Goal: Information Seeking & Learning: Find specific page/section

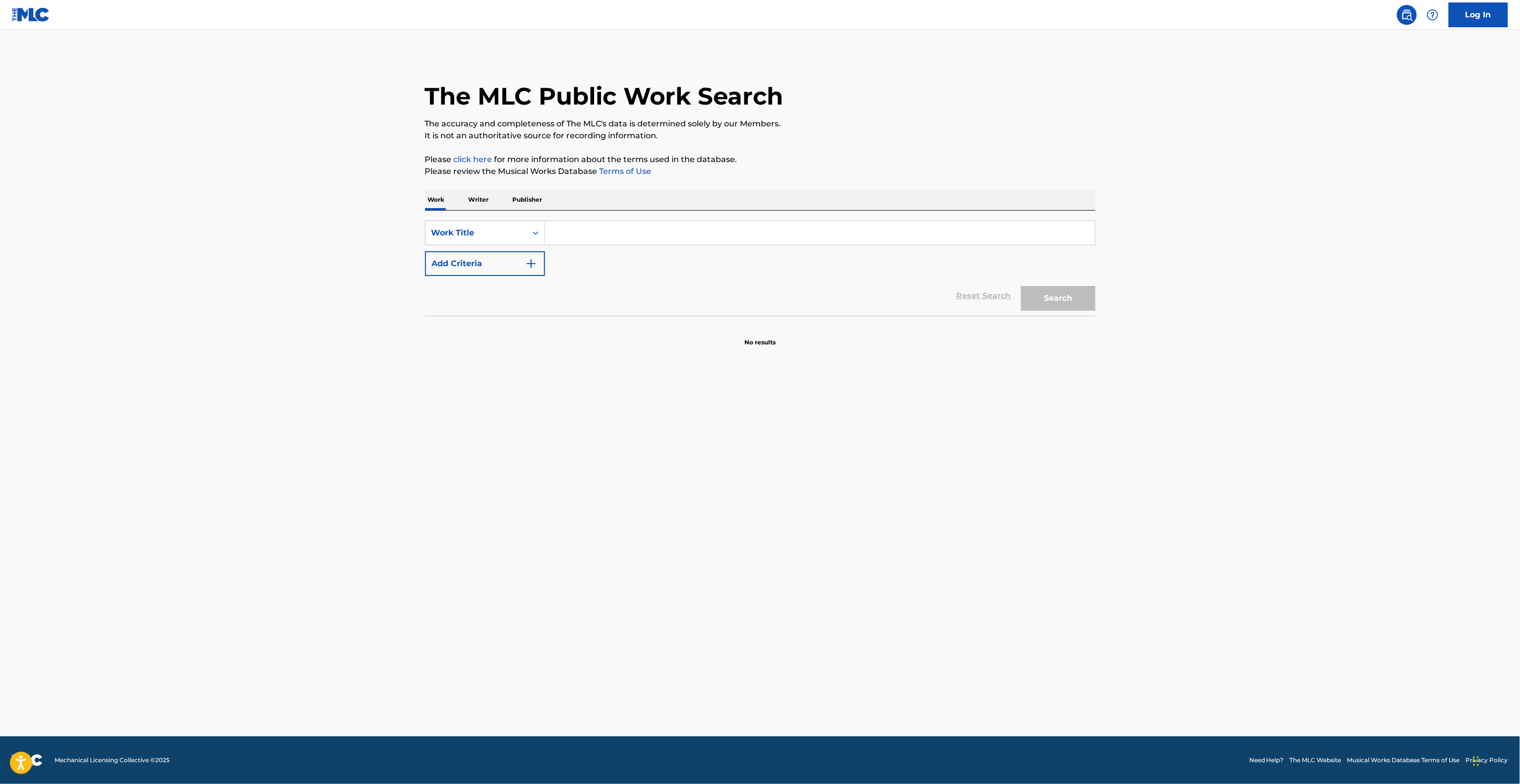
click at [765, 273] on div "SearchWithCriteria5675ad17-2439-4d47-8674-cf9b82db70eb Work Title Add Criteria" at bounding box center [760, 248] width 670 height 56
click at [764, 271] on div "SearchWithCriteria5675ad17-2439-4d47-8674-cf9b82db70eb Work Title Add Criteria" at bounding box center [760, 248] width 670 height 56
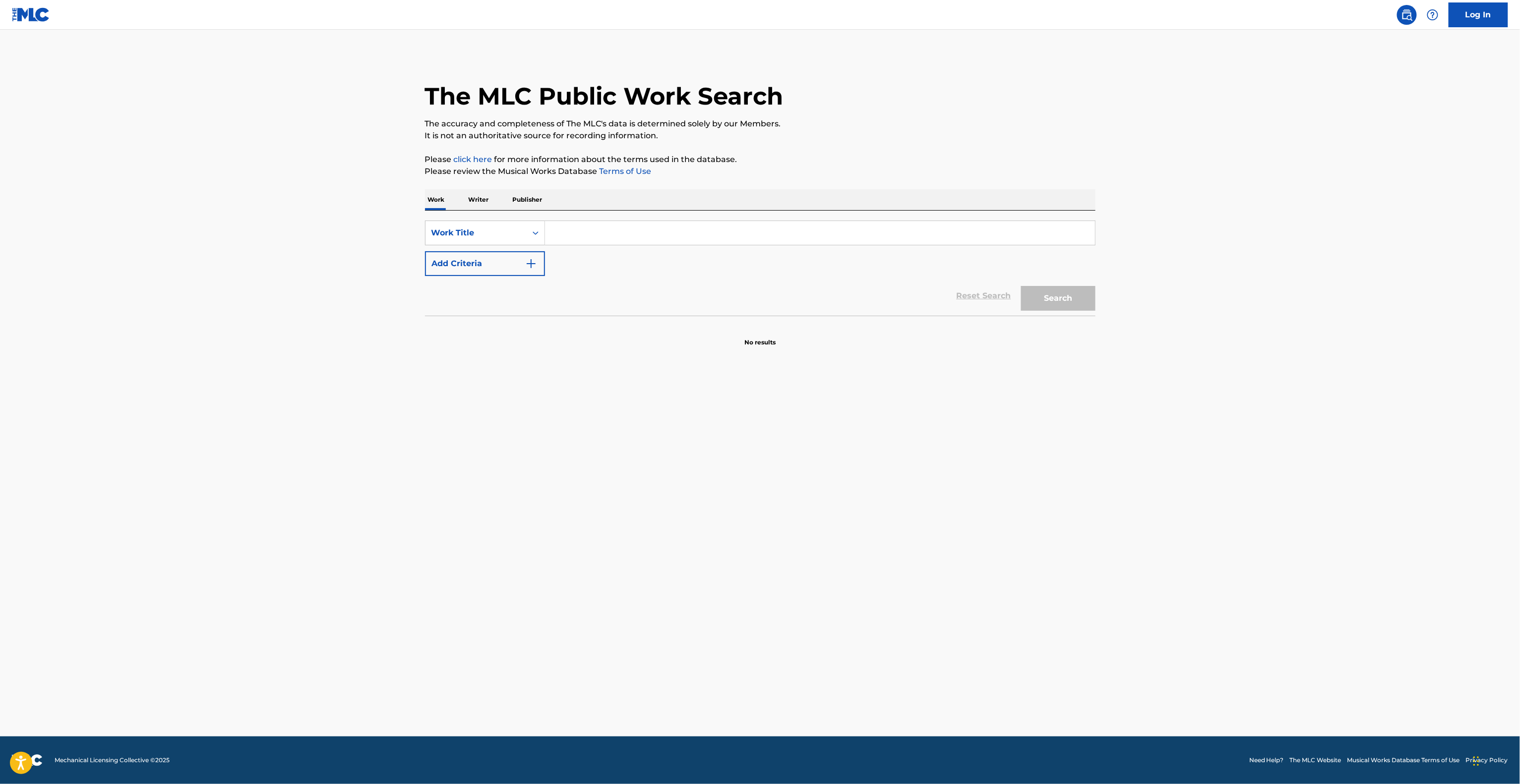
click at [764, 271] on div "SearchWithCriteria5675ad17-2439-4d47-8674-cf9b82db70eb Work Title Add Criteria" at bounding box center [760, 248] width 670 height 56
click at [762, 267] on div "SearchWithCriteria5675ad17-2439-4d47-8674-cf9b82db70eb Work Title Add Criteria" at bounding box center [760, 248] width 670 height 56
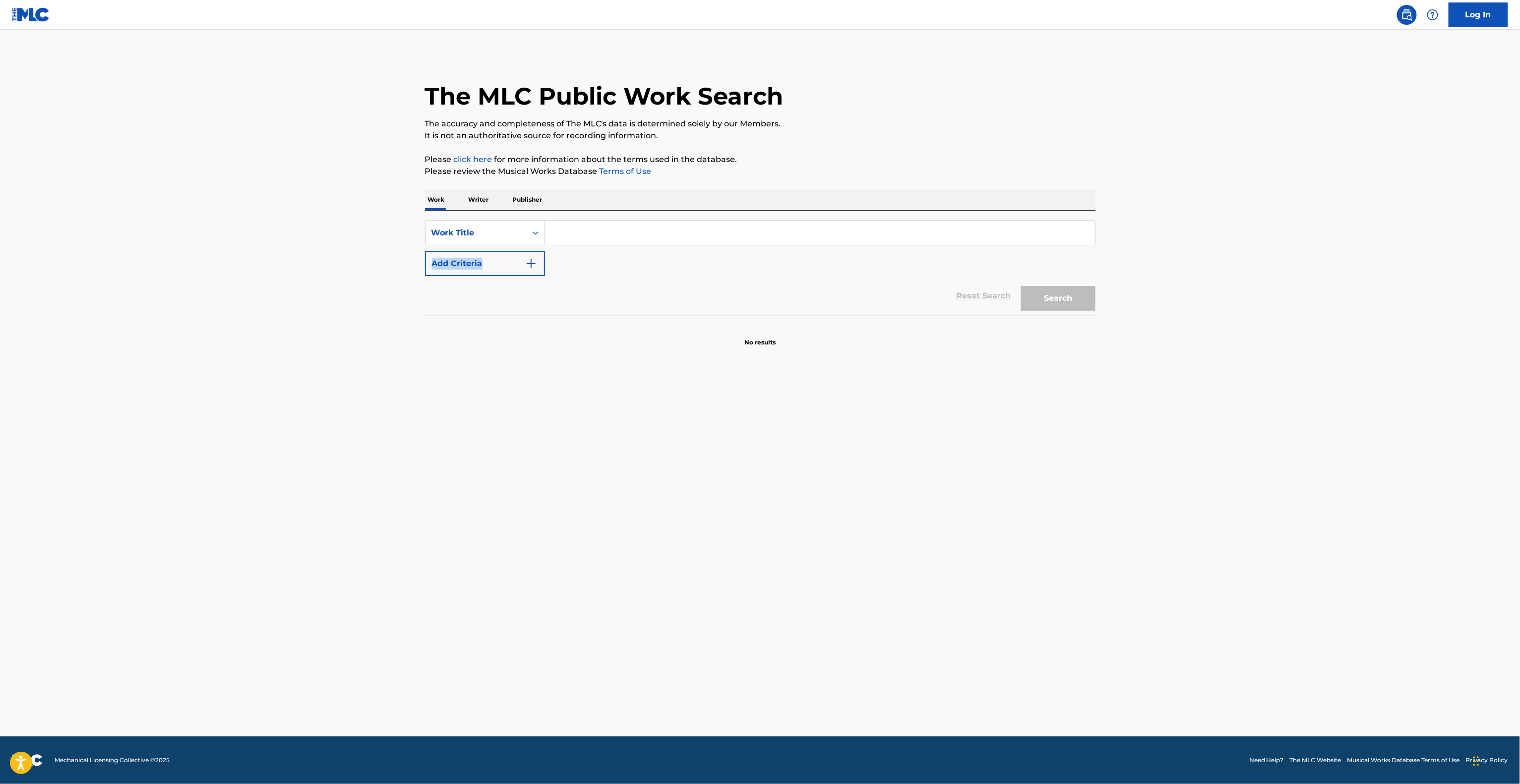
click at [760, 261] on div "SearchWithCriteria5675ad17-2439-4d47-8674-cf9b82db70eb Work Title Add Criteria" at bounding box center [760, 248] width 670 height 56
click at [758, 261] on div "SearchWithCriteria5675ad17-2439-4d47-8674-cf9b82db70eb Work Title Add Criteria" at bounding box center [760, 248] width 670 height 56
drag, startPoint x: 758, startPoint y: 261, endPoint x: 746, endPoint y: 268, distance: 13.9
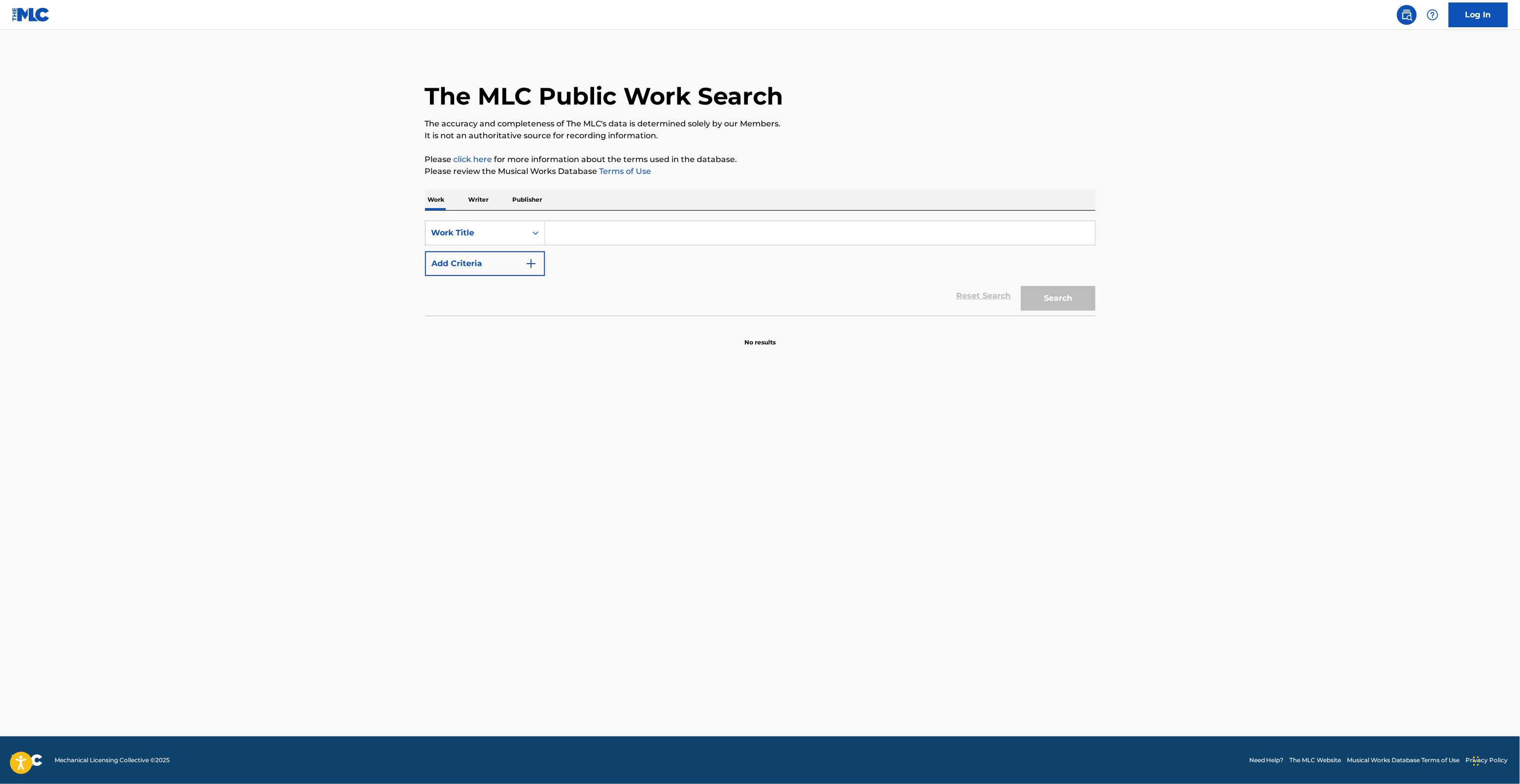
click at [758, 262] on div "SearchWithCriteria5675ad17-2439-4d47-8674-cf9b82db70eb Work Title Add Criteria" at bounding box center [760, 248] width 670 height 56
click at [744, 290] on div "Reset Search Search" at bounding box center [760, 296] width 670 height 40
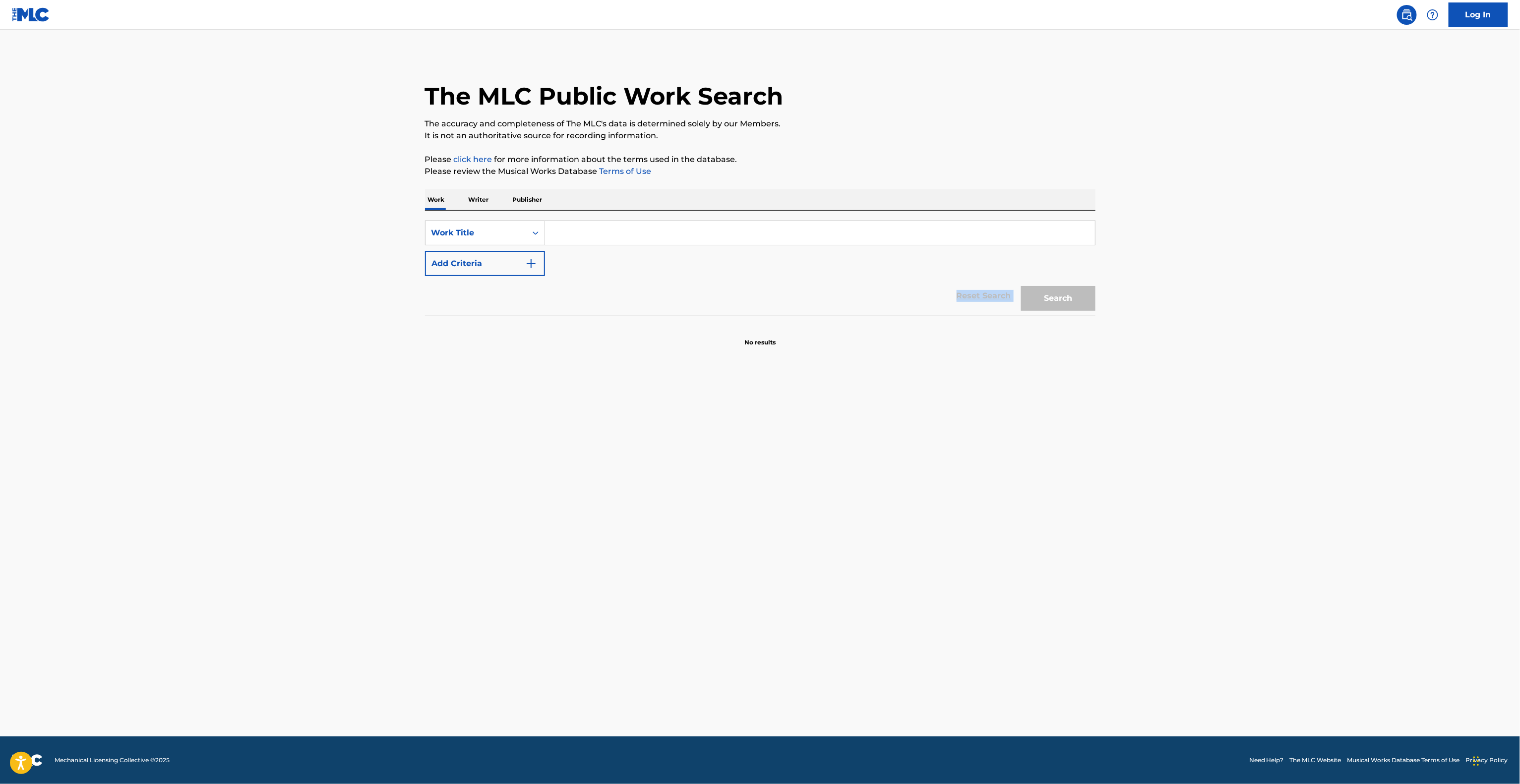
click at [744, 290] on div "Reset Search Search" at bounding box center [760, 296] width 670 height 40
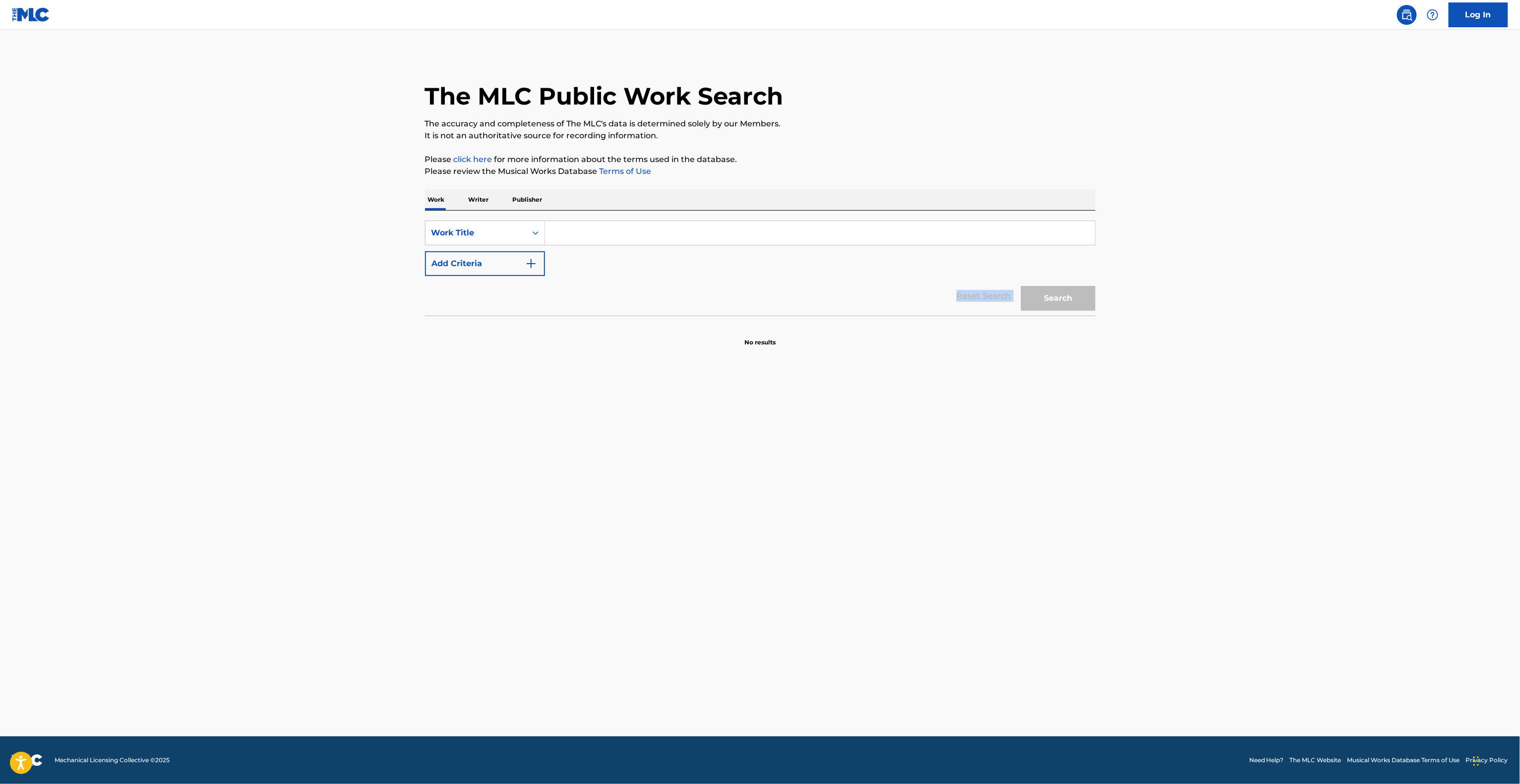
click at [744, 290] on div "Reset Search Search" at bounding box center [760, 296] width 670 height 40
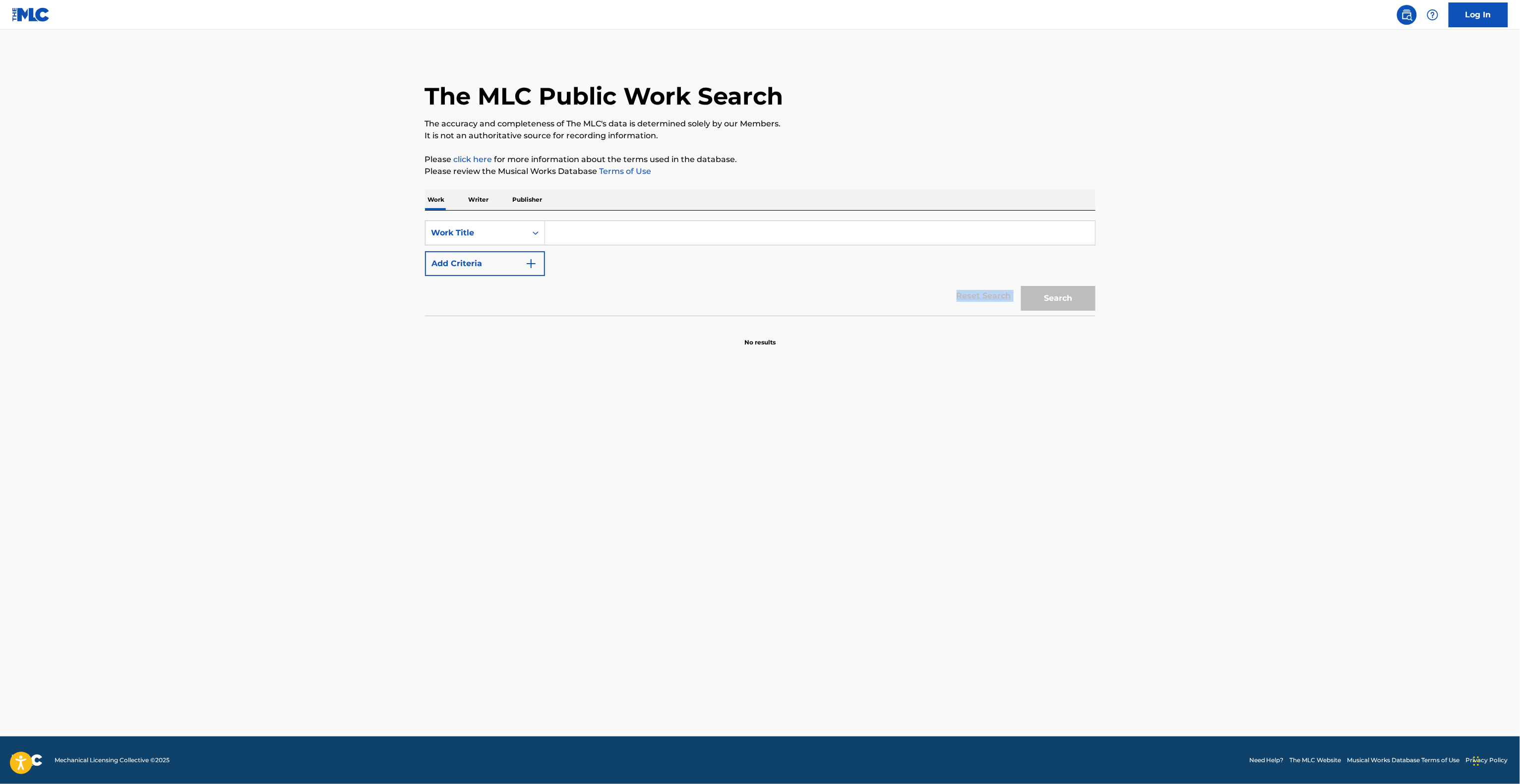
click at [744, 290] on div "Reset Search Search" at bounding box center [760, 296] width 670 height 40
click at [744, 289] on div "Reset Search Search" at bounding box center [760, 296] width 670 height 40
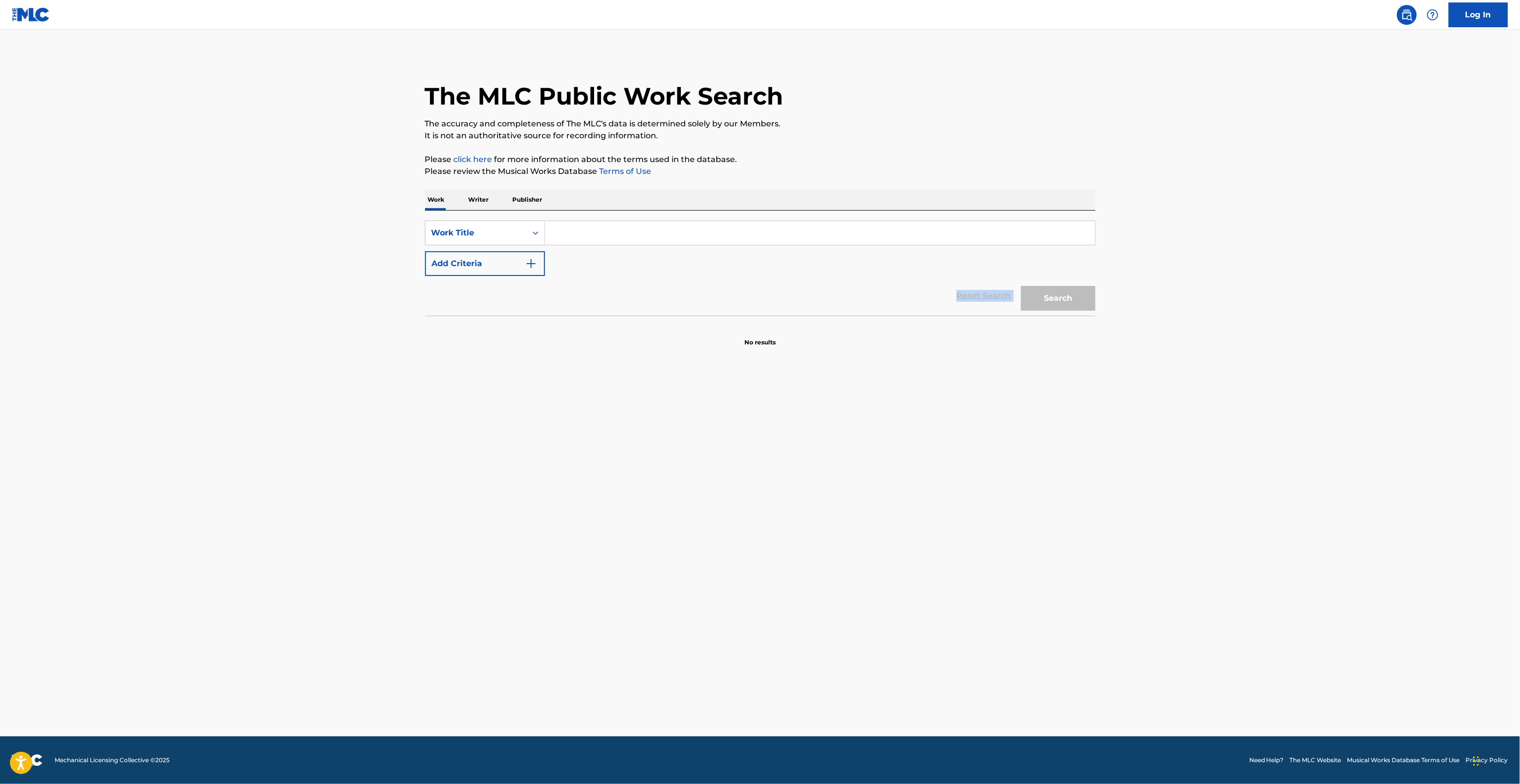
click at [744, 289] on div "Reset Search Search" at bounding box center [760, 296] width 670 height 40
click at [744, 288] on div "Reset Search Search" at bounding box center [760, 296] width 670 height 40
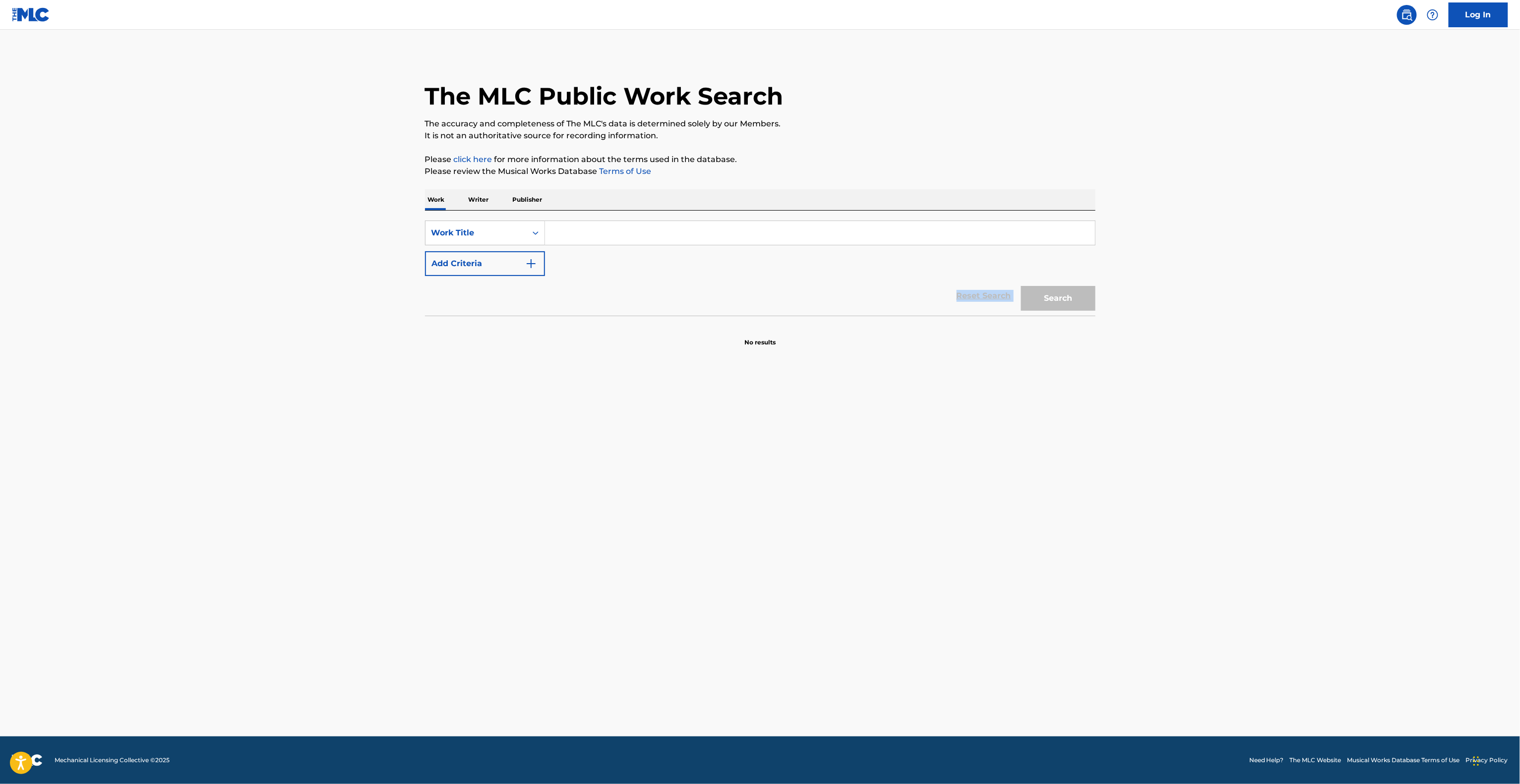
click at [744, 288] on div "Reset Search Search" at bounding box center [760, 296] width 670 height 40
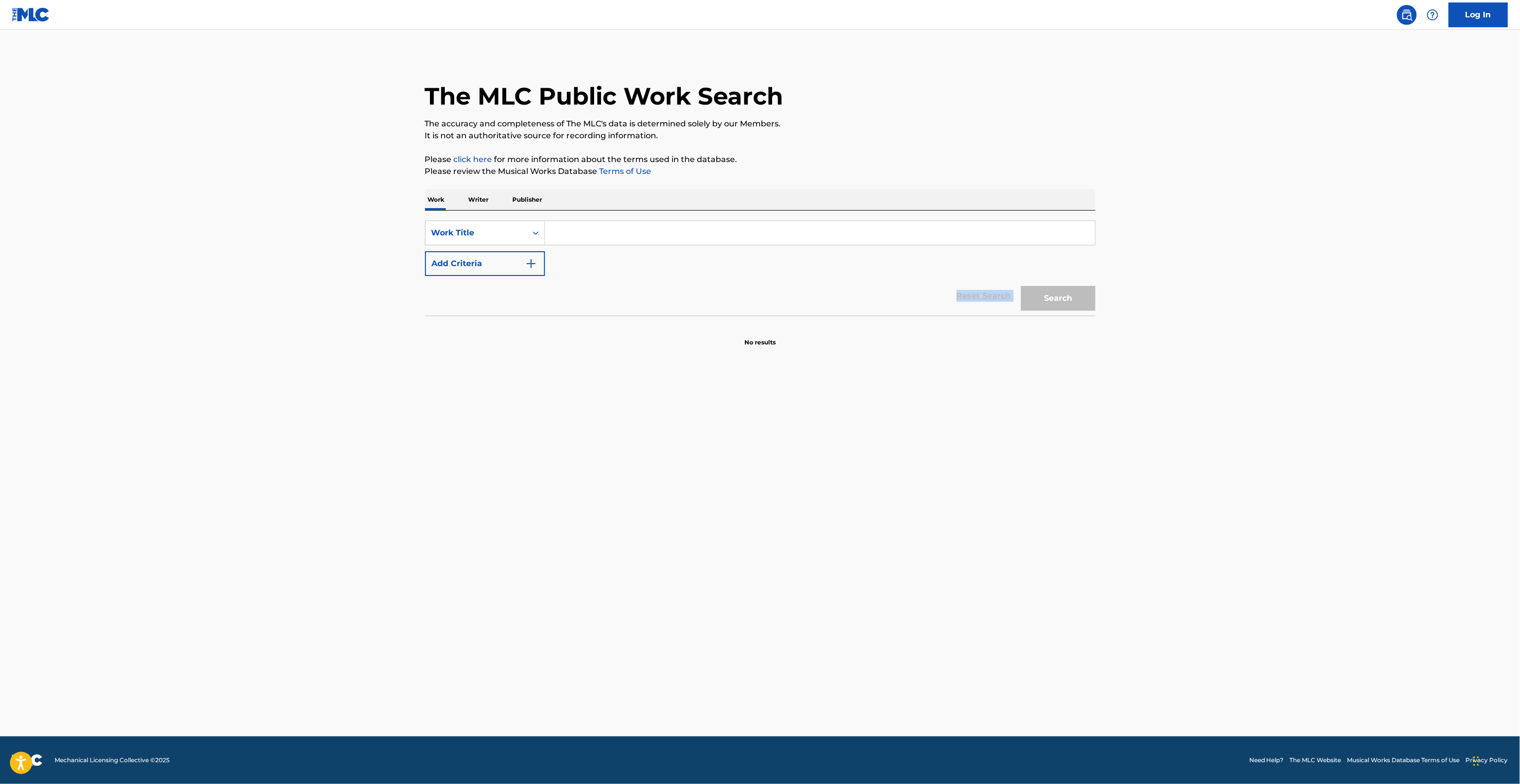
click at [744, 288] on div "Reset Search Search" at bounding box center [760, 296] width 670 height 40
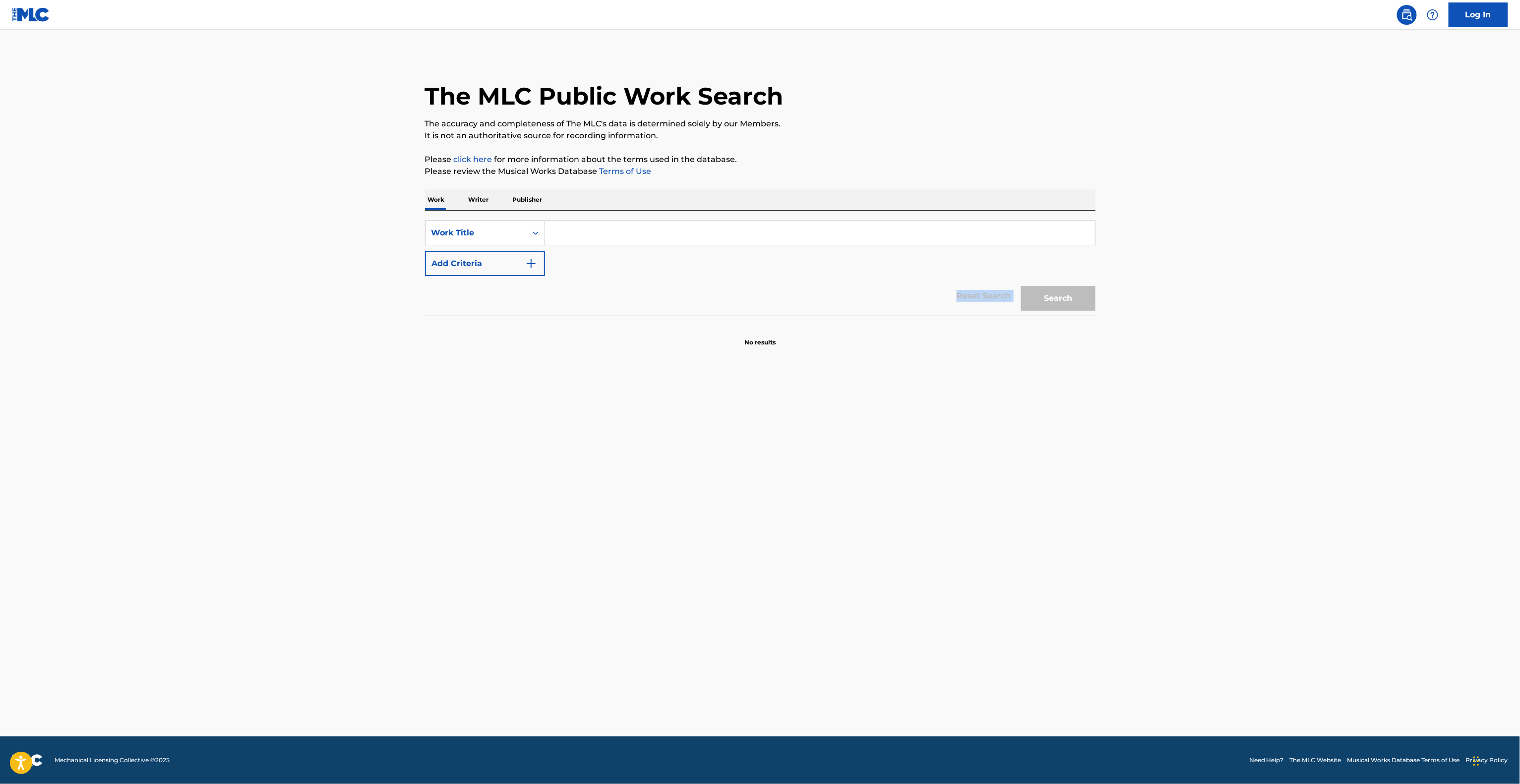
click at [744, 288] on div "Reset Search Search" at bounding box center [760, 296] width 670 height 40
click at [744, 287] on div "Reset Search Search" at bounding box center [760, 296] width 670 height 40
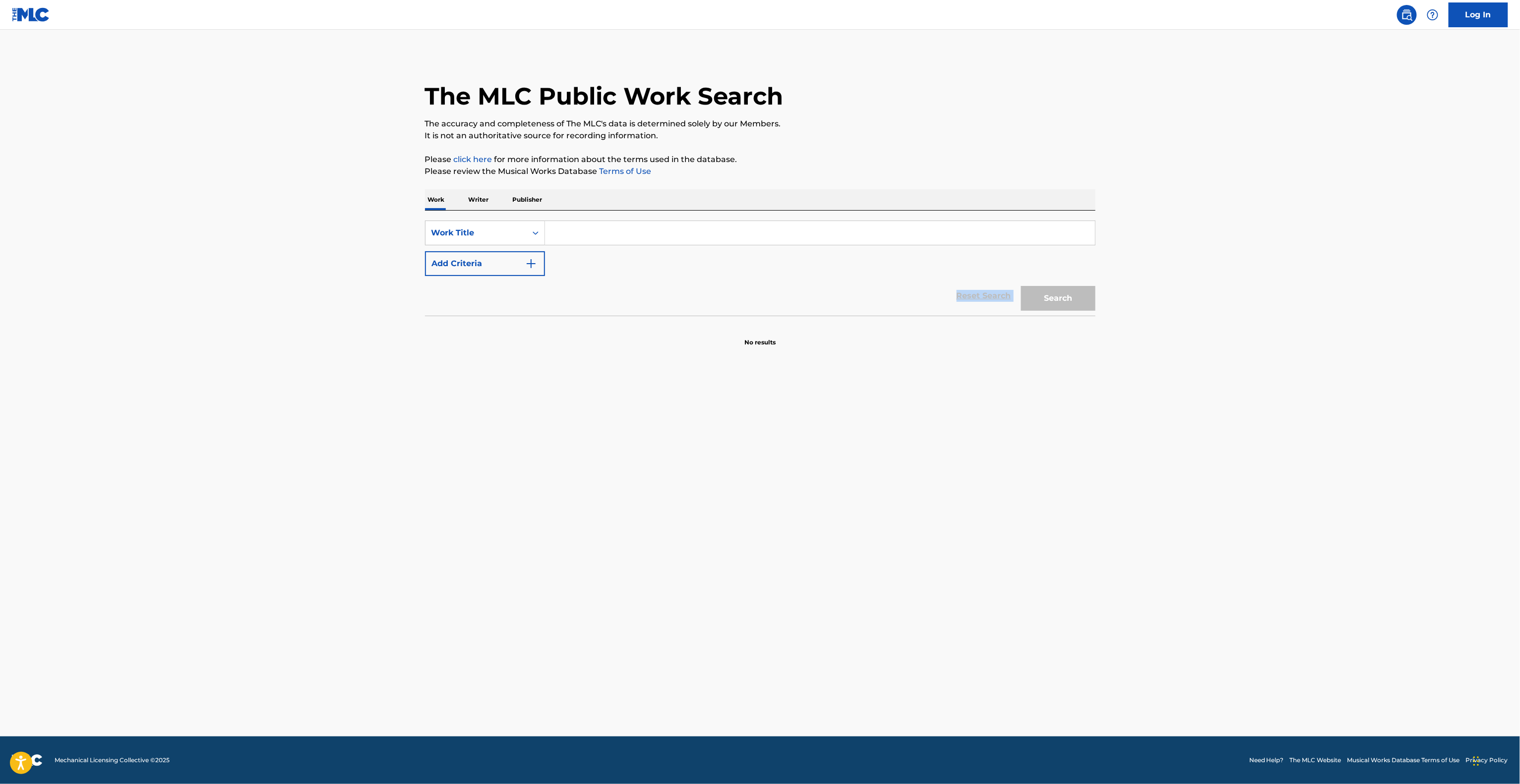
click at [744, 287] on div "Reset Search Search" at bounding box center [760, 296] width 670 height 40
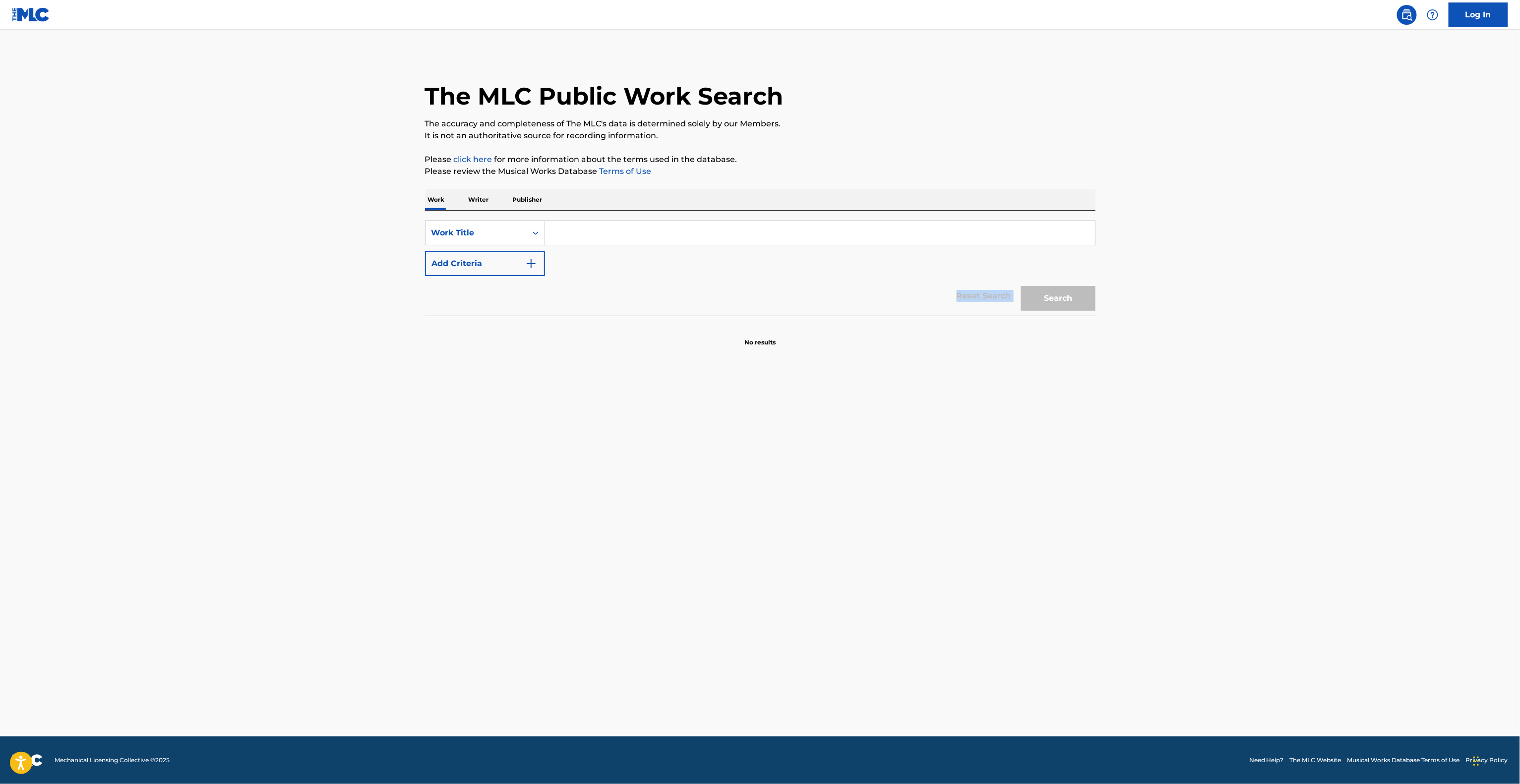
click at [744, 287] on div "Reset Search Search" at bounding box center [760, 296] width 670 height 40
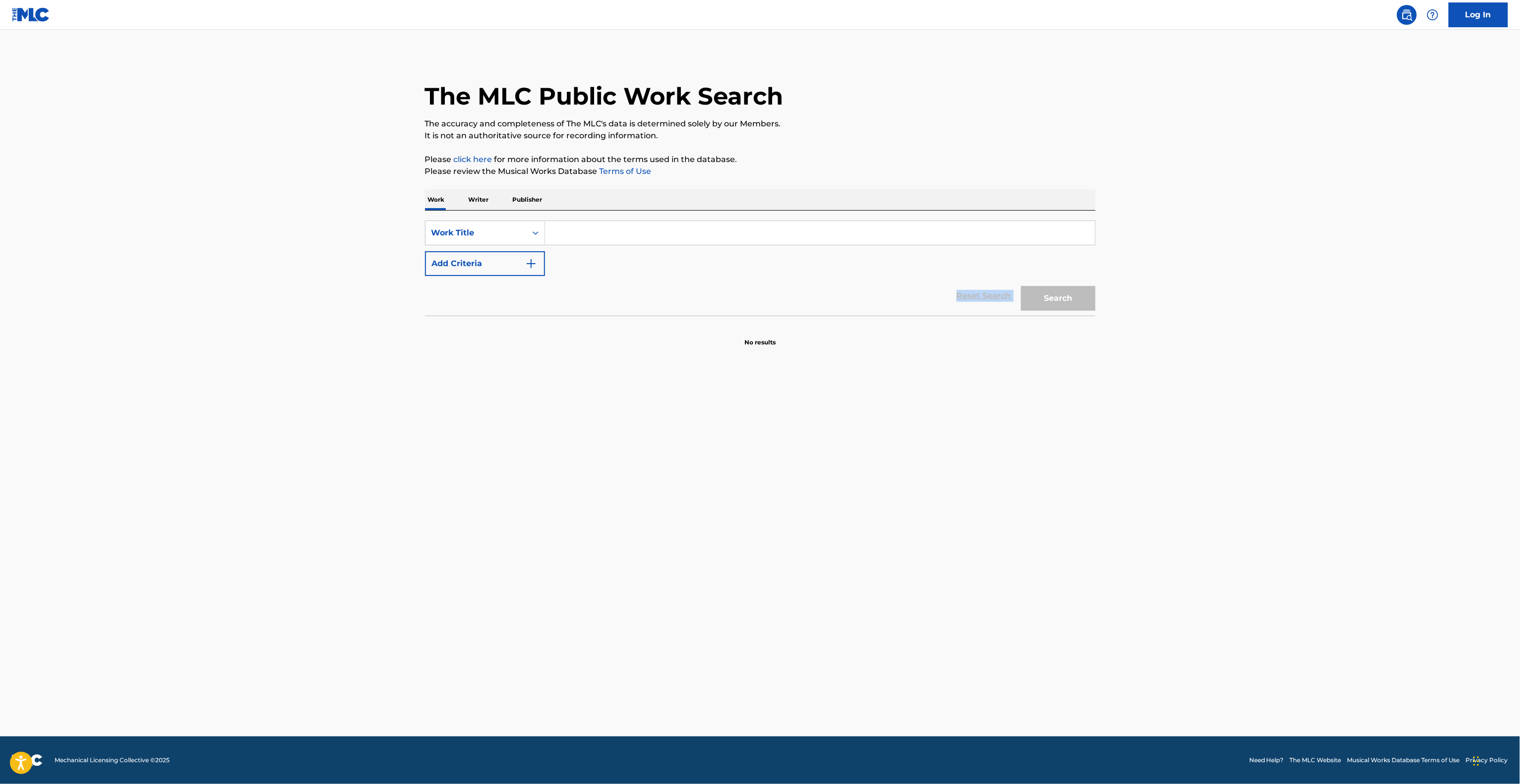
click at [744, 287] on div "Reset Search Search" at bounding box center [760, 296] width 670 height 40
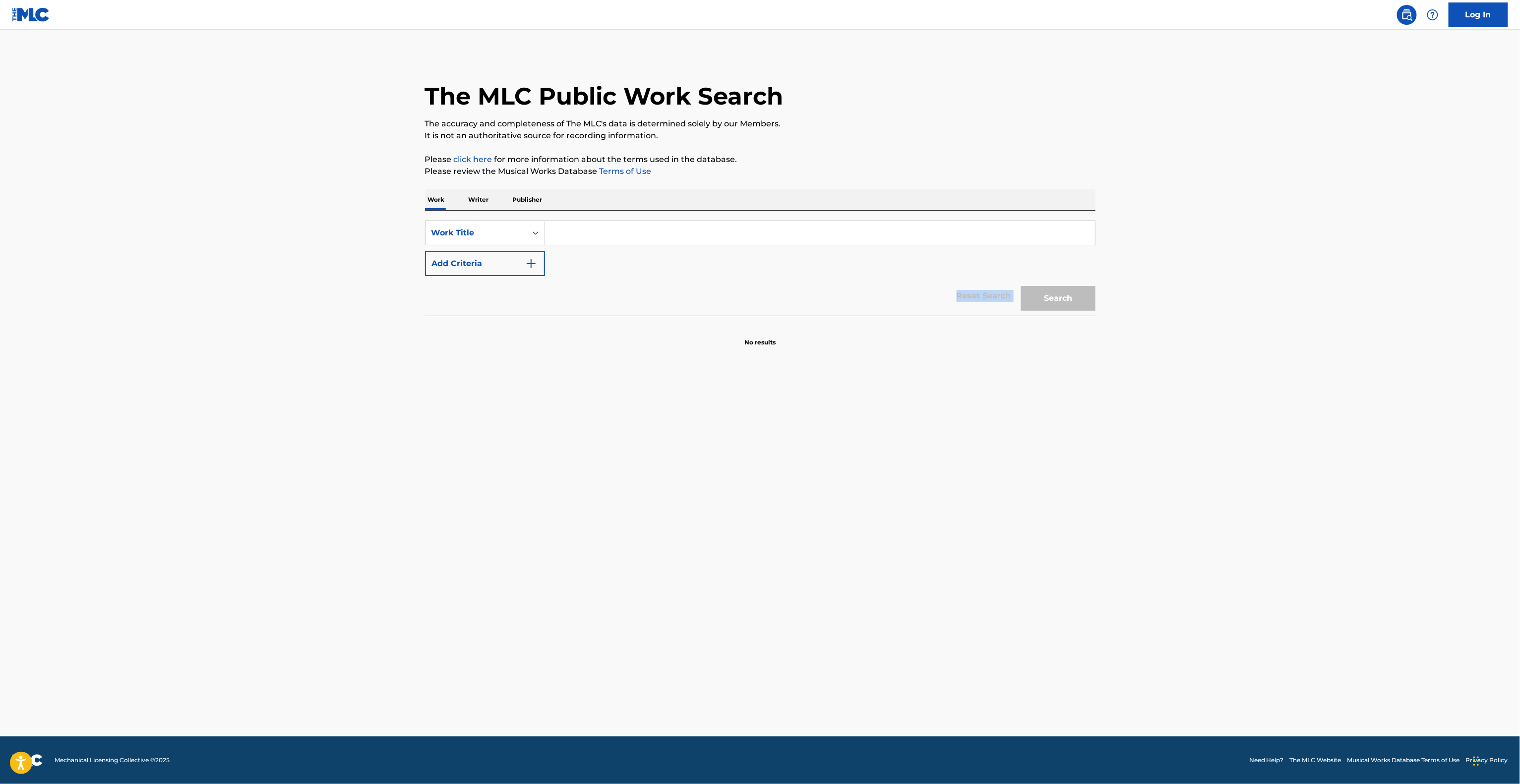
click at [744, 287] on div "Reset Search Search" at bounding box center [760, 296] width 670 height 40
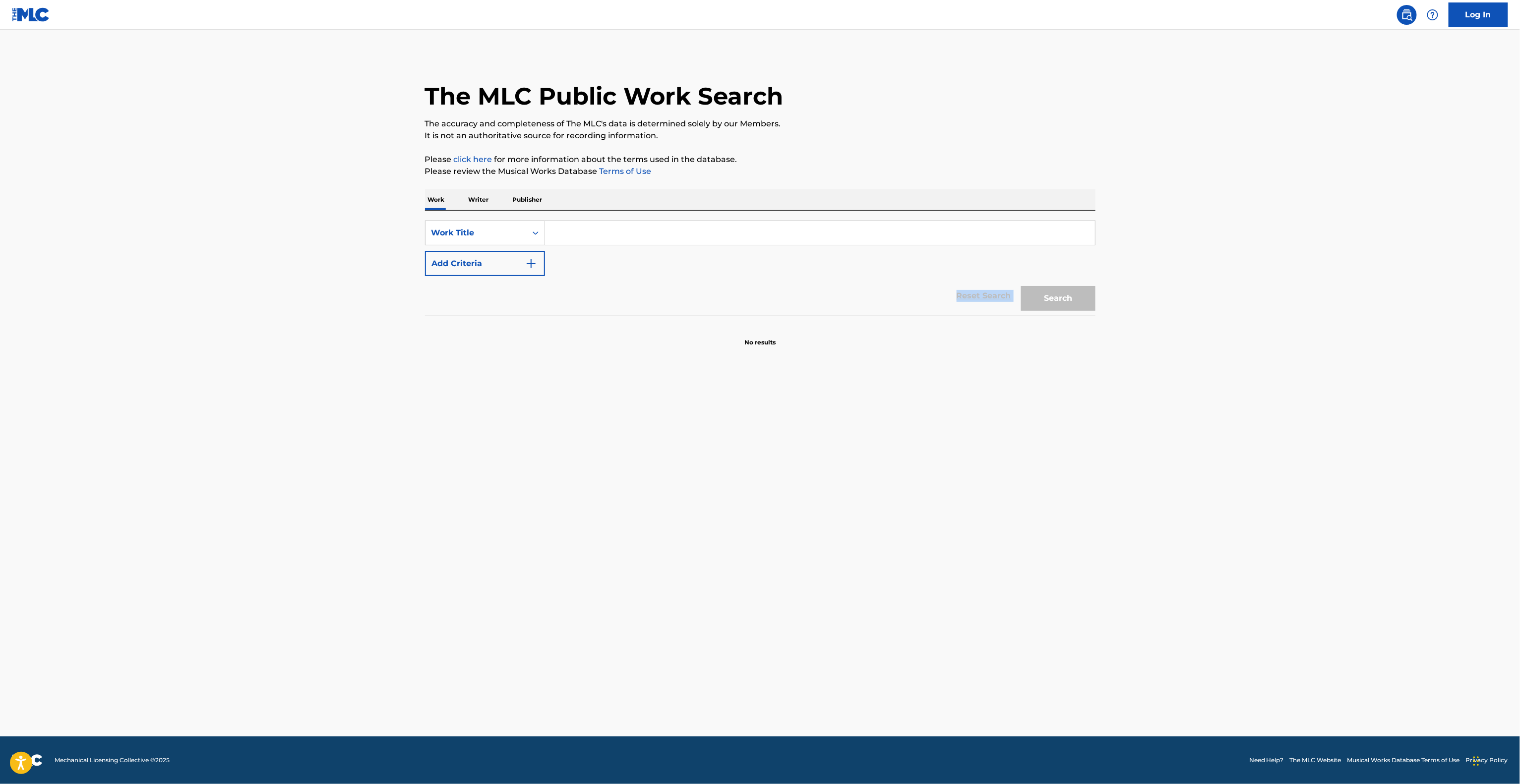
click at [744, 287] on div "Reset Search Search" at bounding box center [760, 296] width 670 height 40
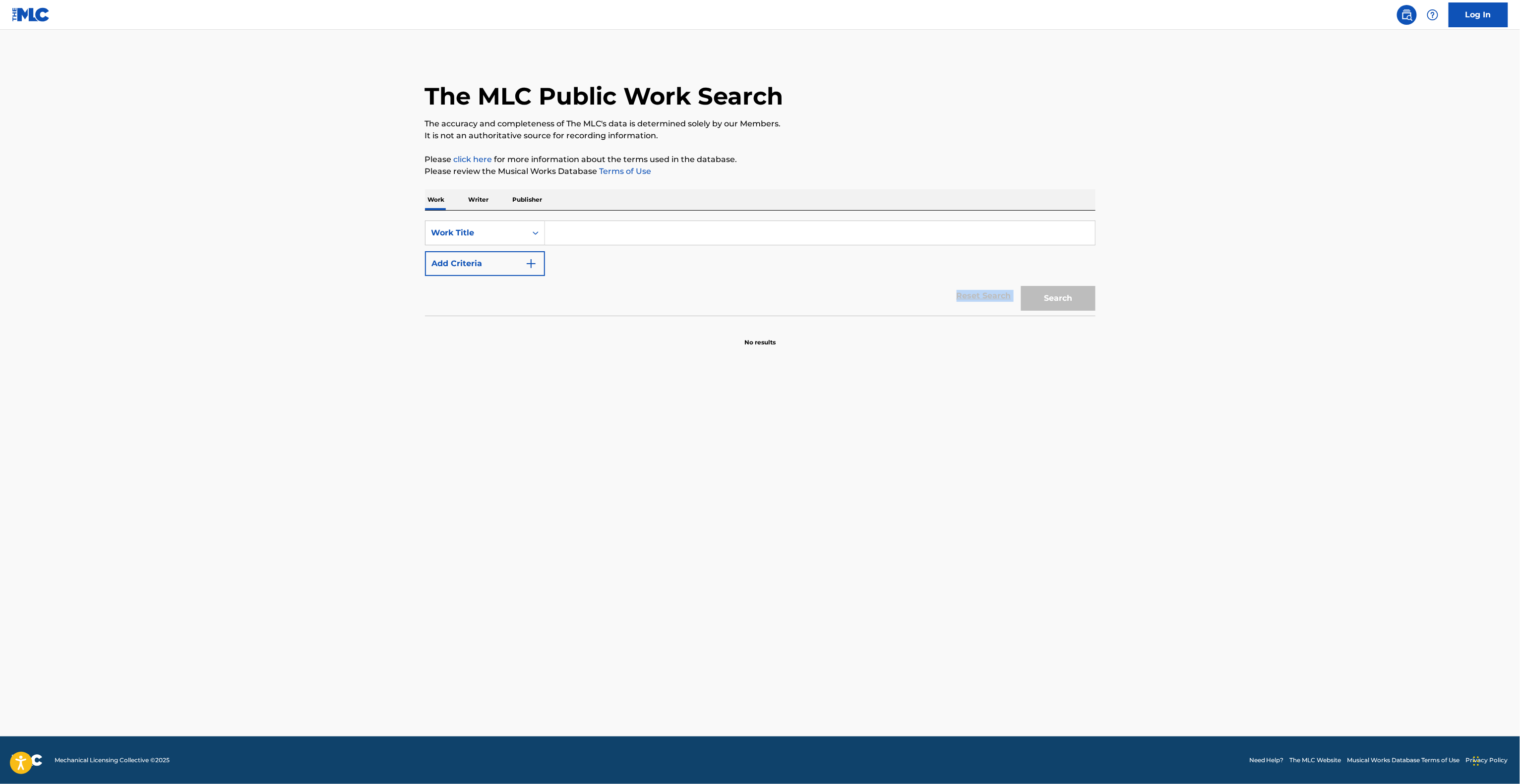
click at [744, 287] on div "Reset Search Search" at bounding box center [760, 296] width 670 height 40
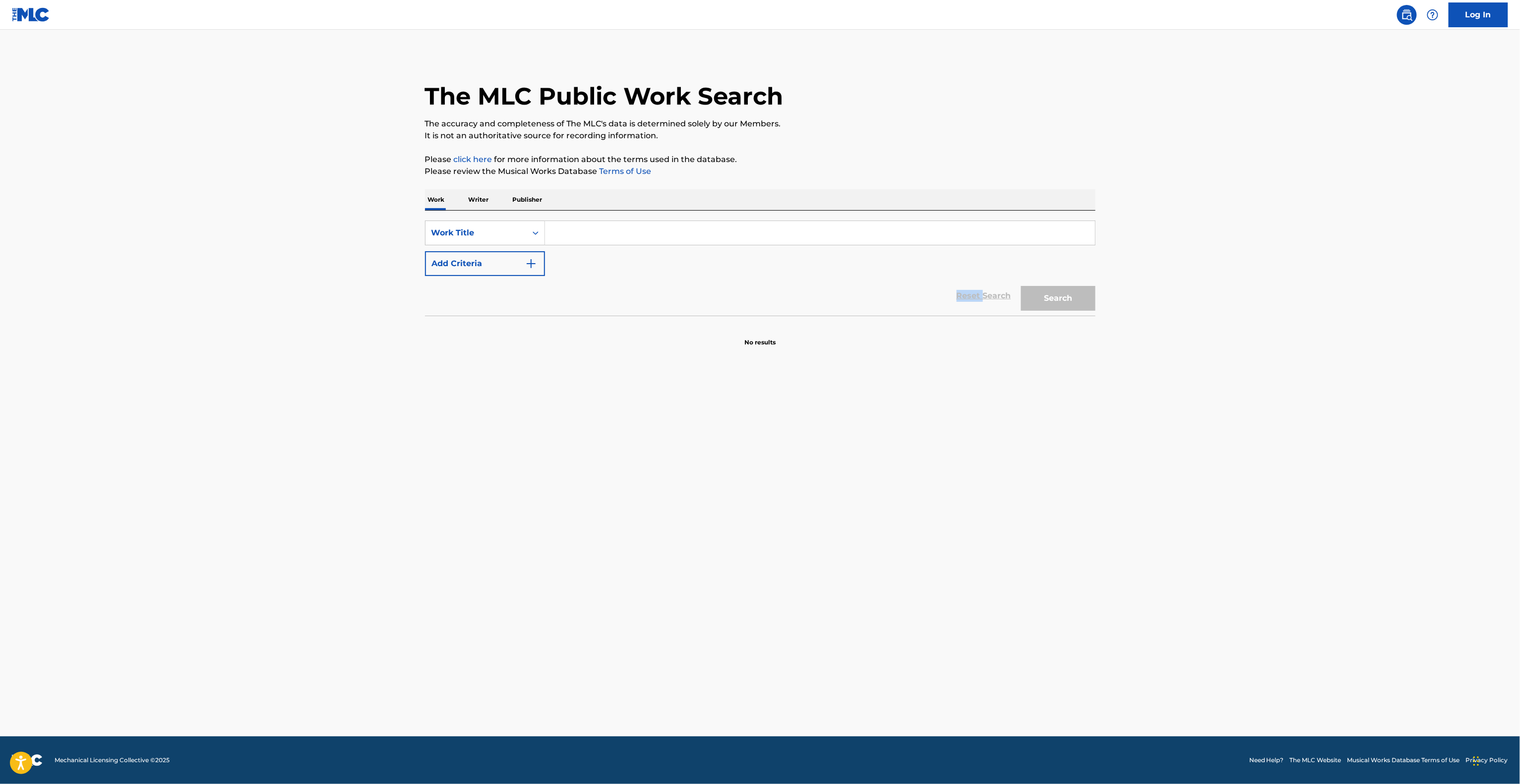
click at [744, 287] on div "Reset Search Search" at bounding box center [760, 296] width 670 height 40
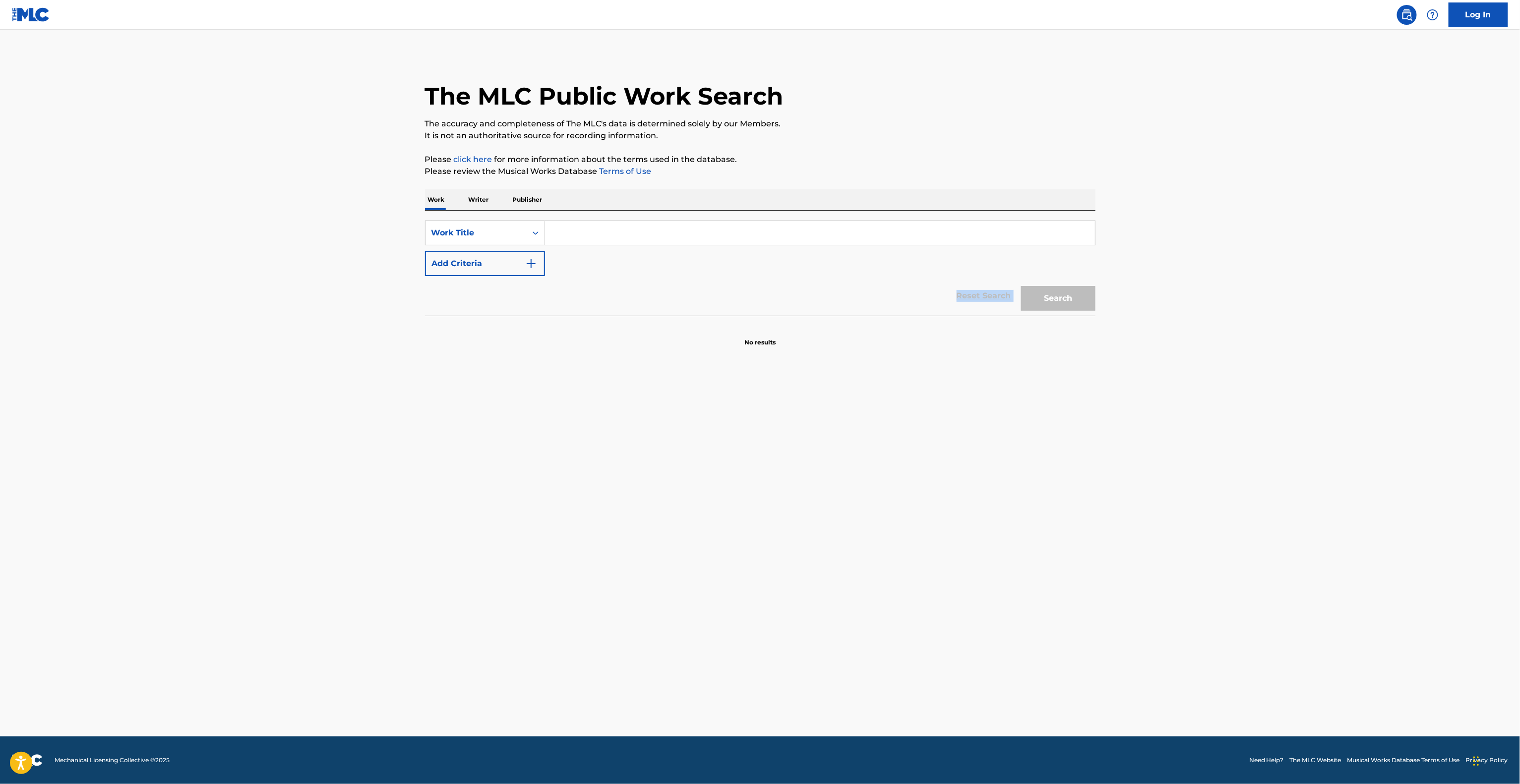
click at [744, 287] on div "Reset Search Search" at bounding box center [760, 296] width 670 height 40
drag, startPoint x: 744, startPoint y: 287, endPoint x: 745, endPoint y: 281, distance: 6.1
click at [745, 281] on div "Reset Search Search" at bounding box center [760, 296] width 670 height 40
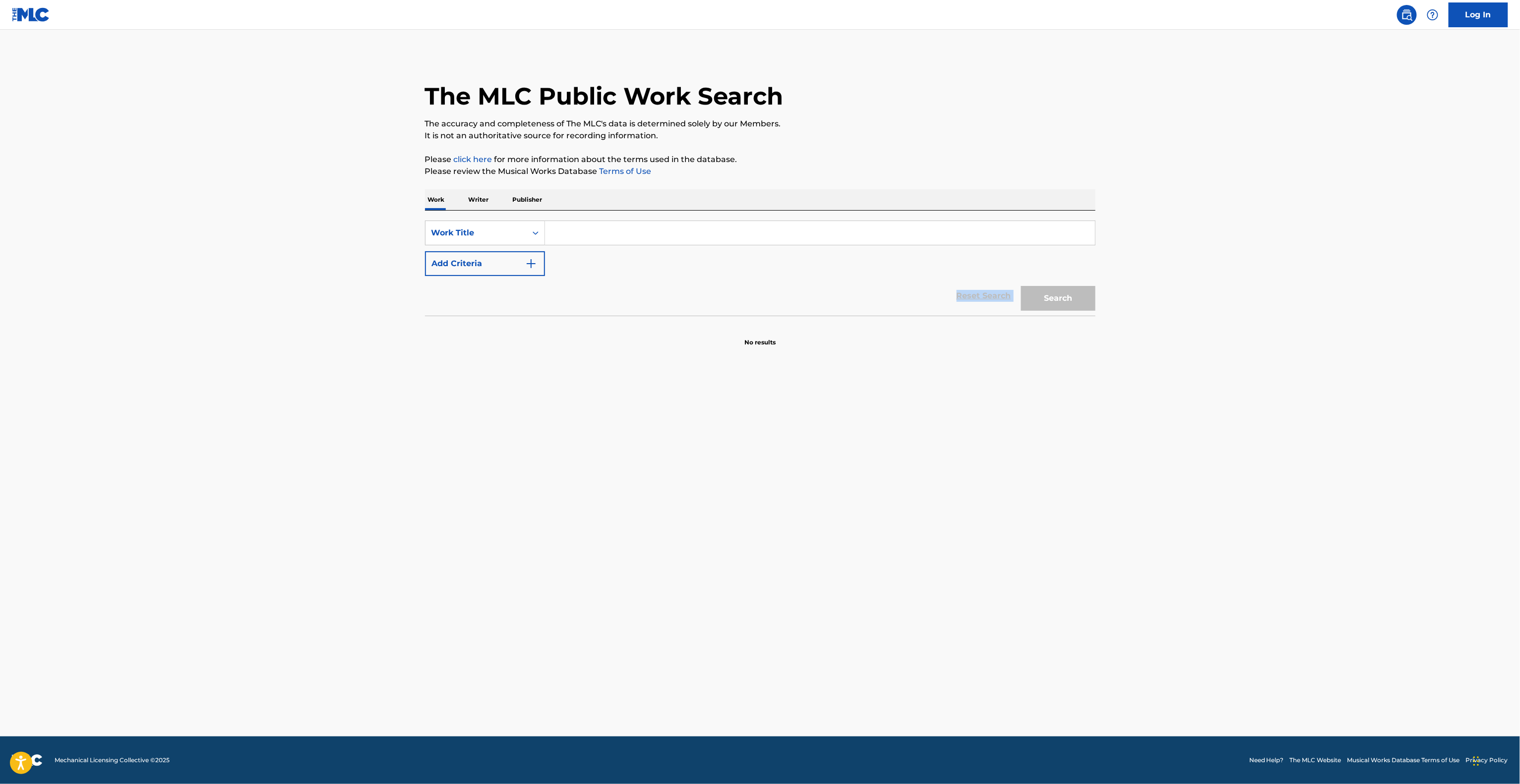
click at [745, 281] on div "Reset Search Search" at bounding box center [760, 296] width 670 height 40
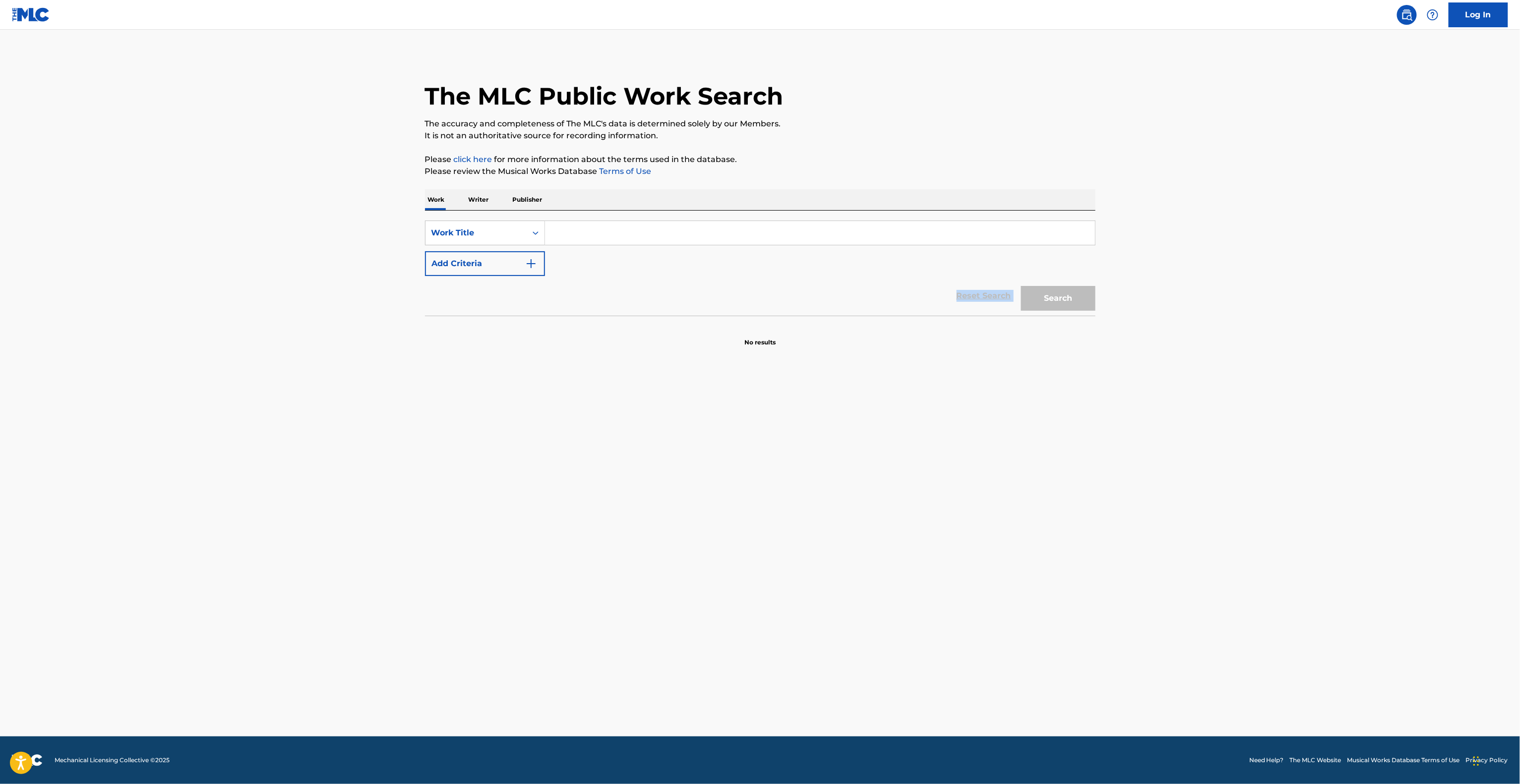
click at [745, 281] on div "Reset Search Search" at bounding box center [760, 296] width 670 height 40
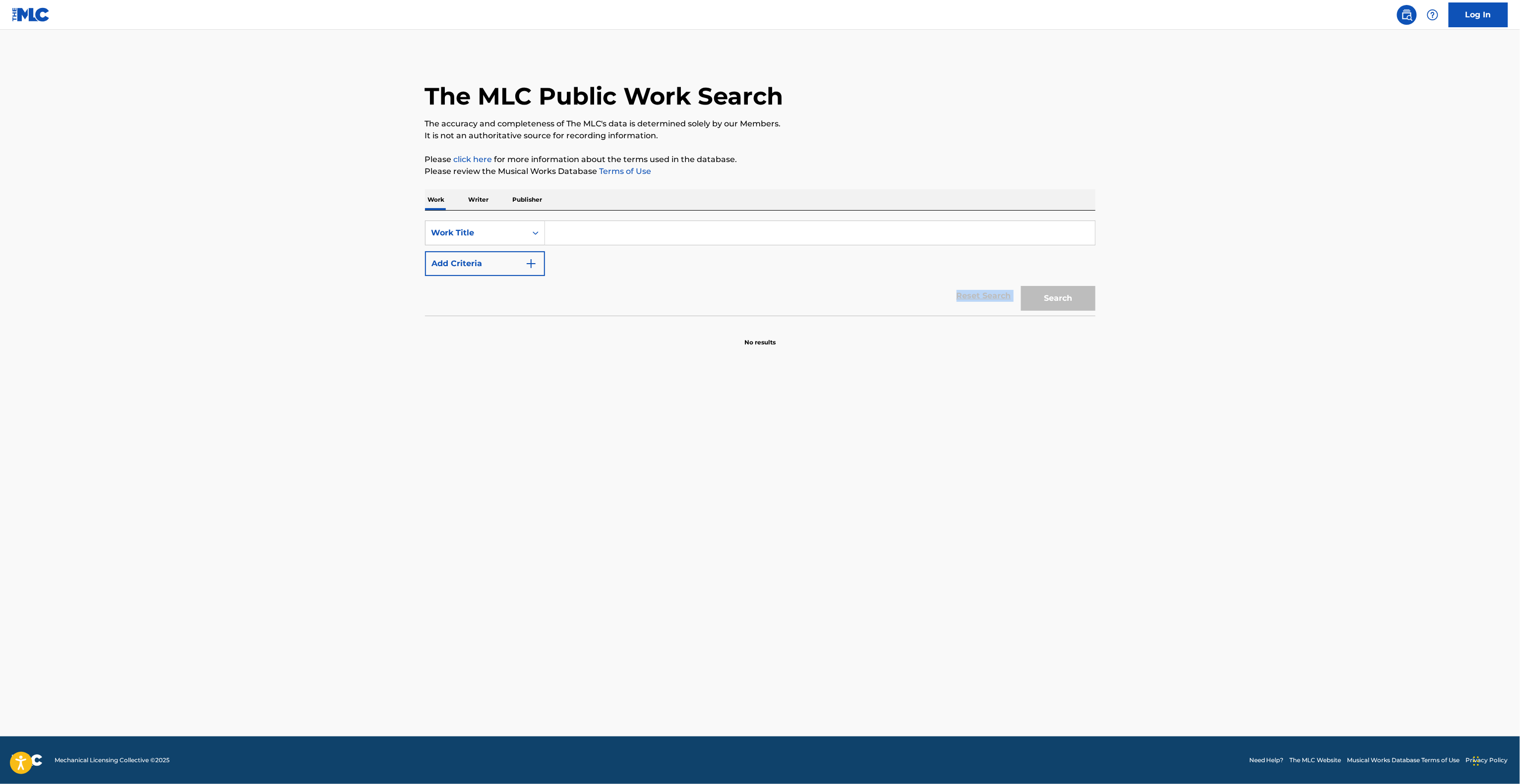
click at [745, 281] on div "Reset Search Search" at bounding box center [760, 296] width 670 height 40
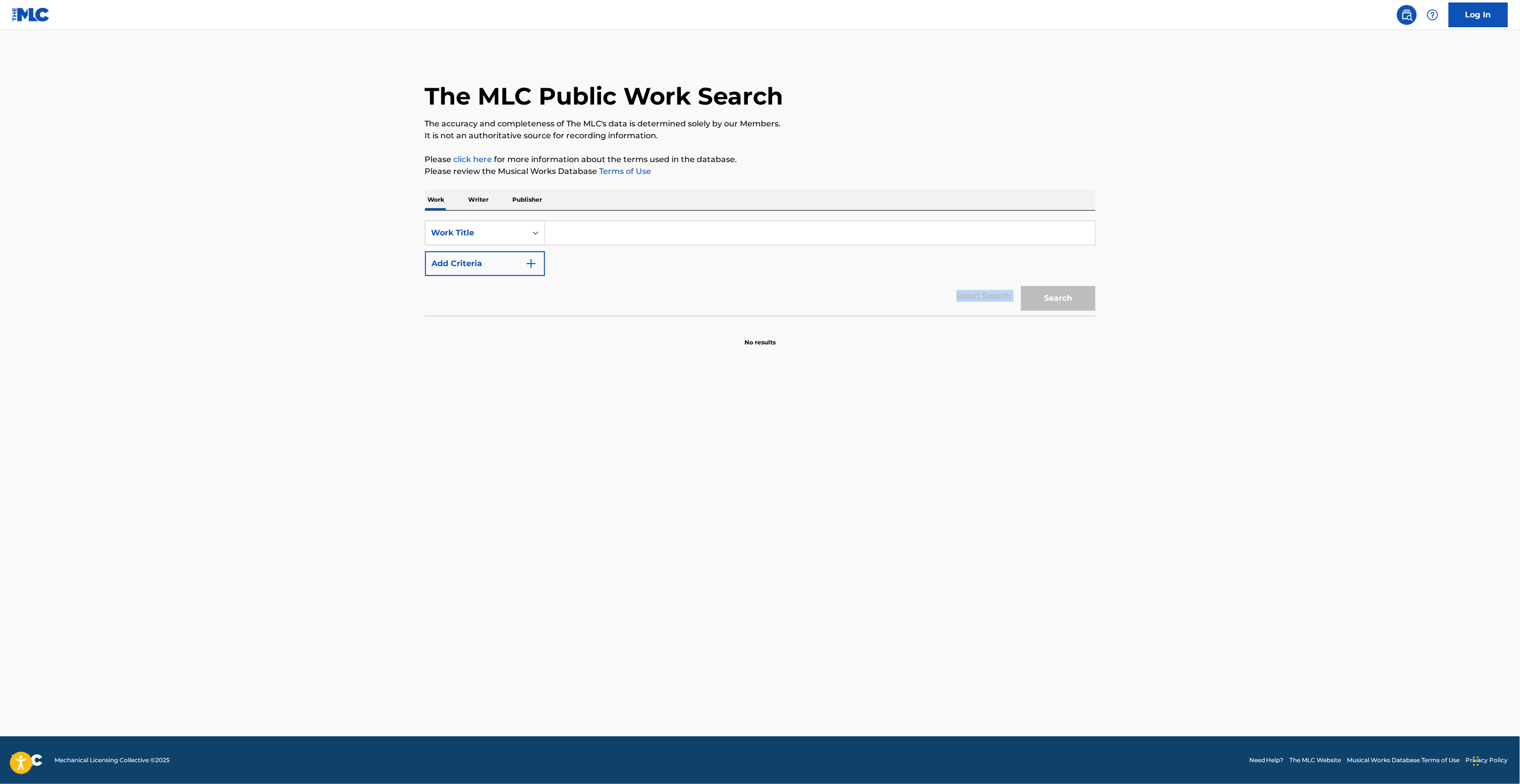
click at [745, 281] on div "Reset Search Search" at bounding box center [760, 296] width 670 height 40
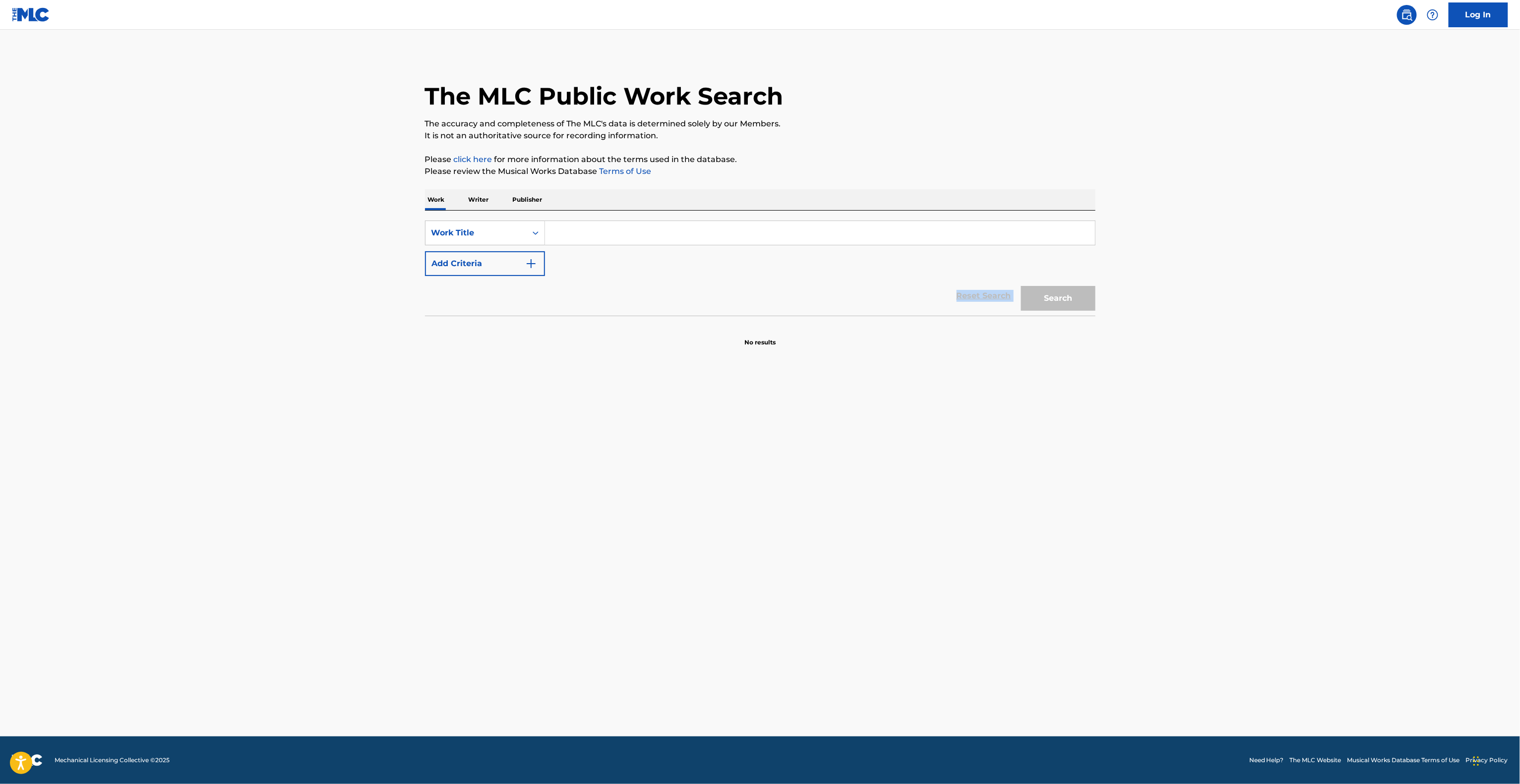
click at [745, 281] on div "Reset Search Search" at bounding box center [760, 296] width 670 height 40
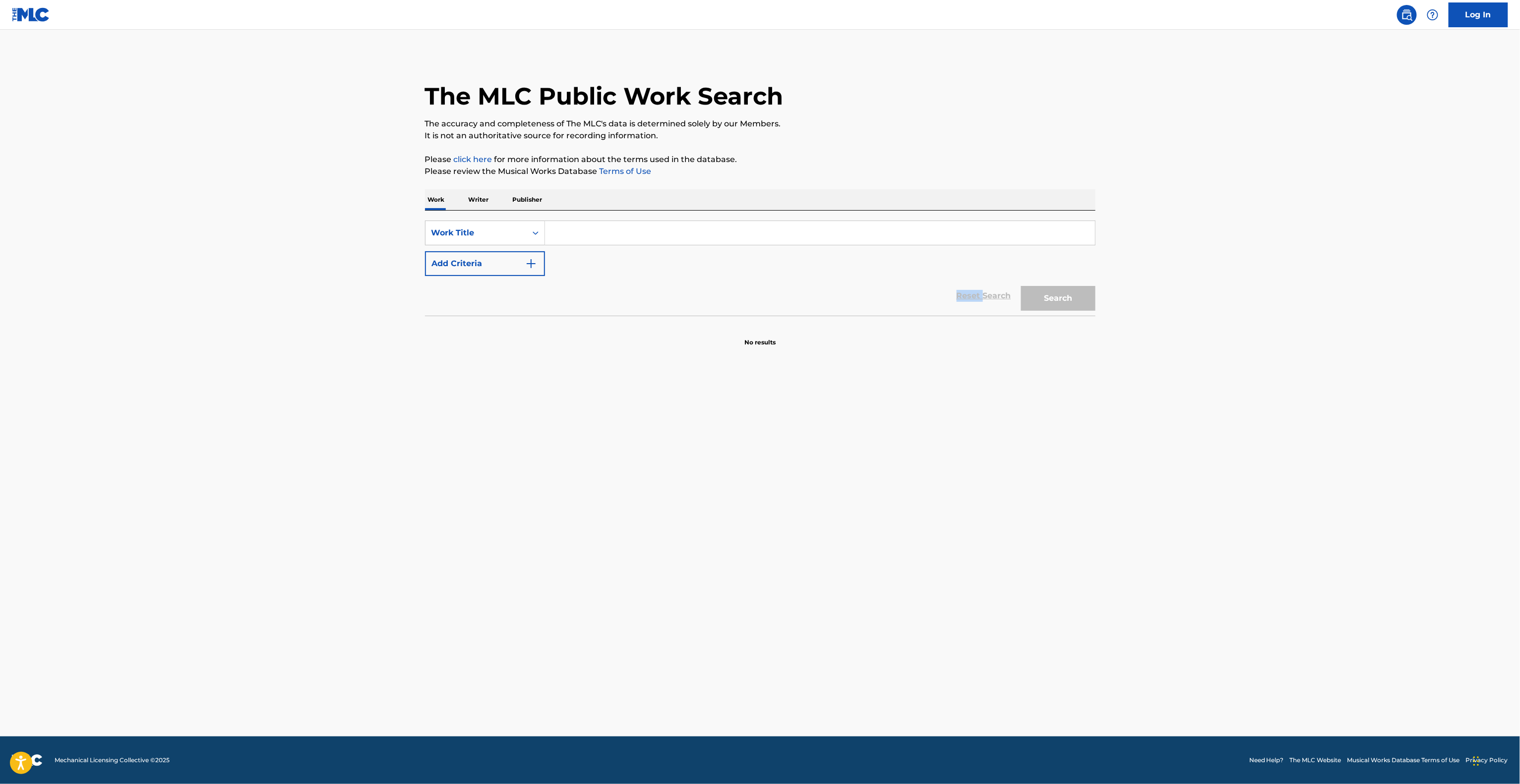
click at [745, 281] on div "Reset Search Search" at bounding box center [760, 296] width 670 height 40
drag, startPoint x: 745, startPoint y: 281, endPoint x: 745, endPoint y: 273, distance: 8.0
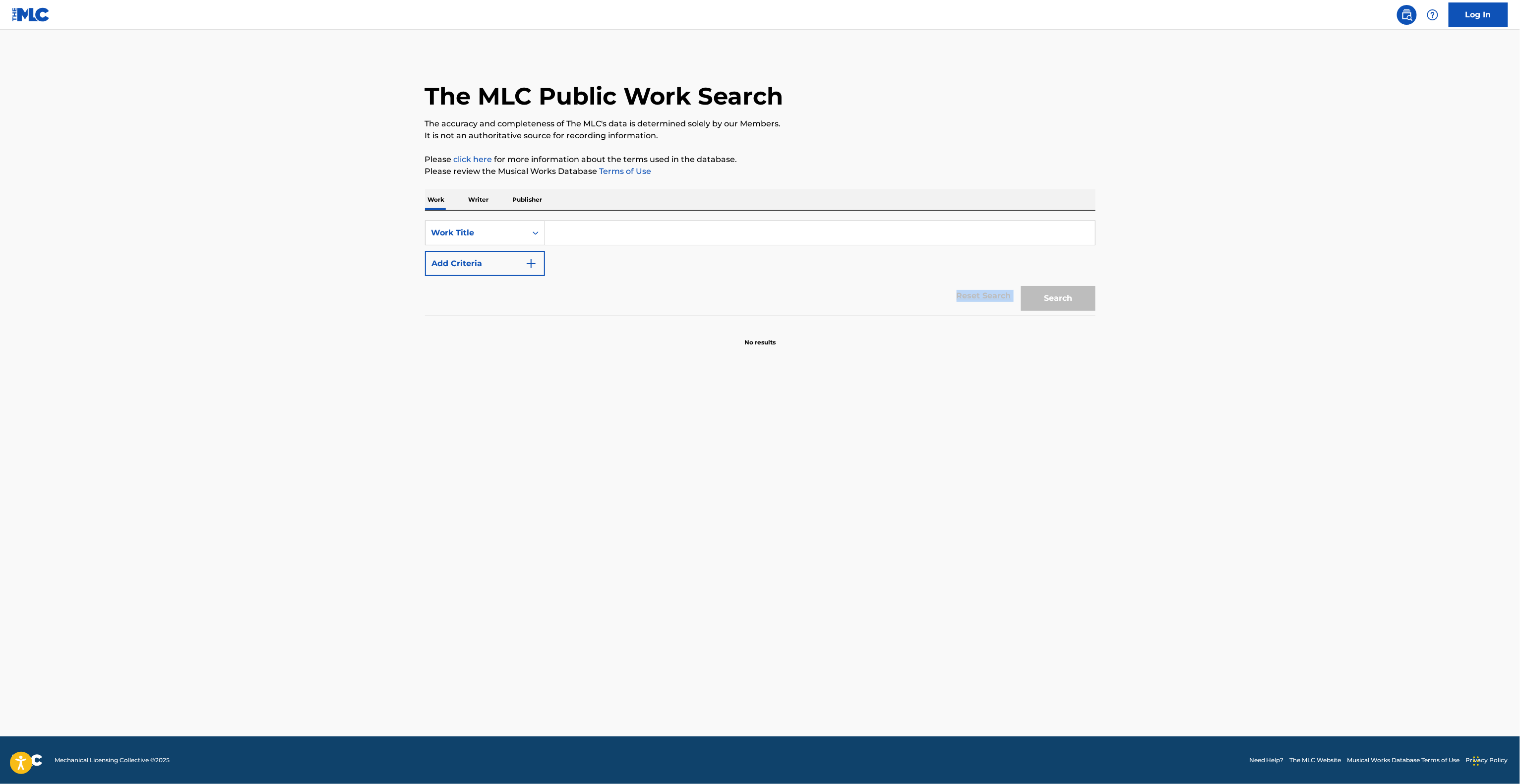
click at [745, 277] on div "Reset Search Search" at bounding box center [760, 296] width 670 height 40
click at [745, 268] on div "SearchWithCriteria5675ad17-2439-4d47-8674-cf9b82db70eb Work Title Add Criteria" at bounding box center [760, 248] width 670 height 56
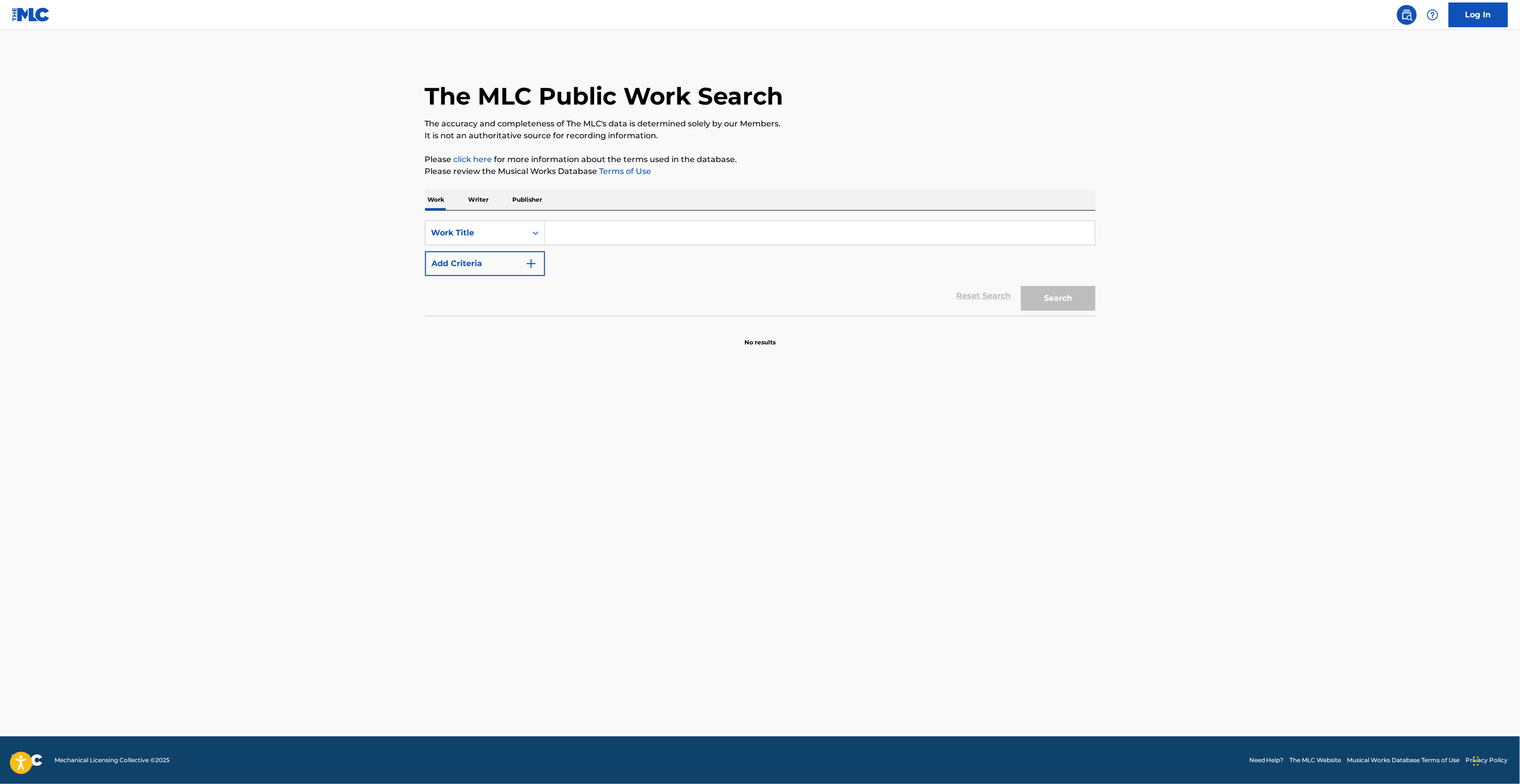
click at [745, 268] on div "SearchWithCriteria5675ad17-2439-4d47-8674-cf9b82db70eb Work Title Add Criteria" at bounding box center [760, 248] width 670 height 56
drag, startPoint x: 745, startPoint y: 268, endPoint x: 740, endPoint y: 273, distance: 7.1
click at [740, 273] on div "SearchWithCriteria5675ad17-2439-4d47-8674-cf9b82db70eb Work Title Add Criteria" at bounding box center [760, 248] width 670 height 56
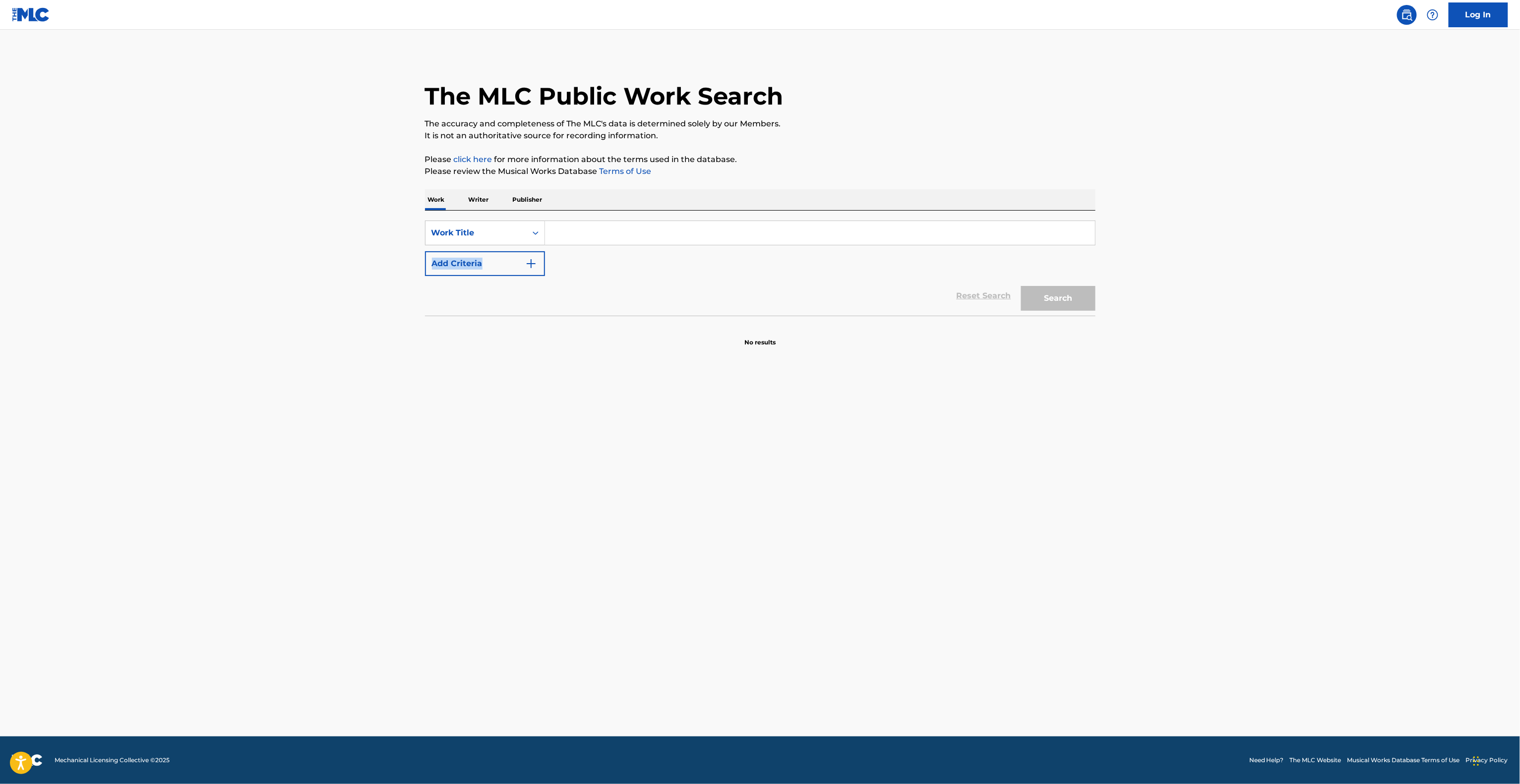
click at [740, 273] on div "SearchWithCriteria5675ad17-2439-4d47-8674-cf9b82db70eb Work Title Add Criteria" at bounding box center [760, 248] width 670 height 56
click at [739, 273] on div "SearchWithCriteria5675ad17-2439-4d47-8674-cf9b82db70eb Work Title Add Criteria" at bounding box center [760, 248] width 670 height 56
click at [735, 276] on form "SearchWithCriteria5675ad17-2439-4d47-8674-cf9b82db70eb Work Title Add Criteria …" at bounding box center [760, 268] width 670 height 95
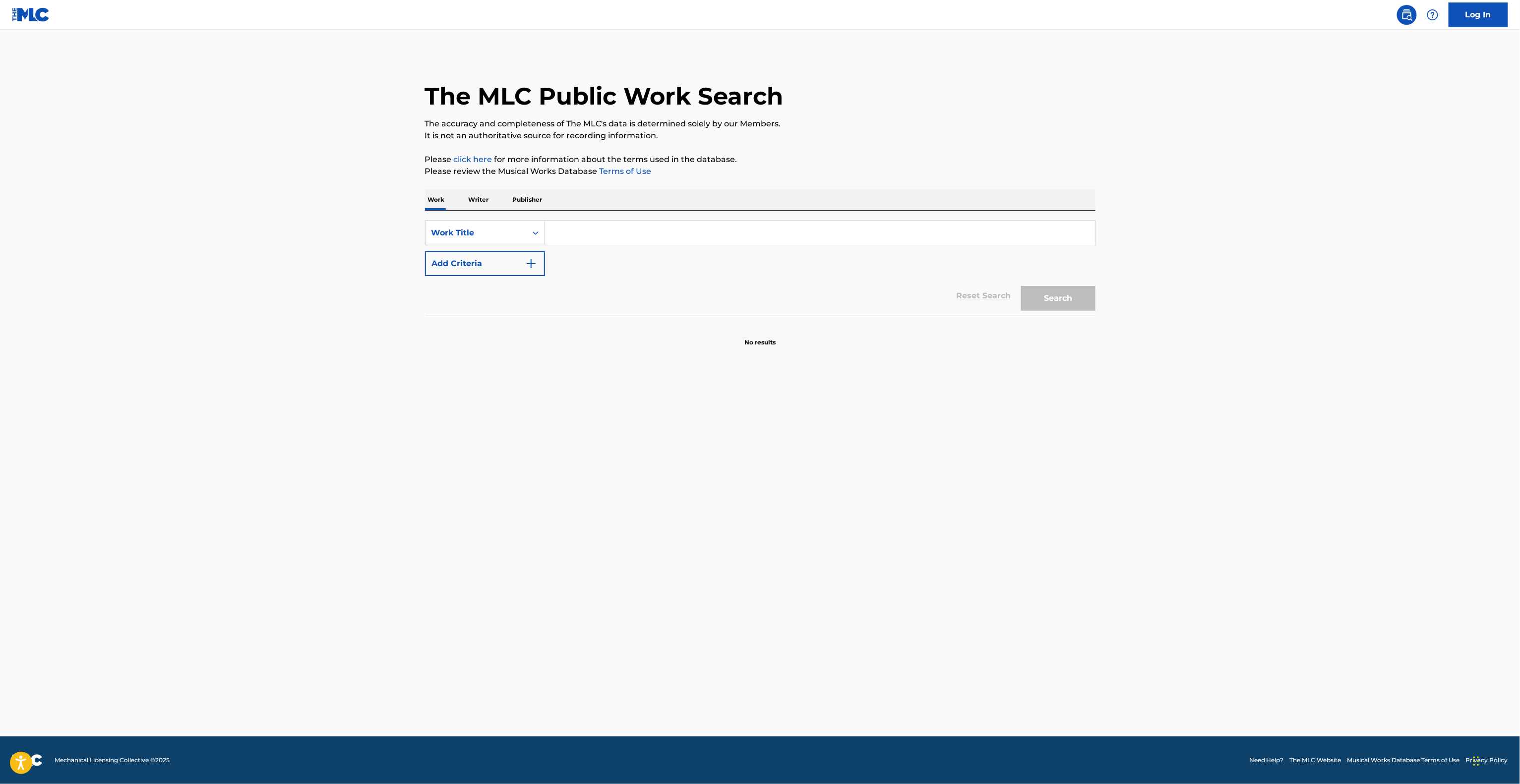
click at [732, 281] on div "Reset Search Search" at bounding box center [760, 296] width 670 height 40
click at [730, 281] on div "Reset Search Search" at bounding box center [760, 296] width 670 height 40
click at [703, 289] on div "Reset Search Search" at bounding box center [760, 296] width 670 height 40
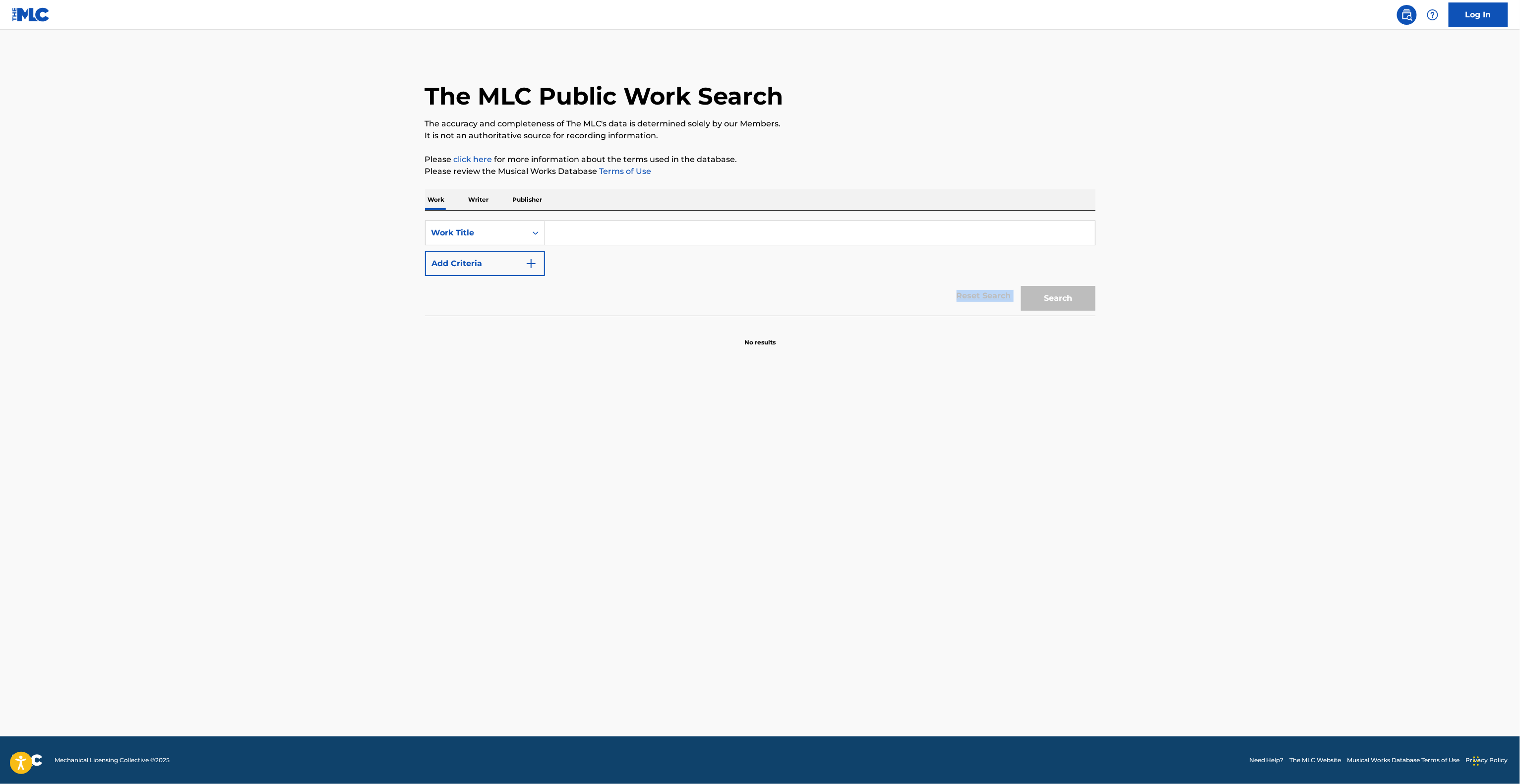
click at [702, 289] on div "Reset Search Search" at bounding box center [760, 296] width 670 height 40
click at [688, 293] on div "Reset Search Search" at bounding box center [760, 296] width 670 height 40
click at [685, 293] on div "Reset Search Search" at bounding box center [760, 296] width 670 height 40
click at [685, 291] on div "Reset Search Search" at bounding box center [760, 296] width 670 height 40
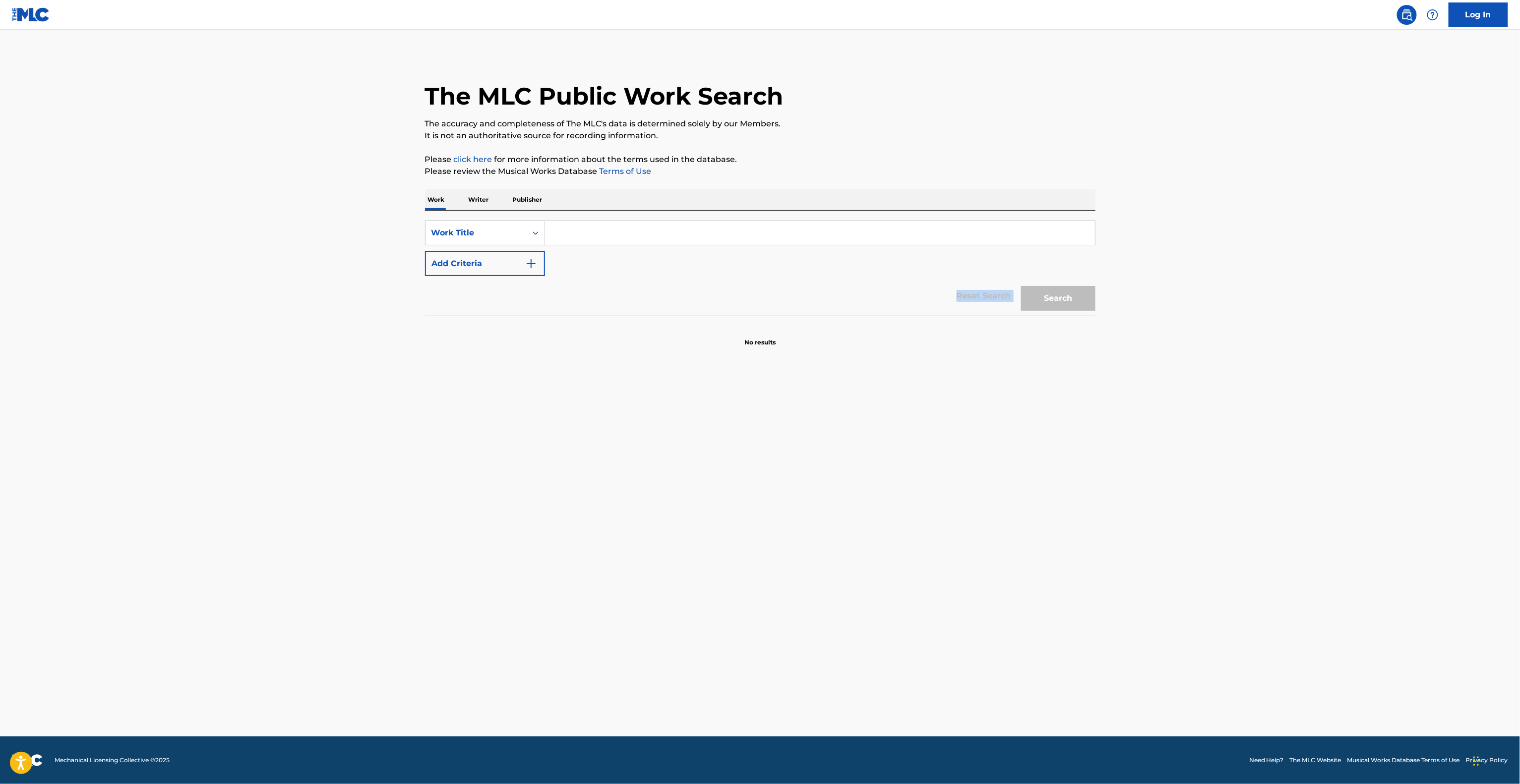
click at [685, 291] on div "Reset Search Search" at bounding box center [760, 296] width 670 height 40
click at [678, 291] on div "Reset Search Search" at bounding box center [760, 296] width 670 height 40
click at [676, 282] on div "Reset Search Search" at bounding box center [760, 296] width 670 height 40
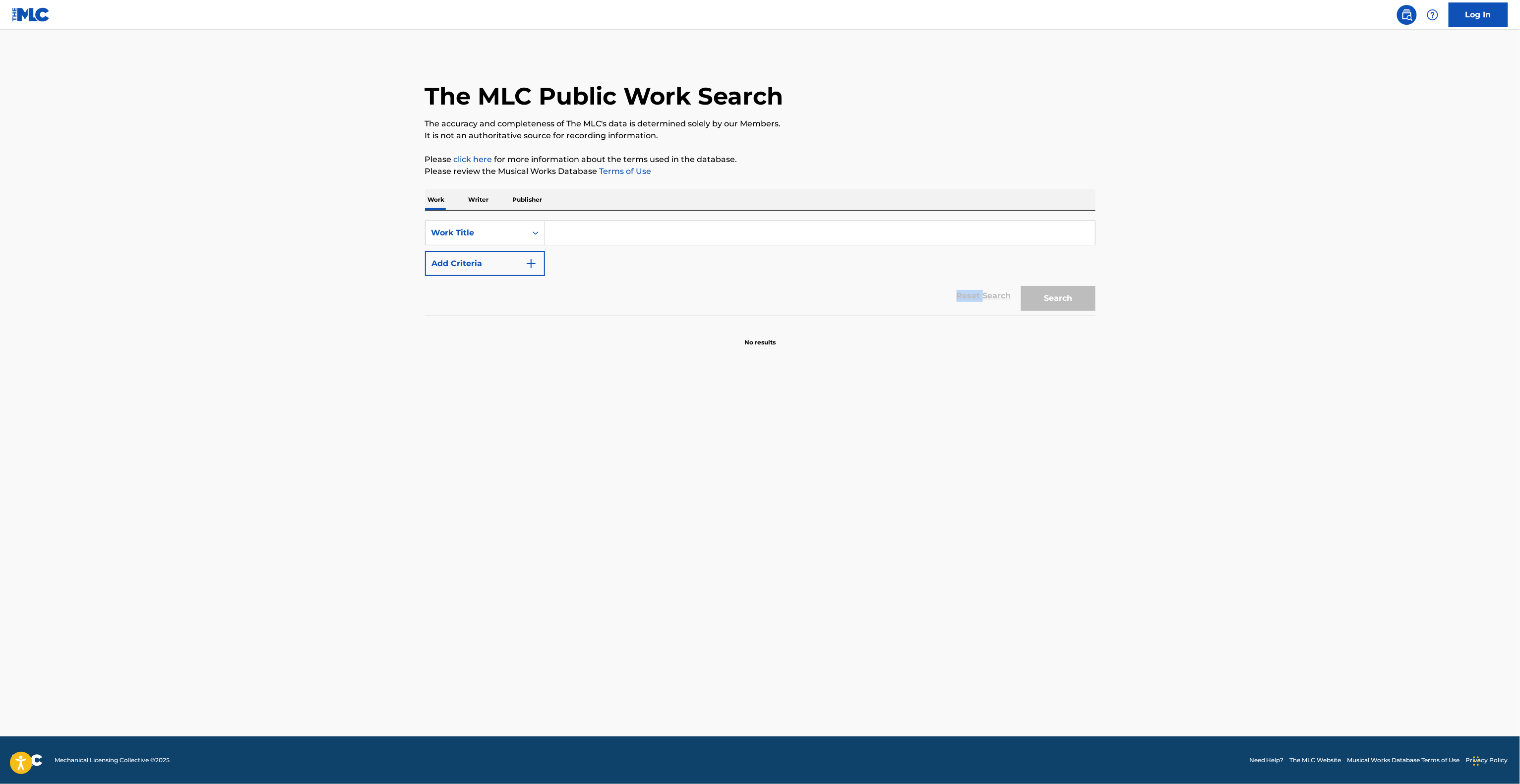
click at [676, 282] on div "Reset Search Search" at bounding box center [760, 296] width 670 height 40
click at [609, 305] on div "Reset Search Search" at bounding box center [760, 296] width 670 height 40
click at [607, 307] on div "Reset Search Search" at bounding box center [760, 296] width 670 height 40
click at [607, 330] on section "No results" at bounding box center [760, 334] width 670 height 26
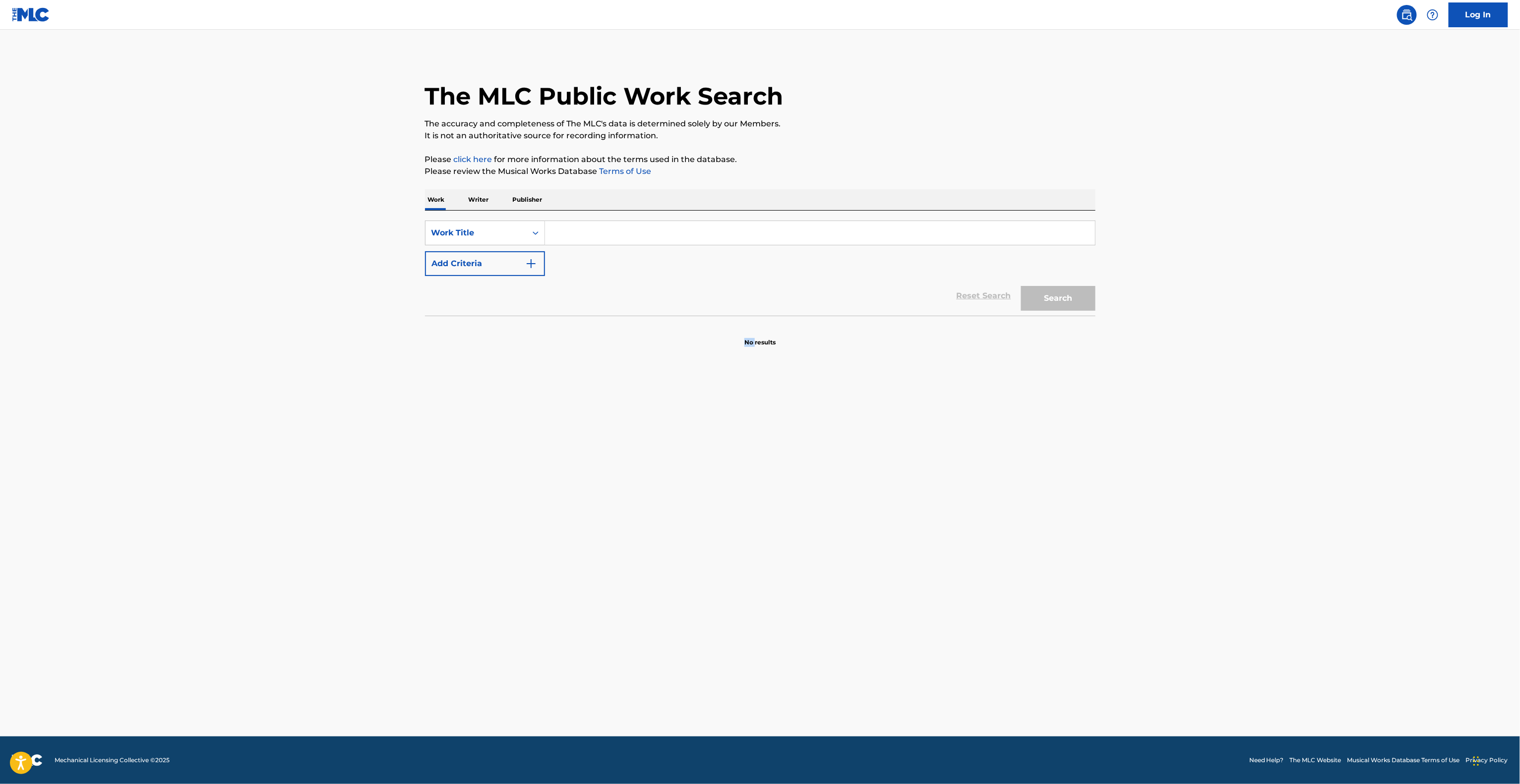
click at [607, 330] on section "No results" at bounding box center [760, 334] width 670 height 26
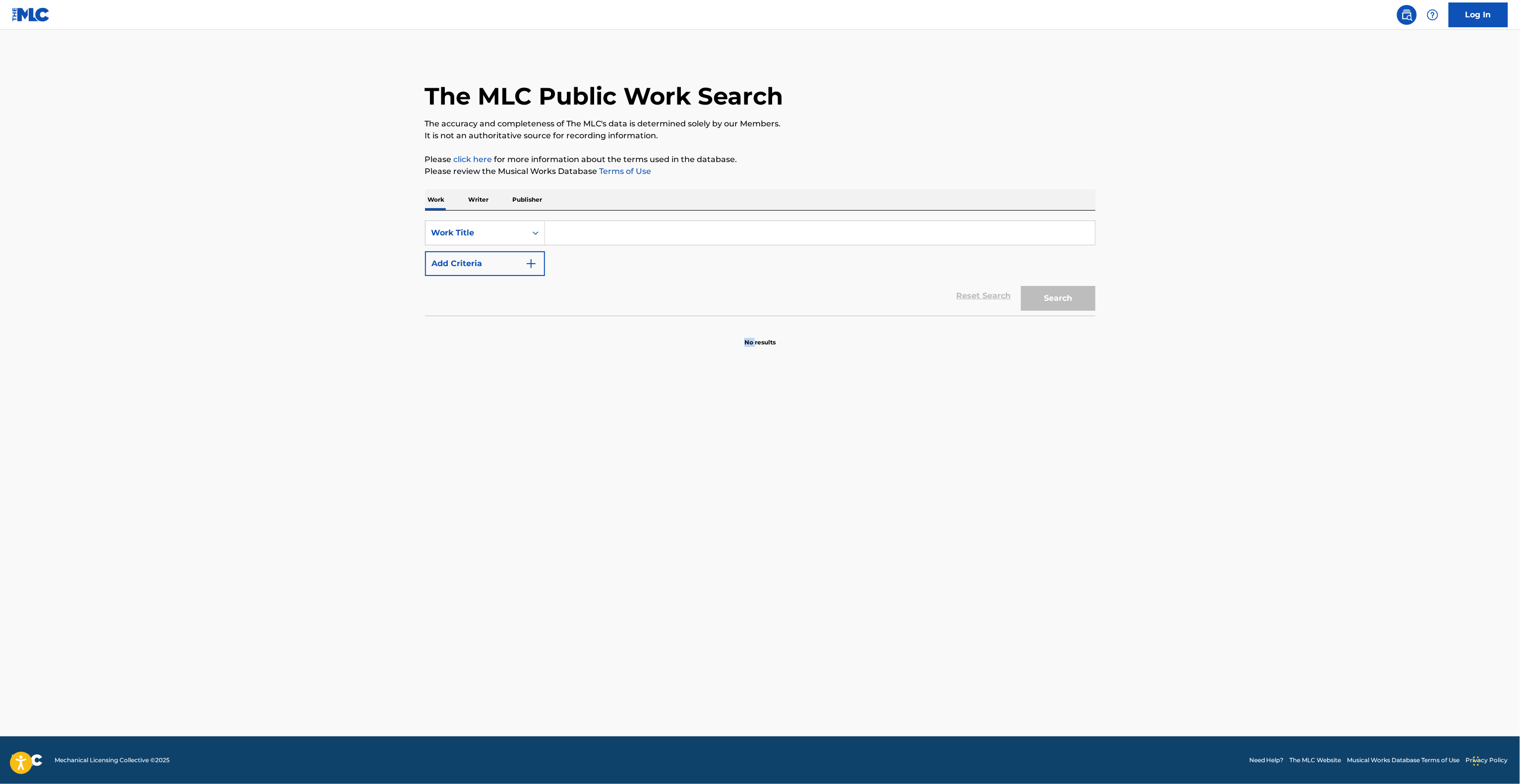
click at [607, 330] on section "No results" at bounding box center [760, 334] width 670 height 26
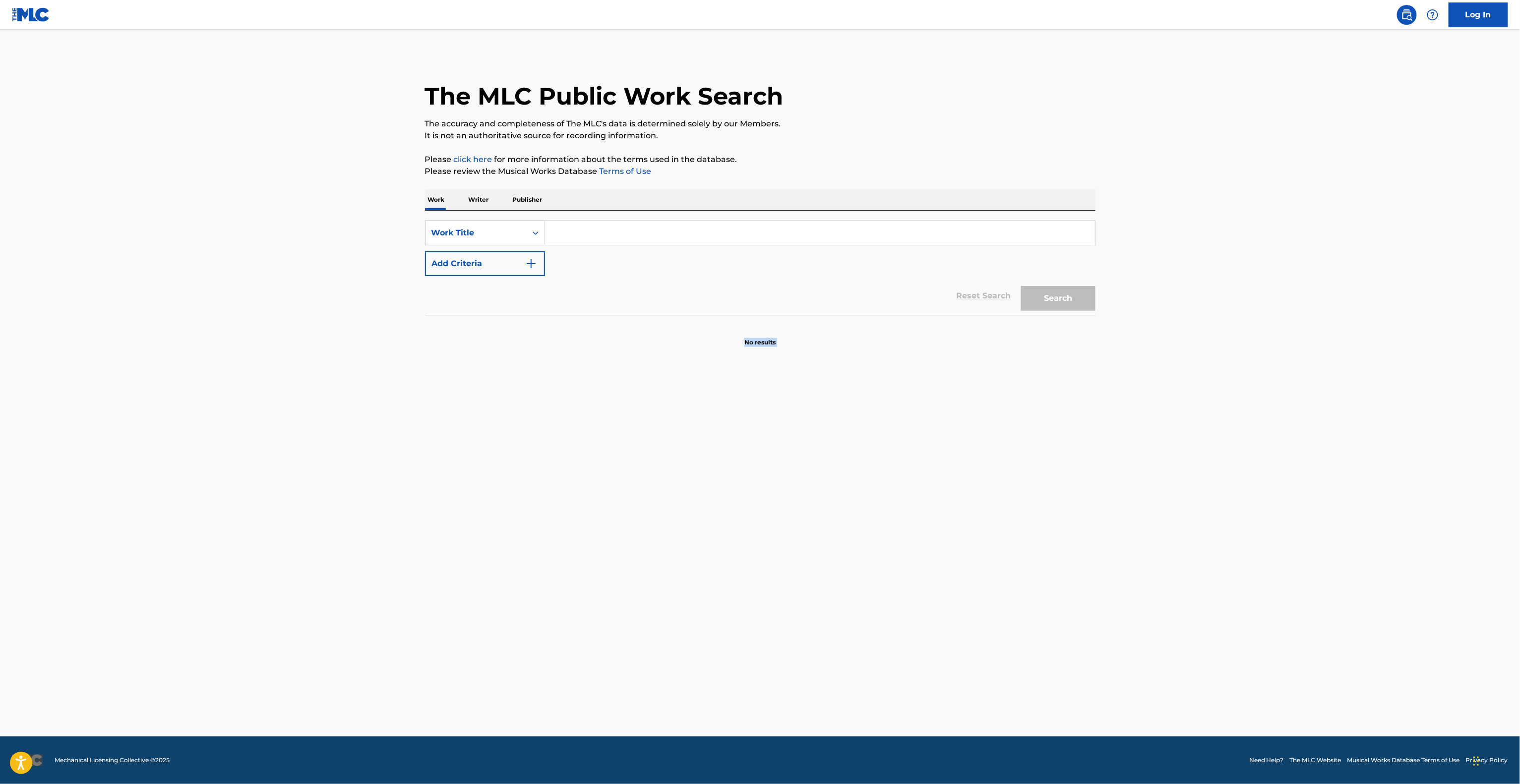
click at [607, 330] on section "No results" at bounding box center [760, 334] width 670 height 26
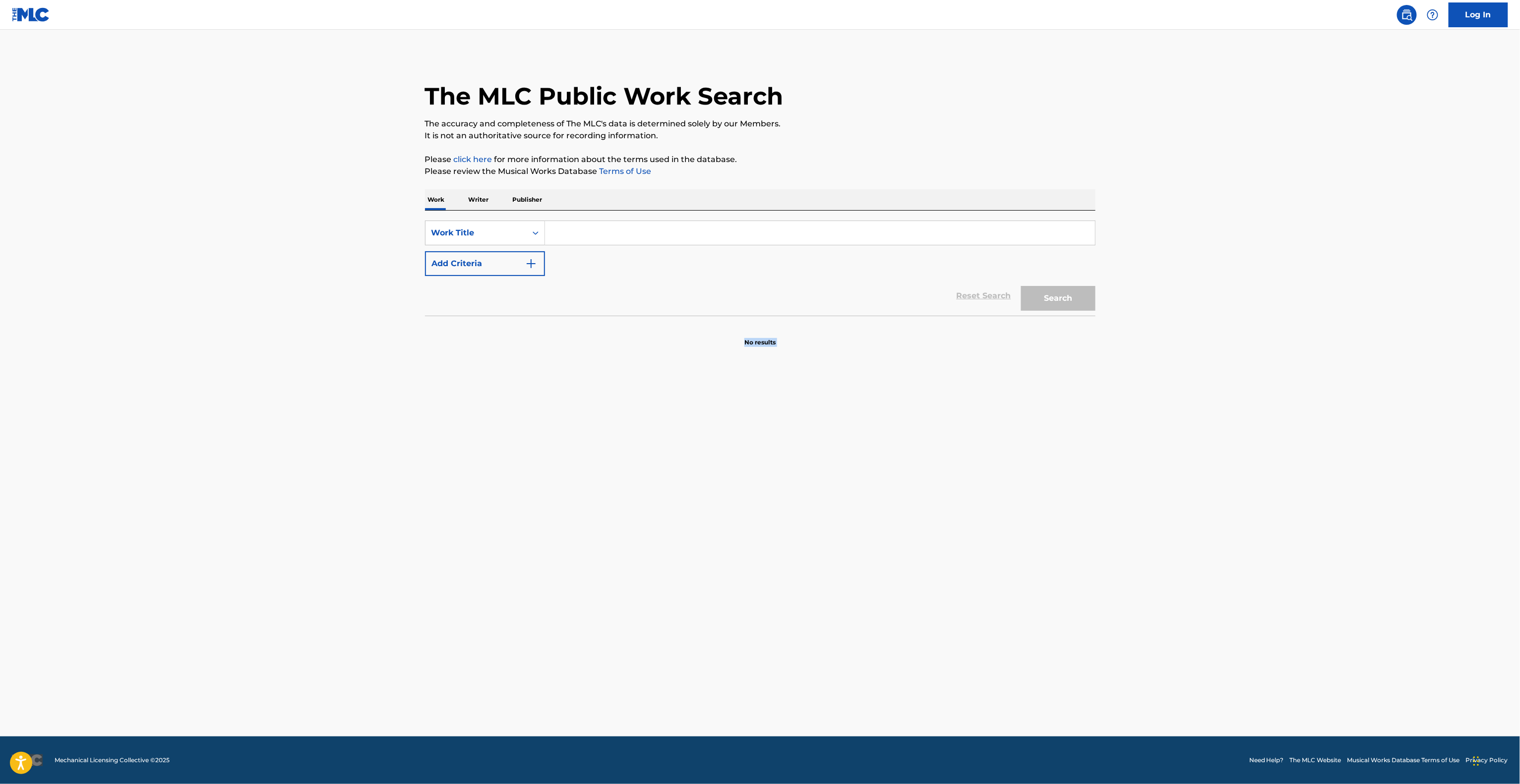
click at [607, 330] on section "No results" at bounding box center [760, 334] width 670 height 26
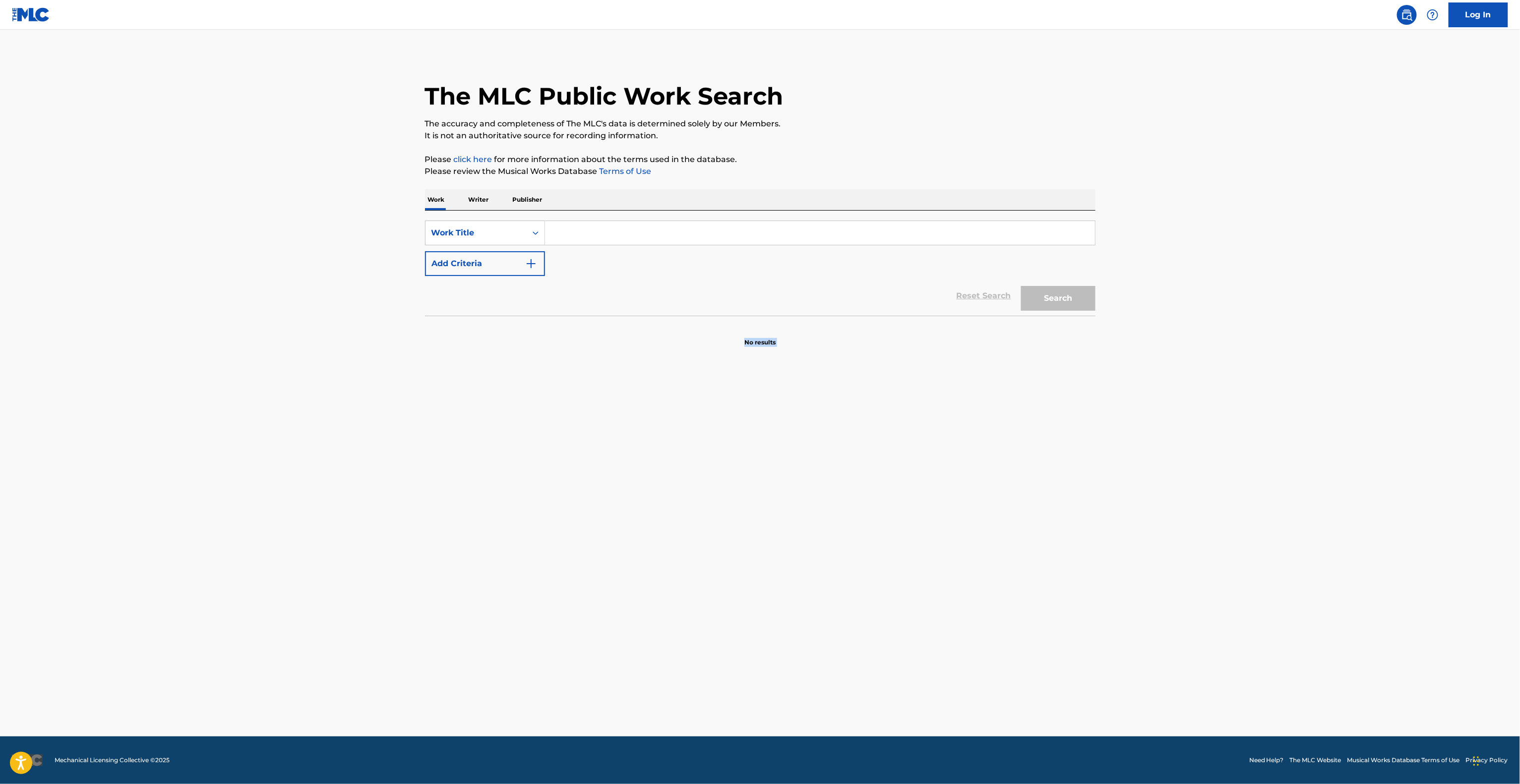
click at [607, 330] on section "No results" at bounding box center [760, 334] width 670 height 26
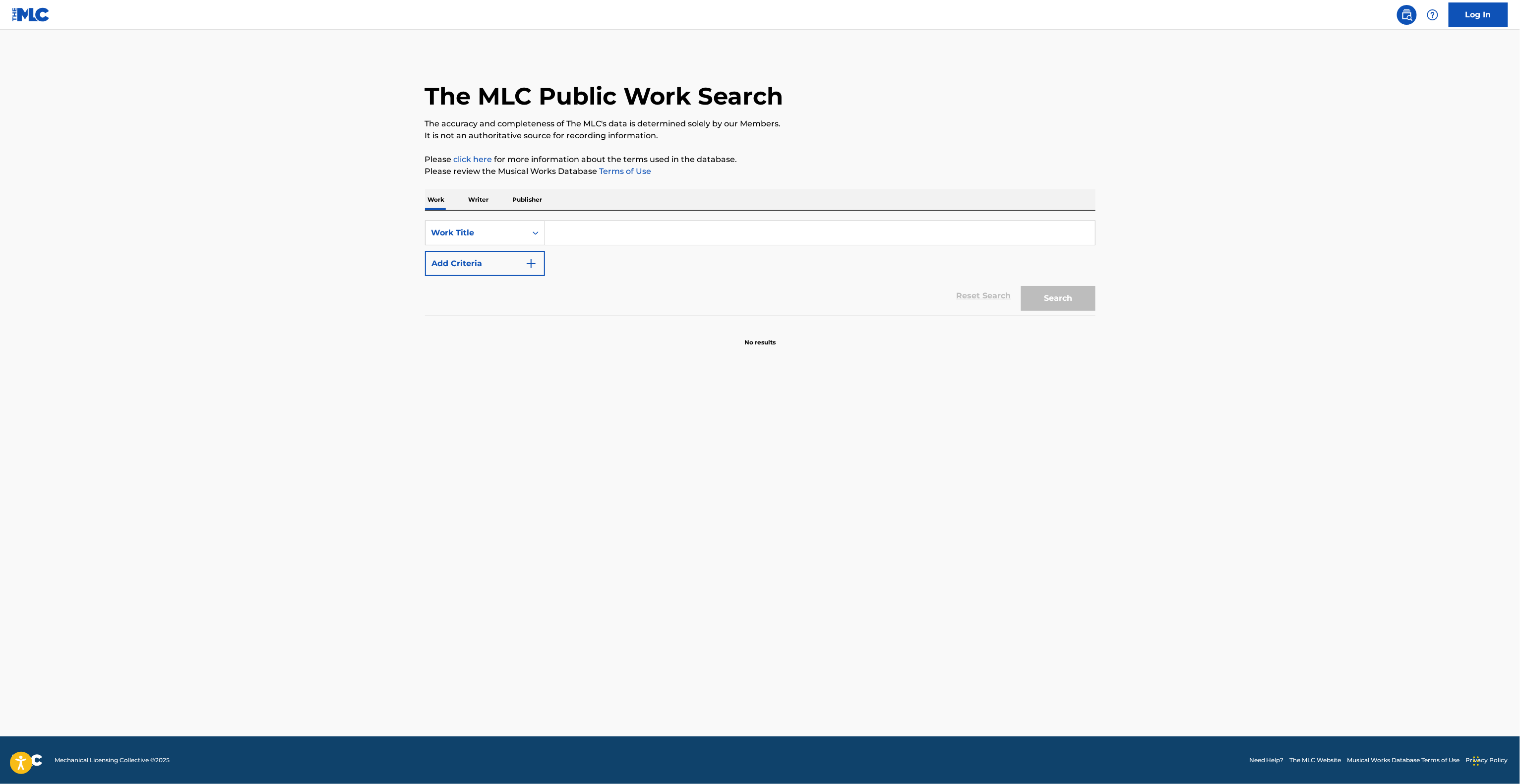
click at [607, 330] on section "No results" at bounding box center [760, 334] width 670 height 26
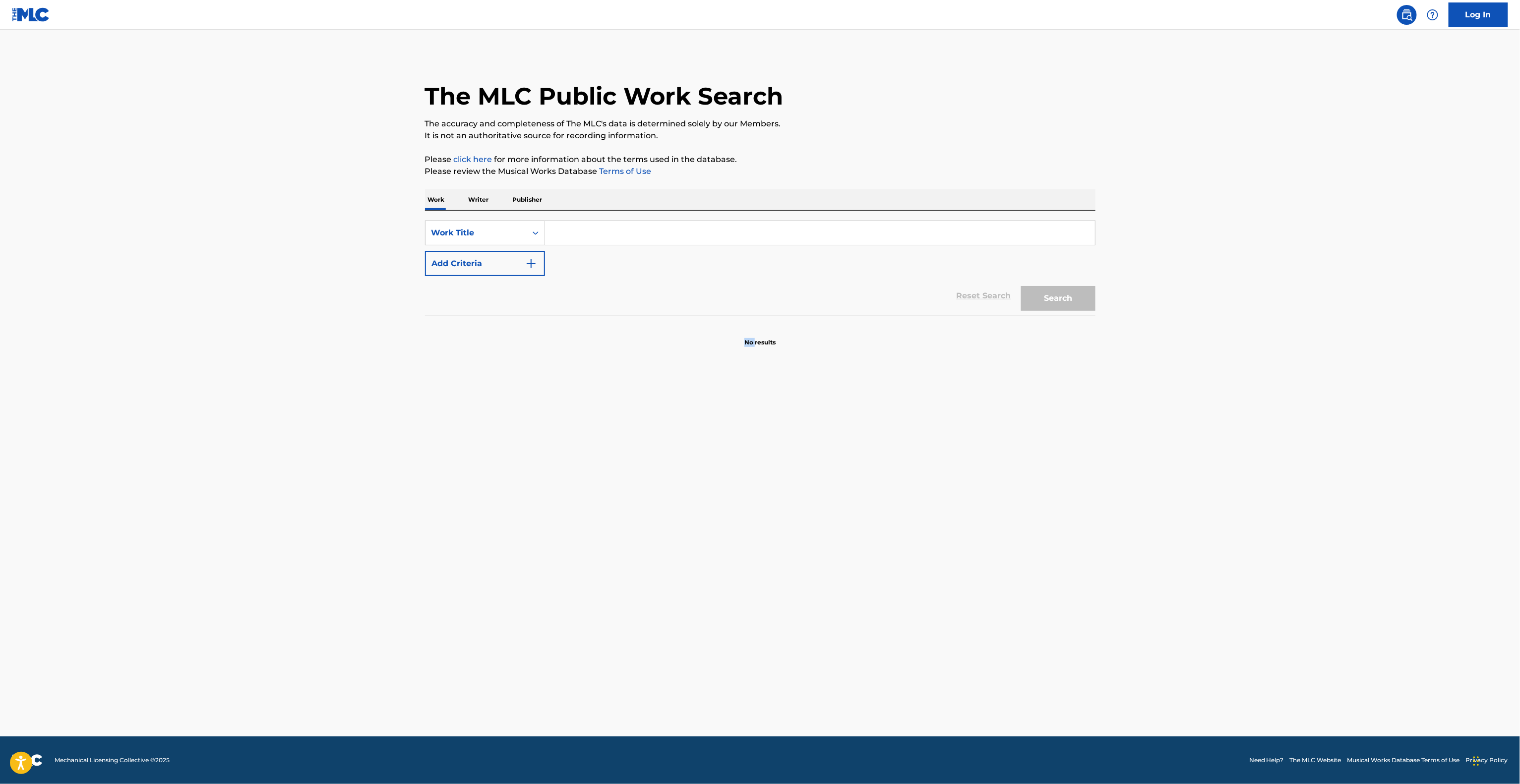
click at [607, 330] on section "No results" at bounding box center [760, 334] width 670 height 26
click at [607, 332] on section "No results" at bounding box center [760, 334] width 670 height 26
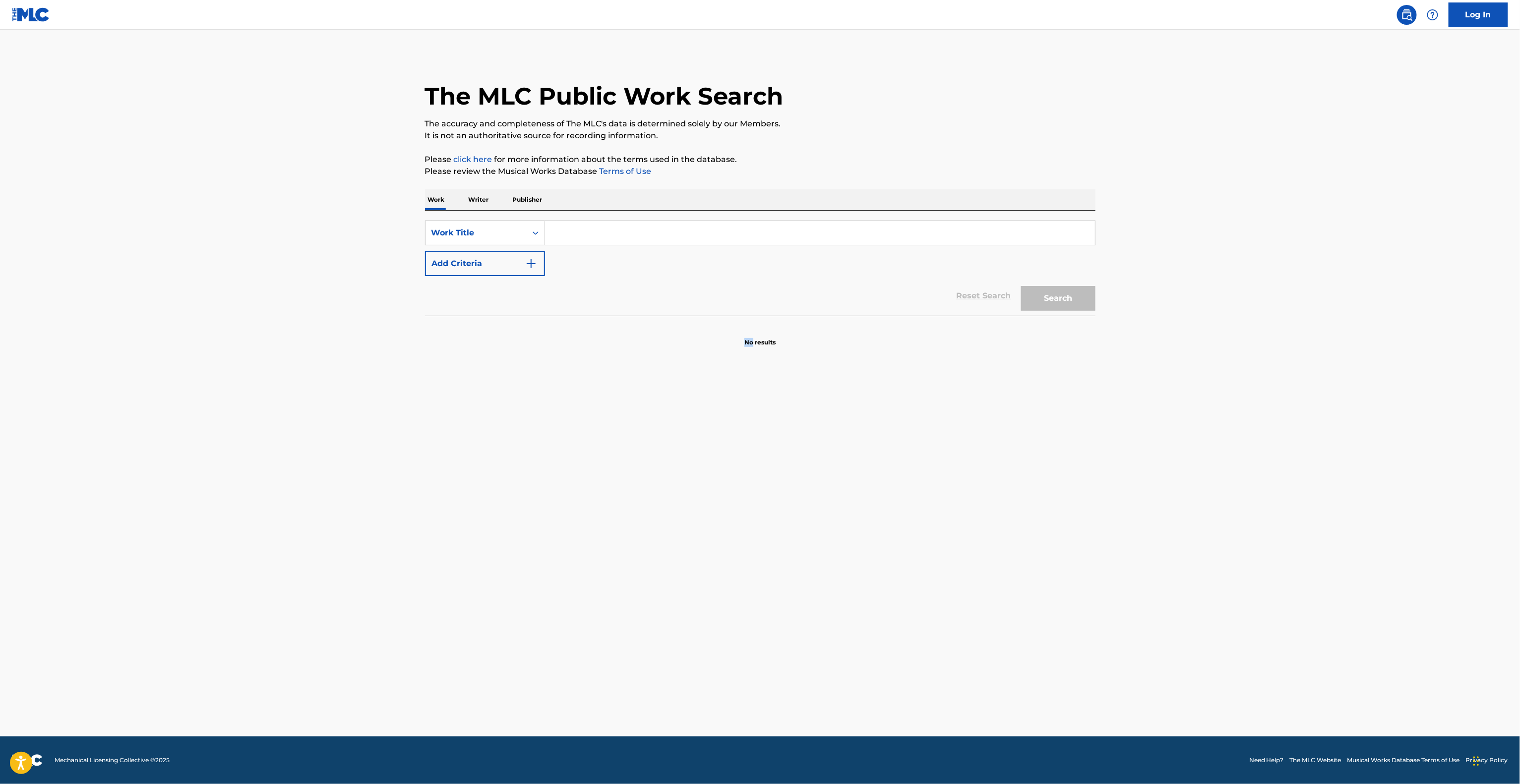
click at [607, 332] on section "No results" at bounding box center [760, 334] width 670 height 26
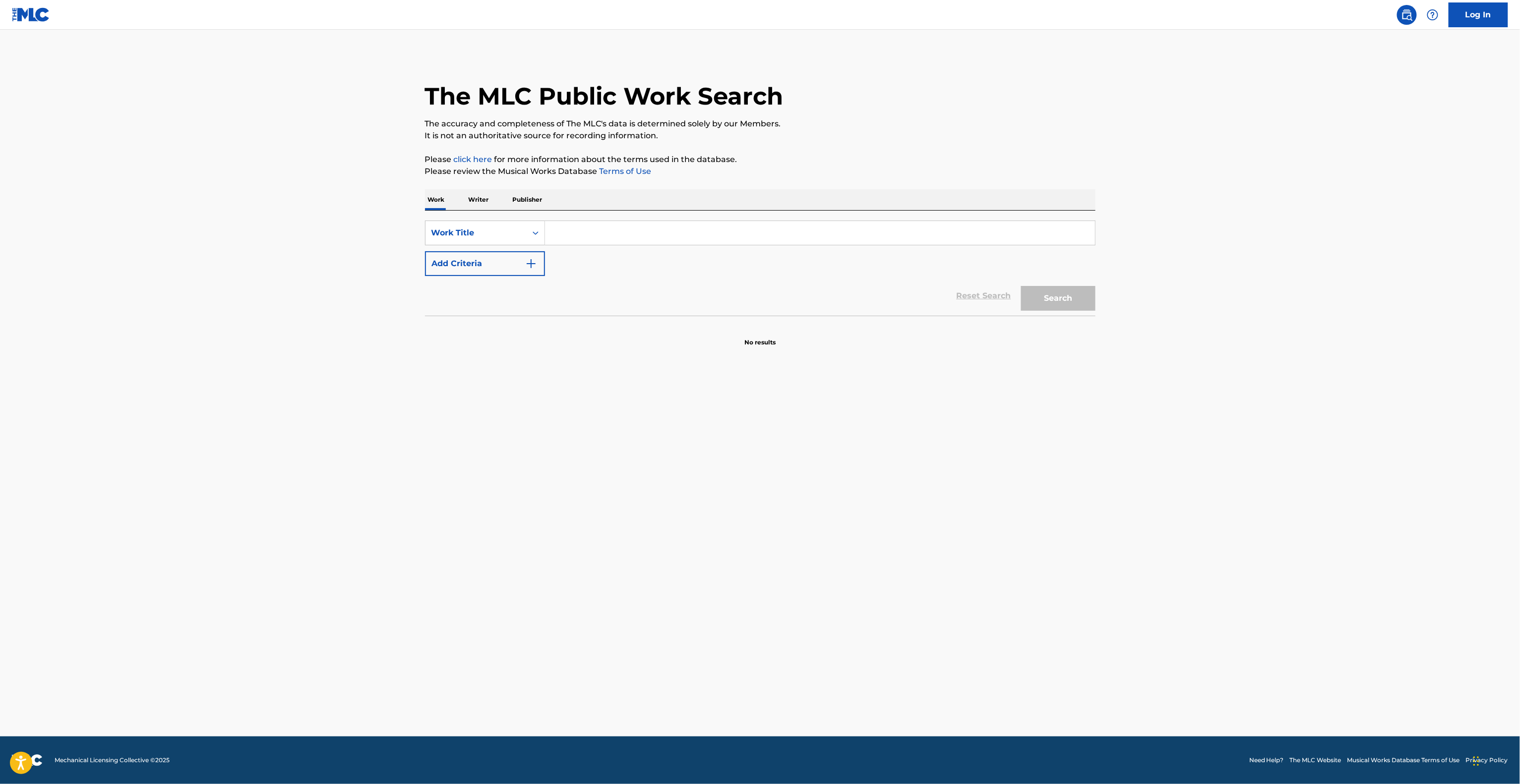
click at [607, 334] on section "No results" at bounding box center [760, 334] width 670 height 26
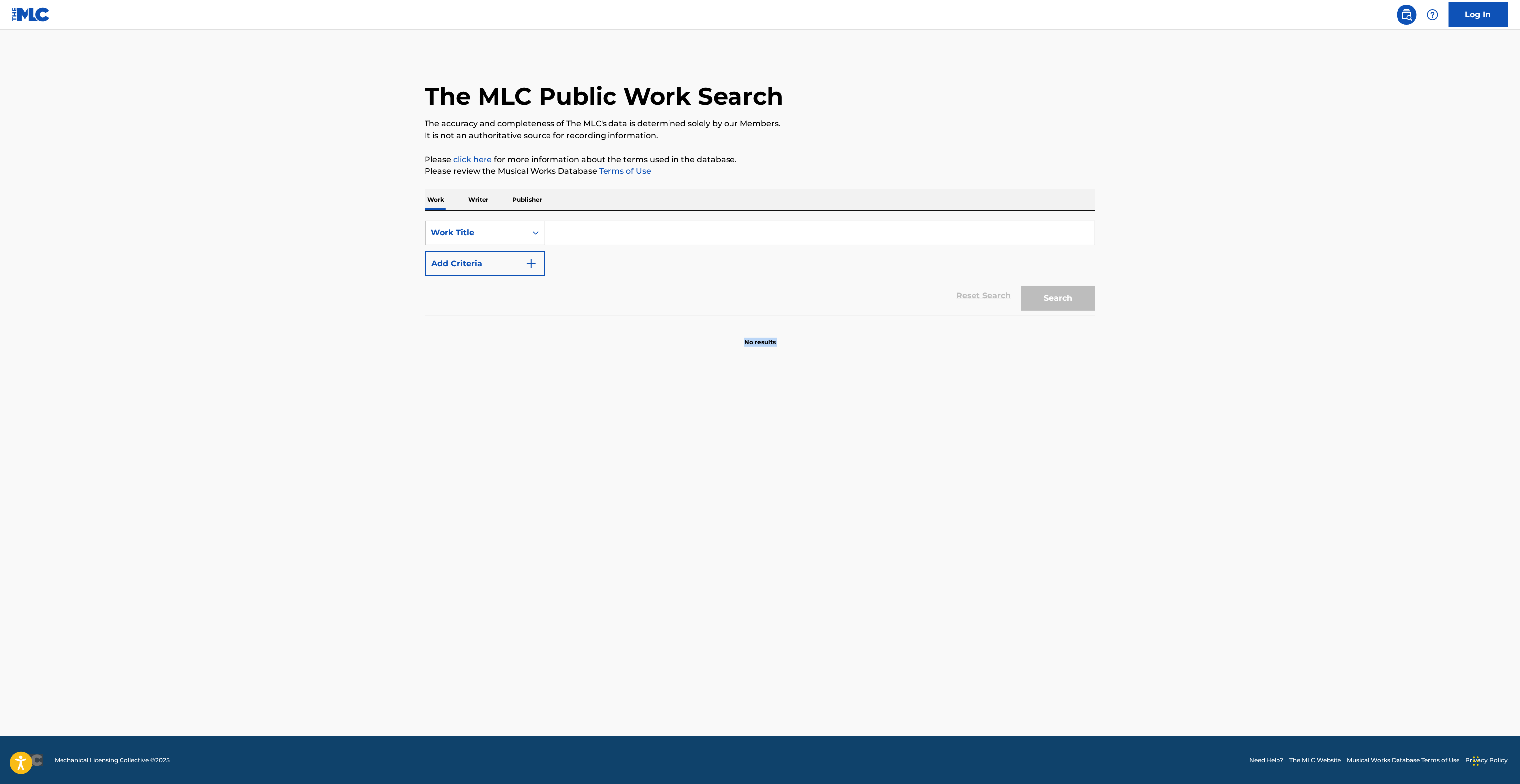
click at [607, 334] on section "No results" at bounding box center [760, 334] width 670 height 26
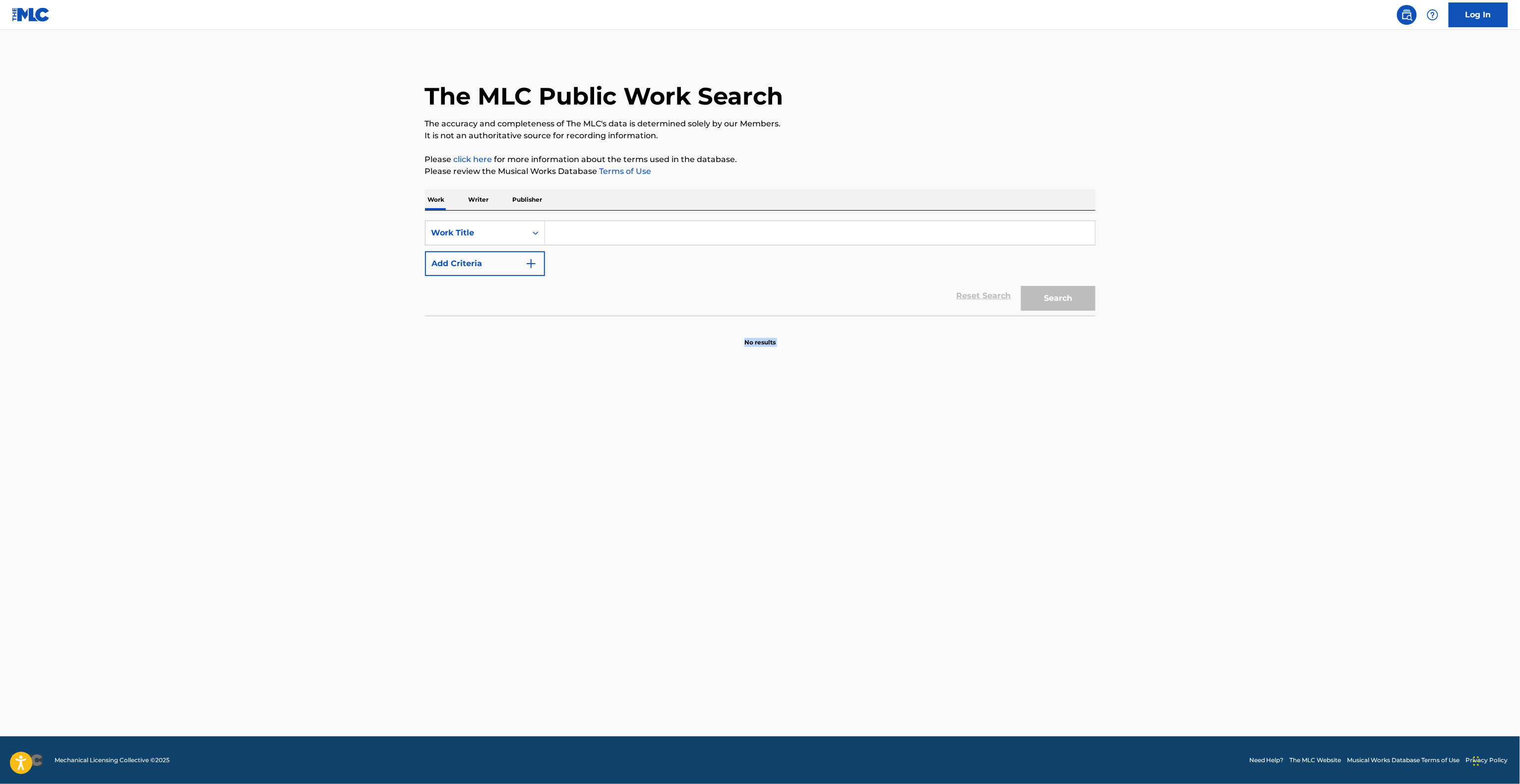
click at [607, 334] on section "No results" at bounding box center [760, 334] width 670 height 26
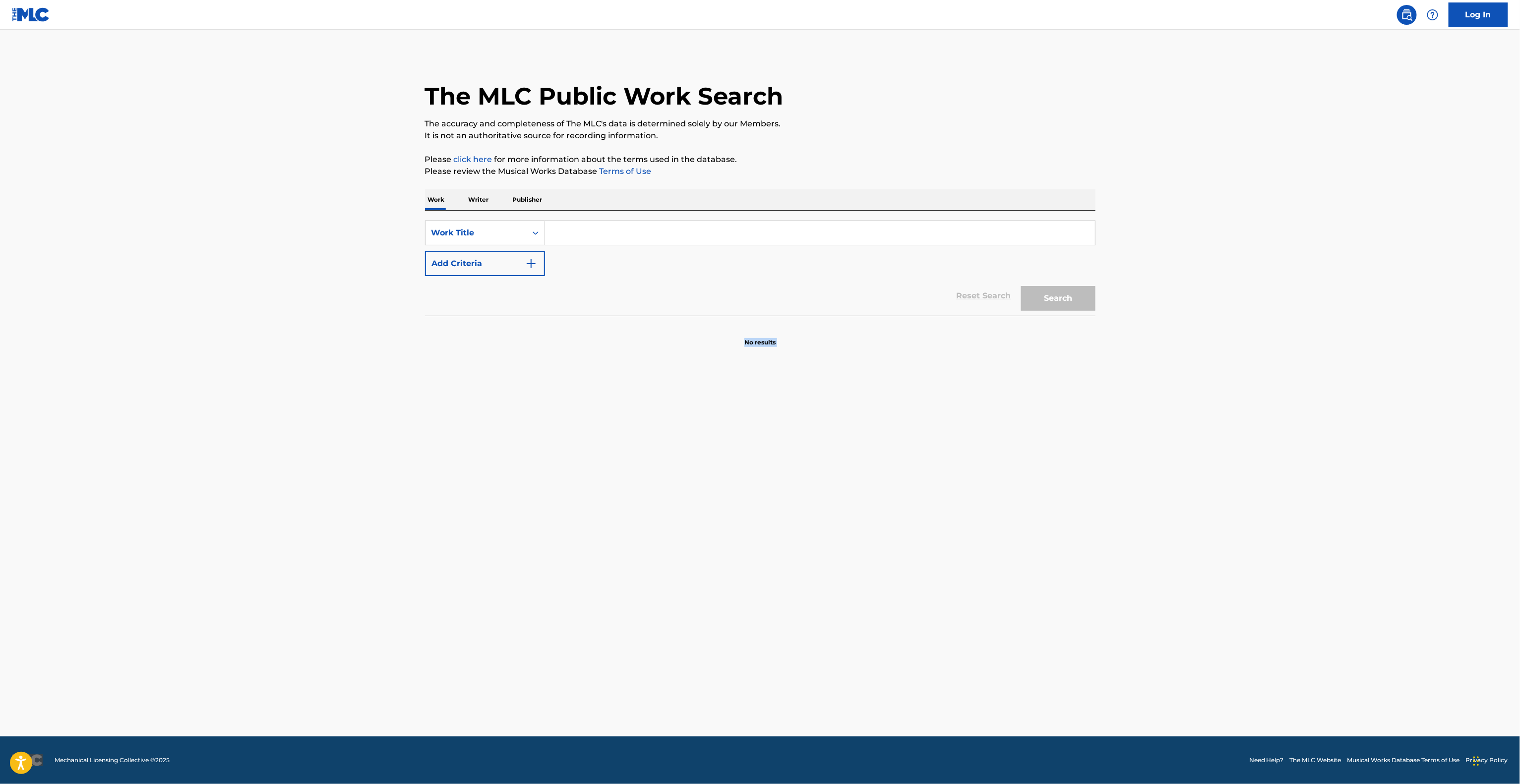
click at [607, 334] on section "No results" at bounding box center [760, 334] width 670 height 26
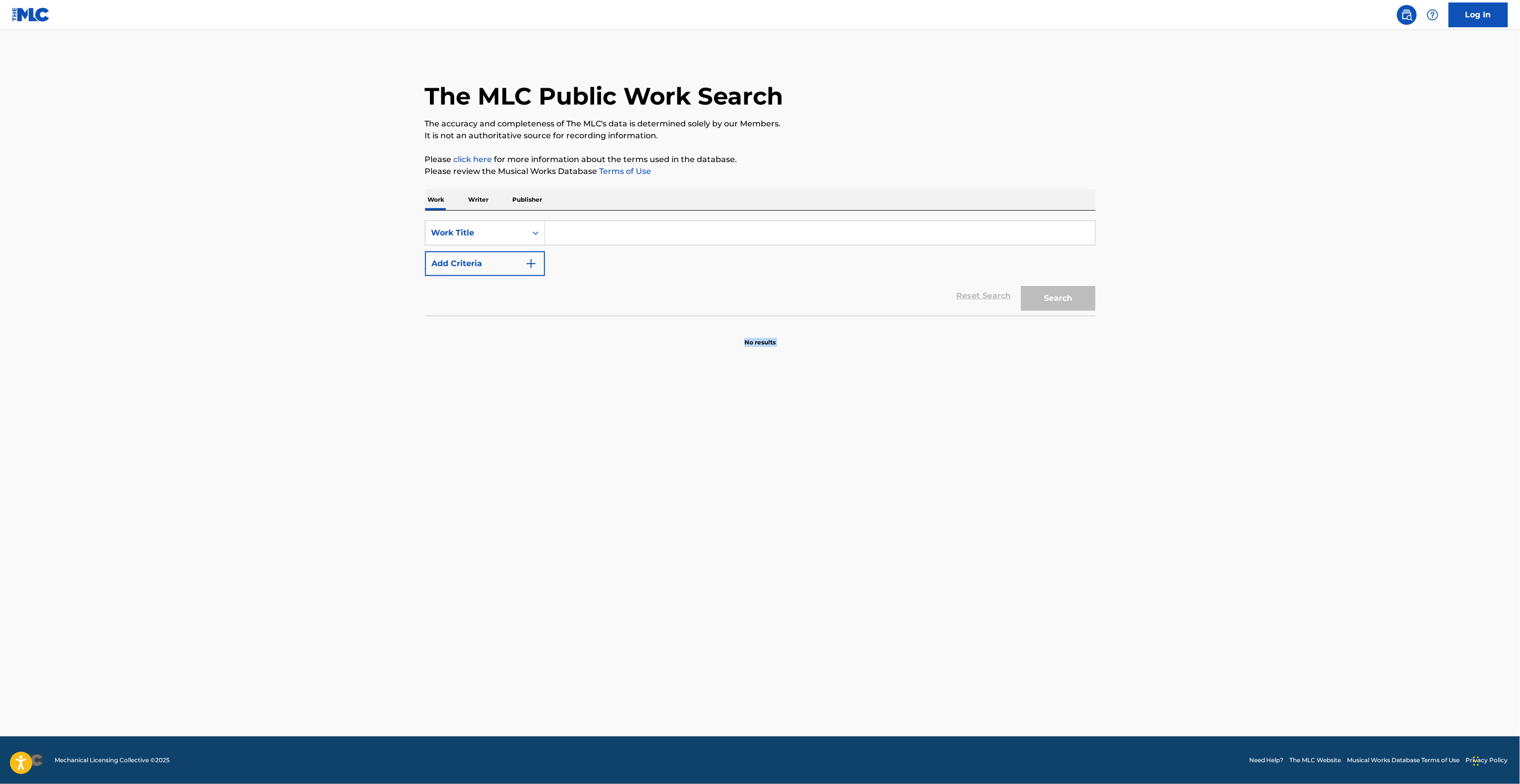
click at [607, 334] on section "No results" at bounding box center [760, 334] width 670 height 26
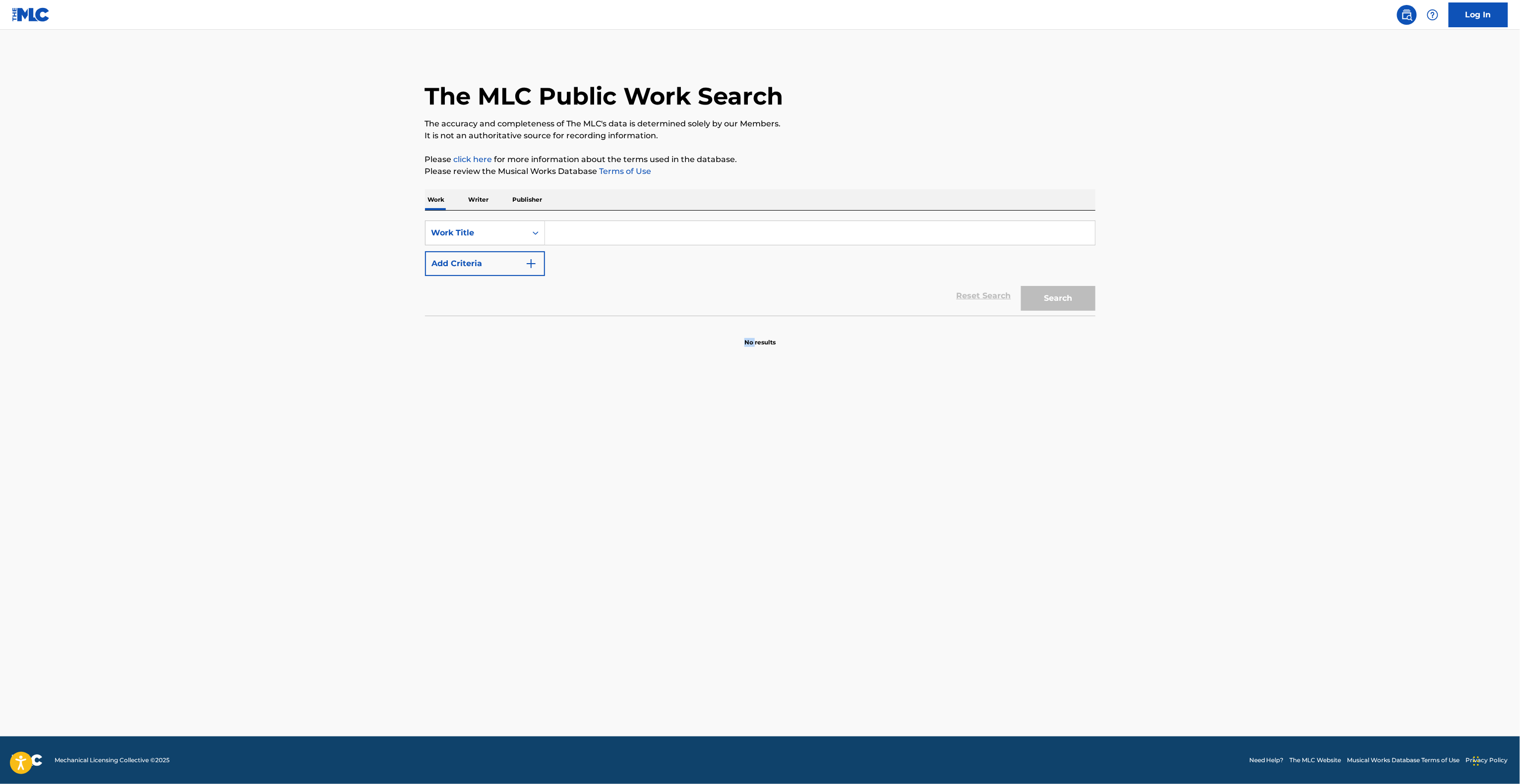
click at [607, 334] on section "No results" at bounding box center [760, 334] width 670 height 26
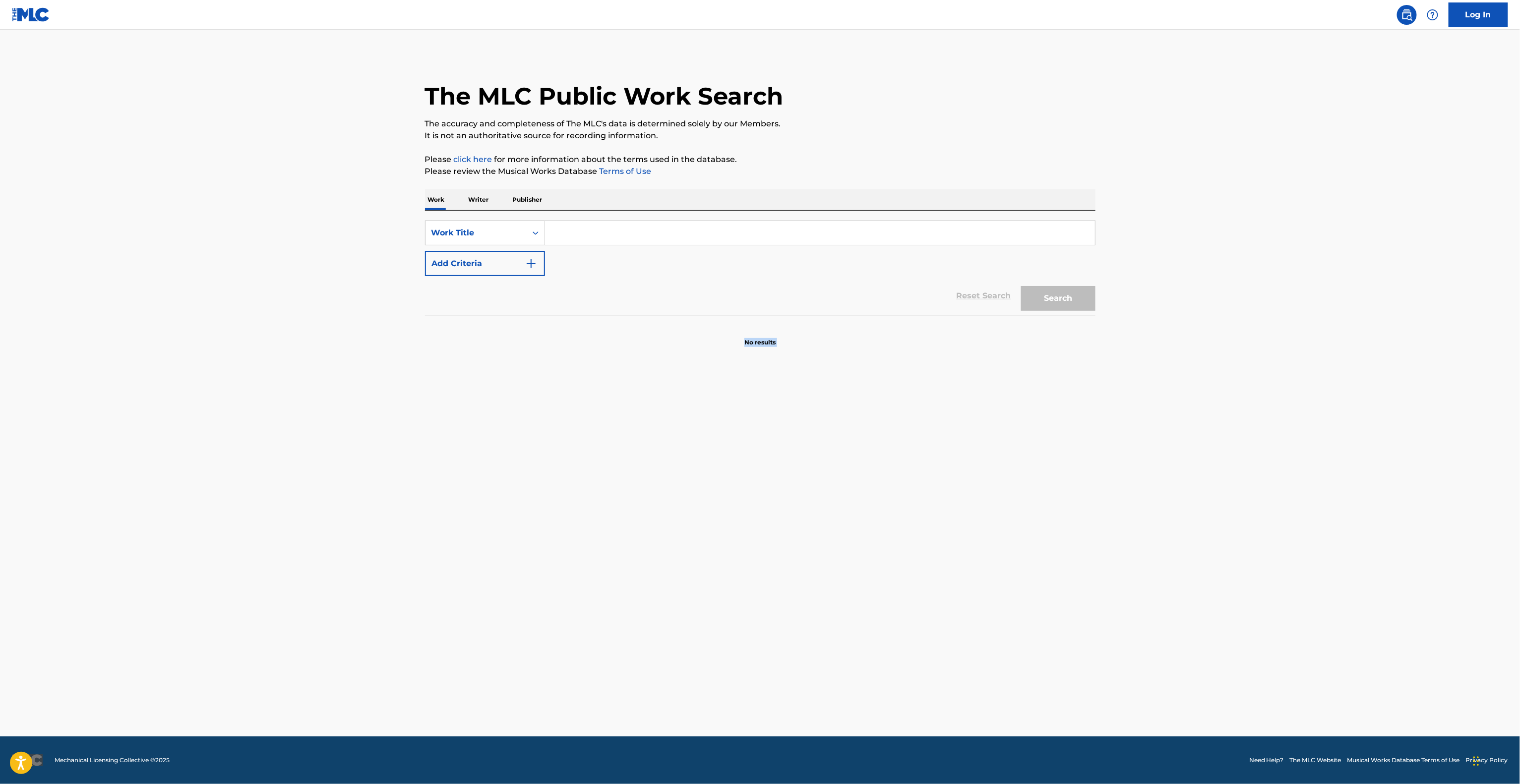
click at [607, 334] on section "No results" at bounding box center [760, 334] width 670 height 26
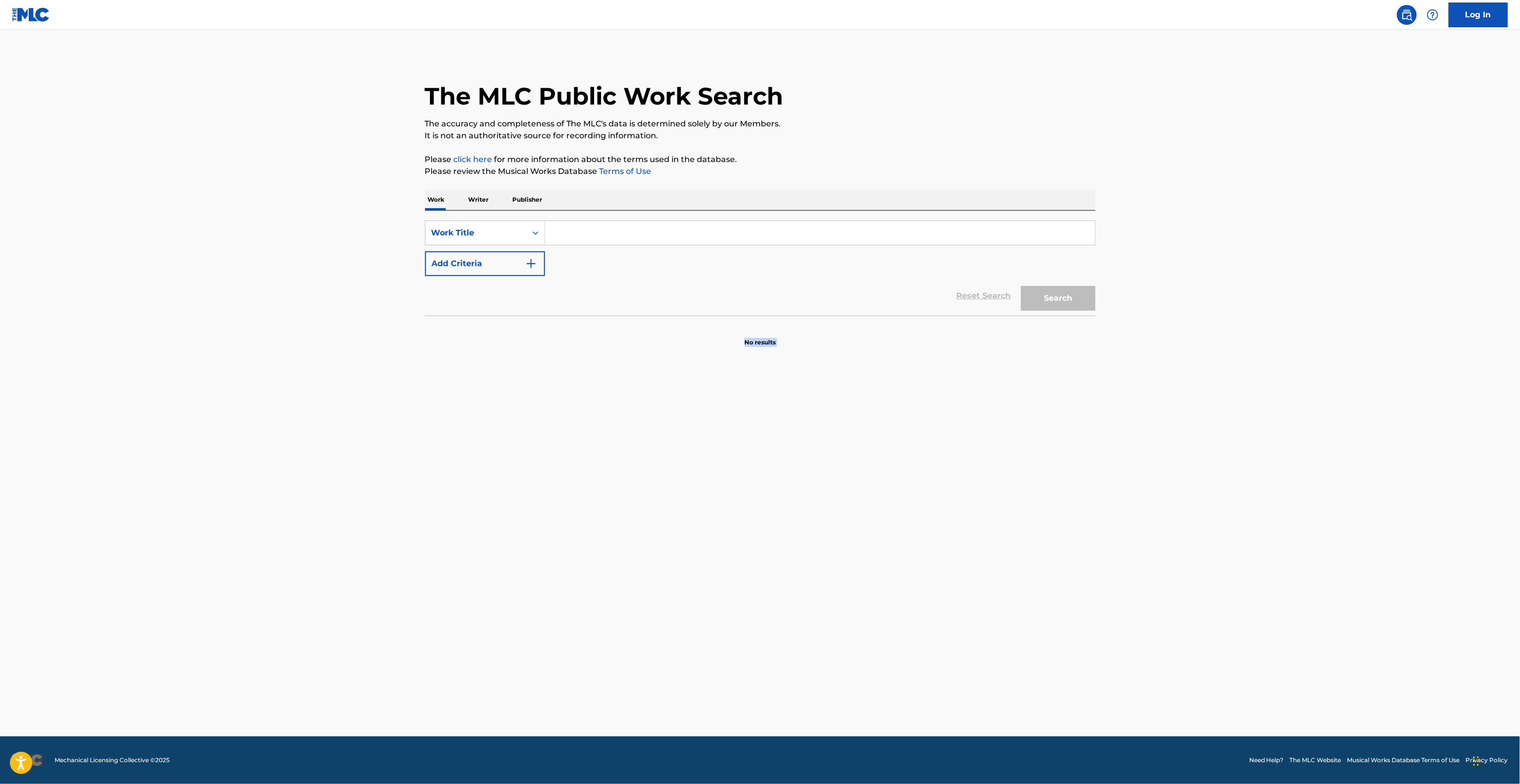
click at [607, 334] on section "No results" at bounding box center [760, 334] width 670 height 26
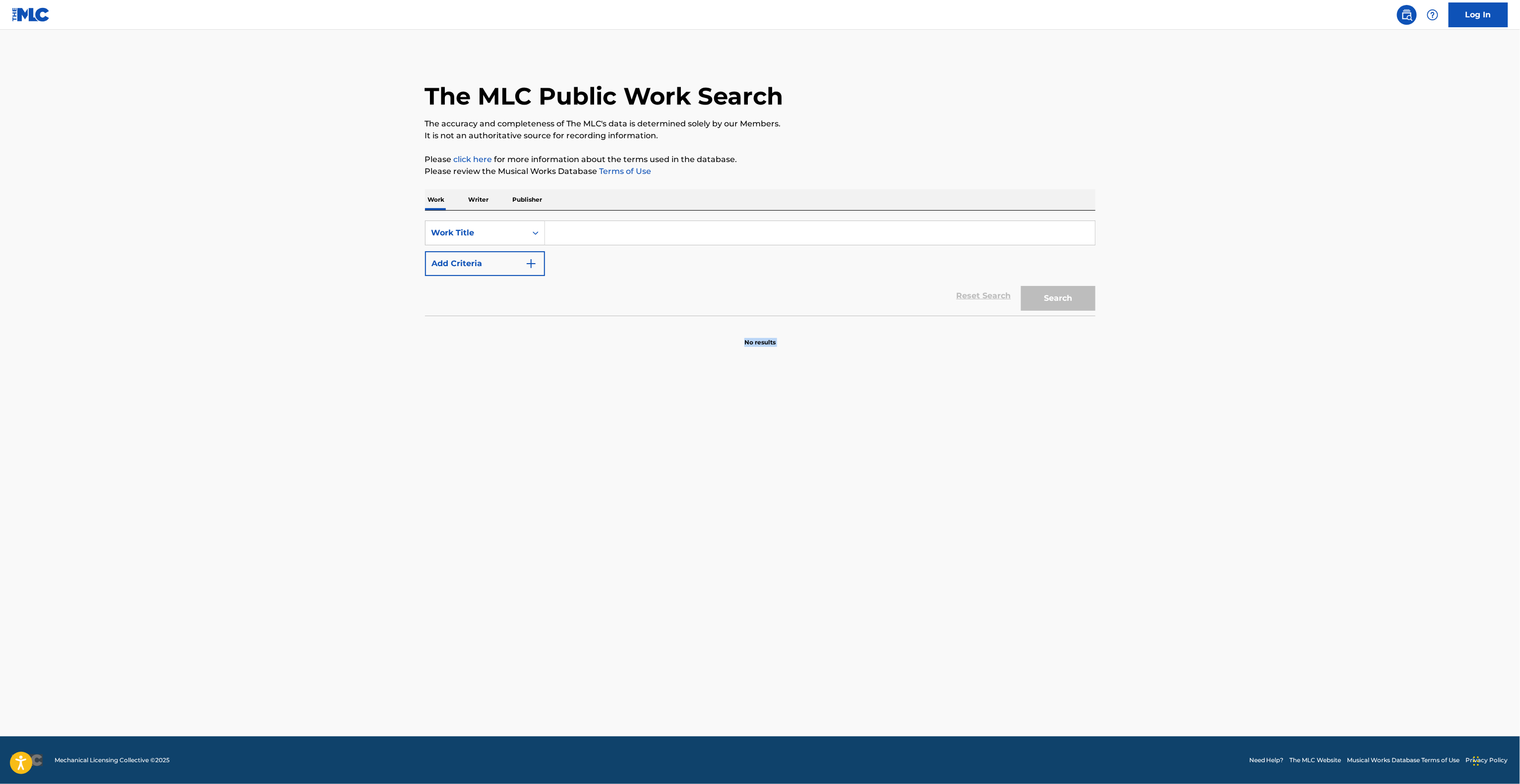
click at [607, 334] on section "No results" at bounding box center [760, 334] width 670 height 26
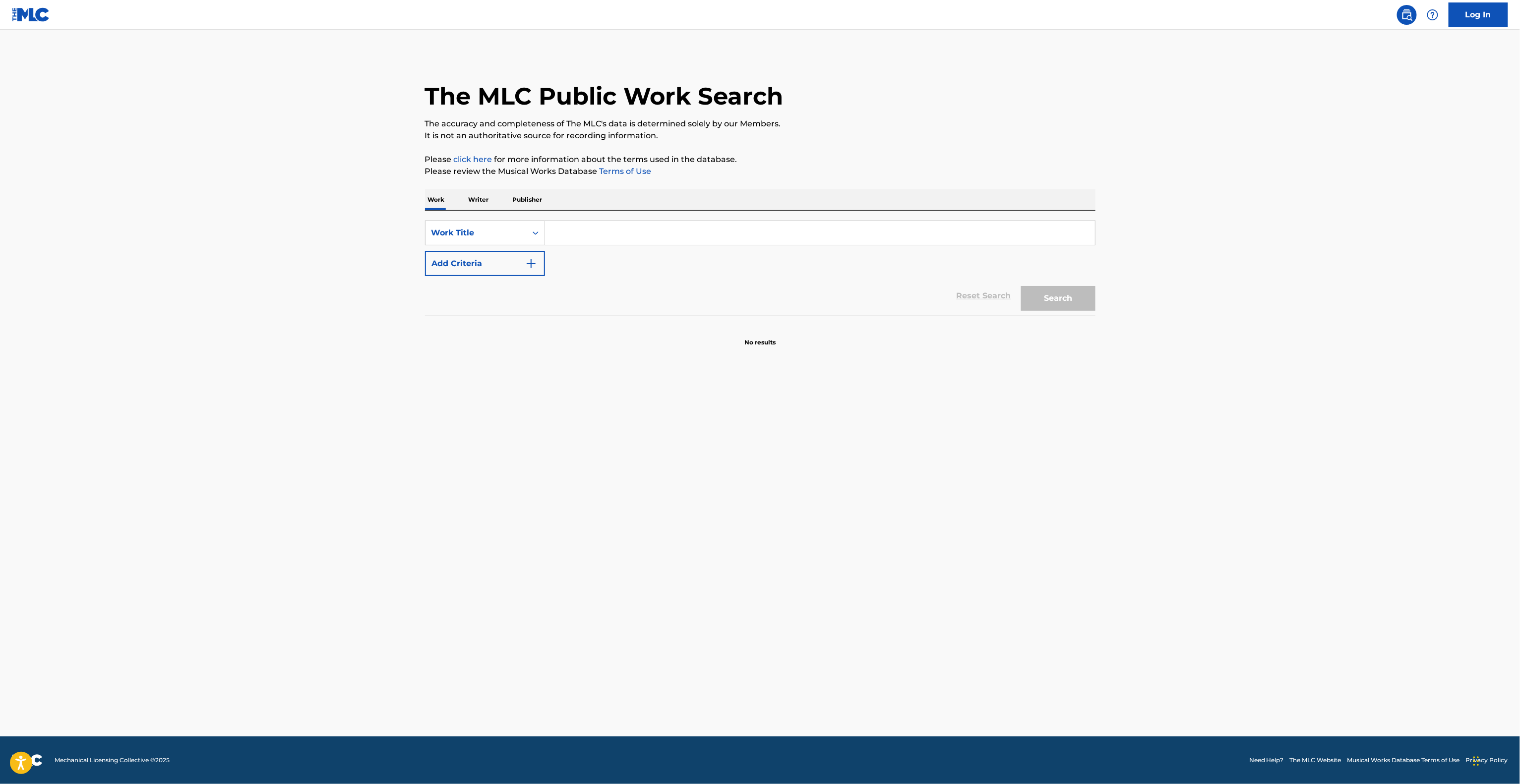
click at [607, 334] on section "No results" at bounding box center [760, 334] width 670 height 26
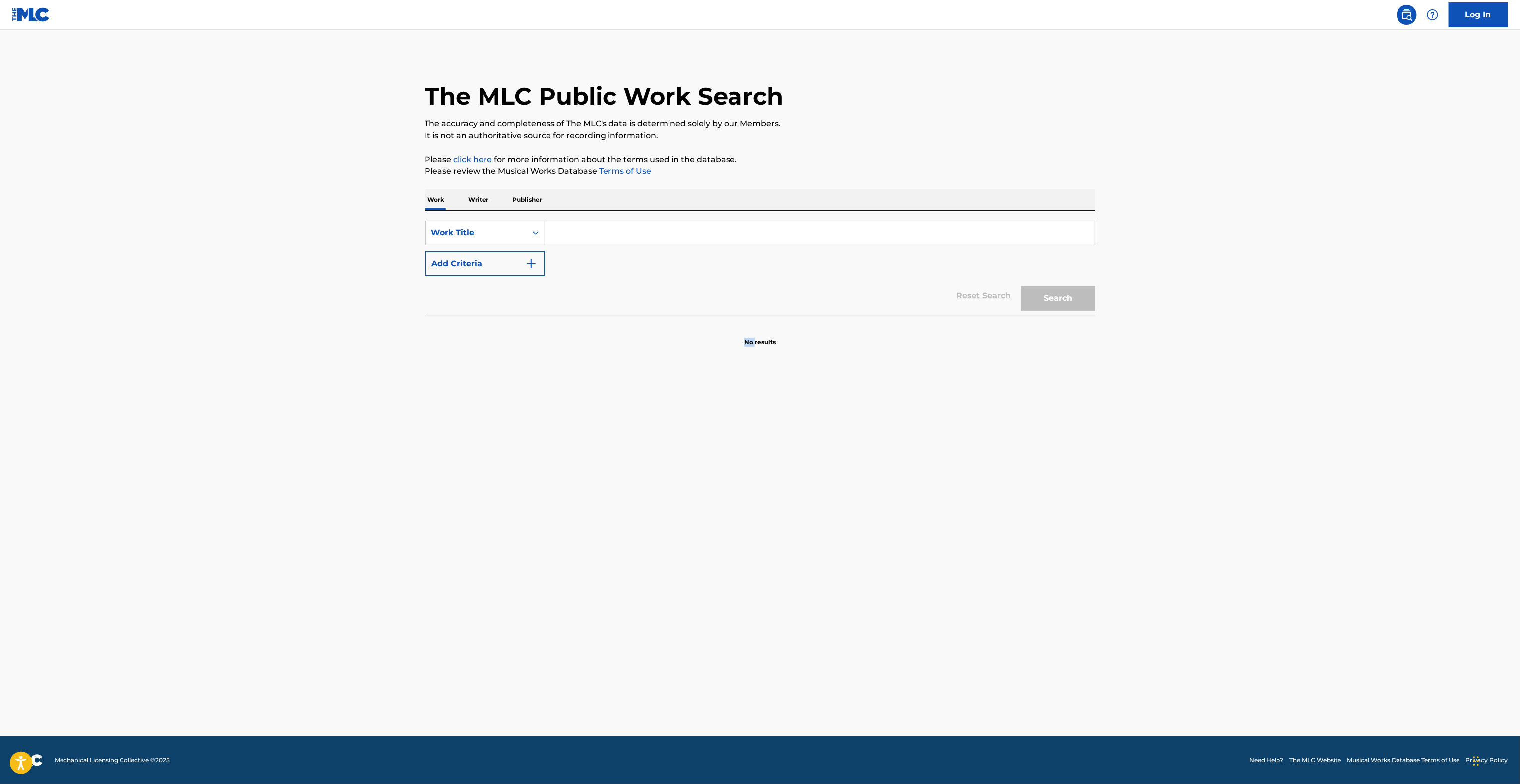
click at [607, 334] on section "No results" at bounding box center [760, 334] width 670 height 26
click at [607, 335] on section "No results" at bounding box center [760, 334] width 670 height 26
click at [605, 336] on section "No results" at bounding box center [760, 334] width 670 height 26
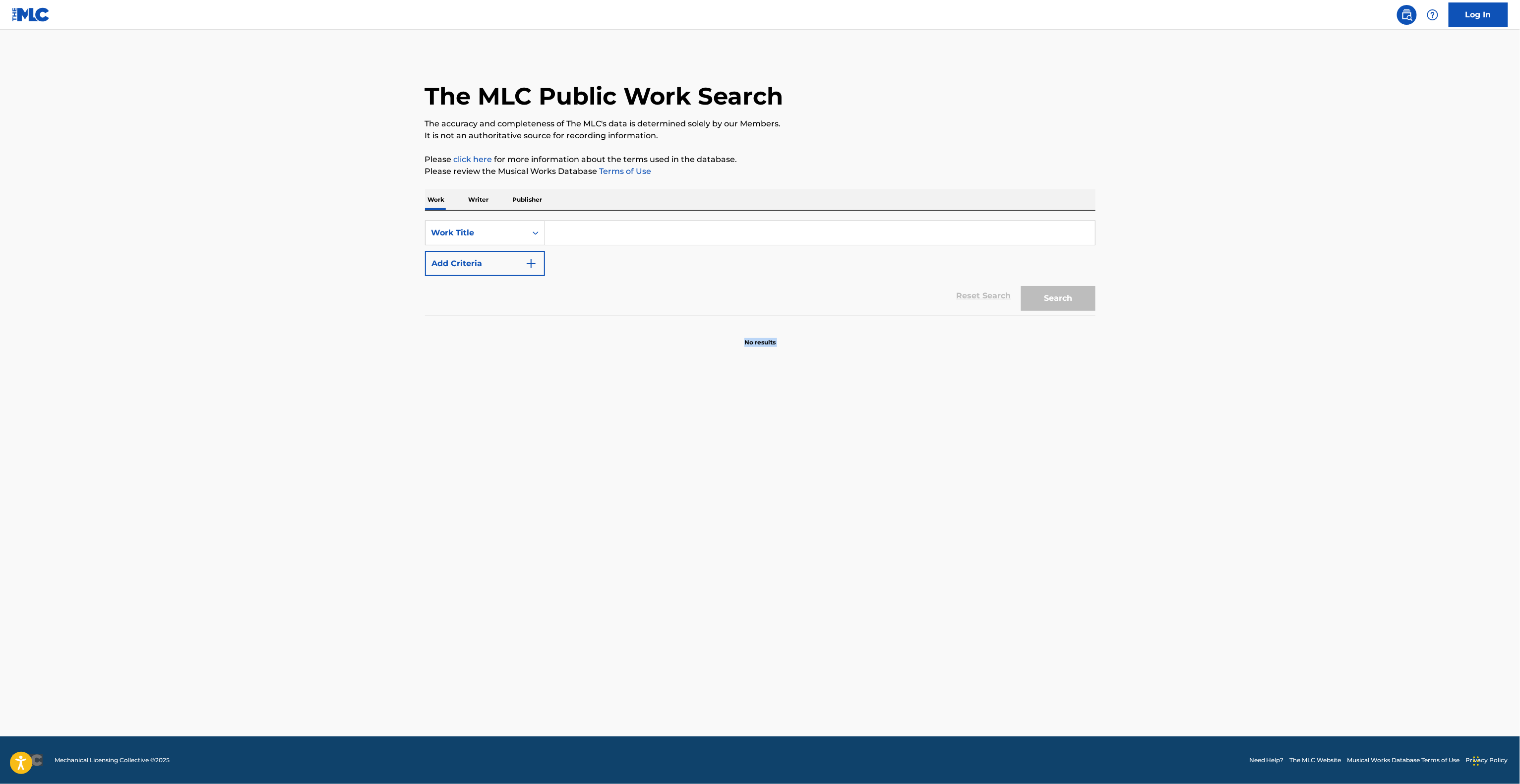
click at [605, 336] on section "No results" at bounding box center [760, 334] width 670 height 26
click at [603, 337] on section "No results" at bounding box center [760, 334] width 670 height 26
click at [601, 338] on section "No results" at bounding box center [760, 334] width 670 height 26
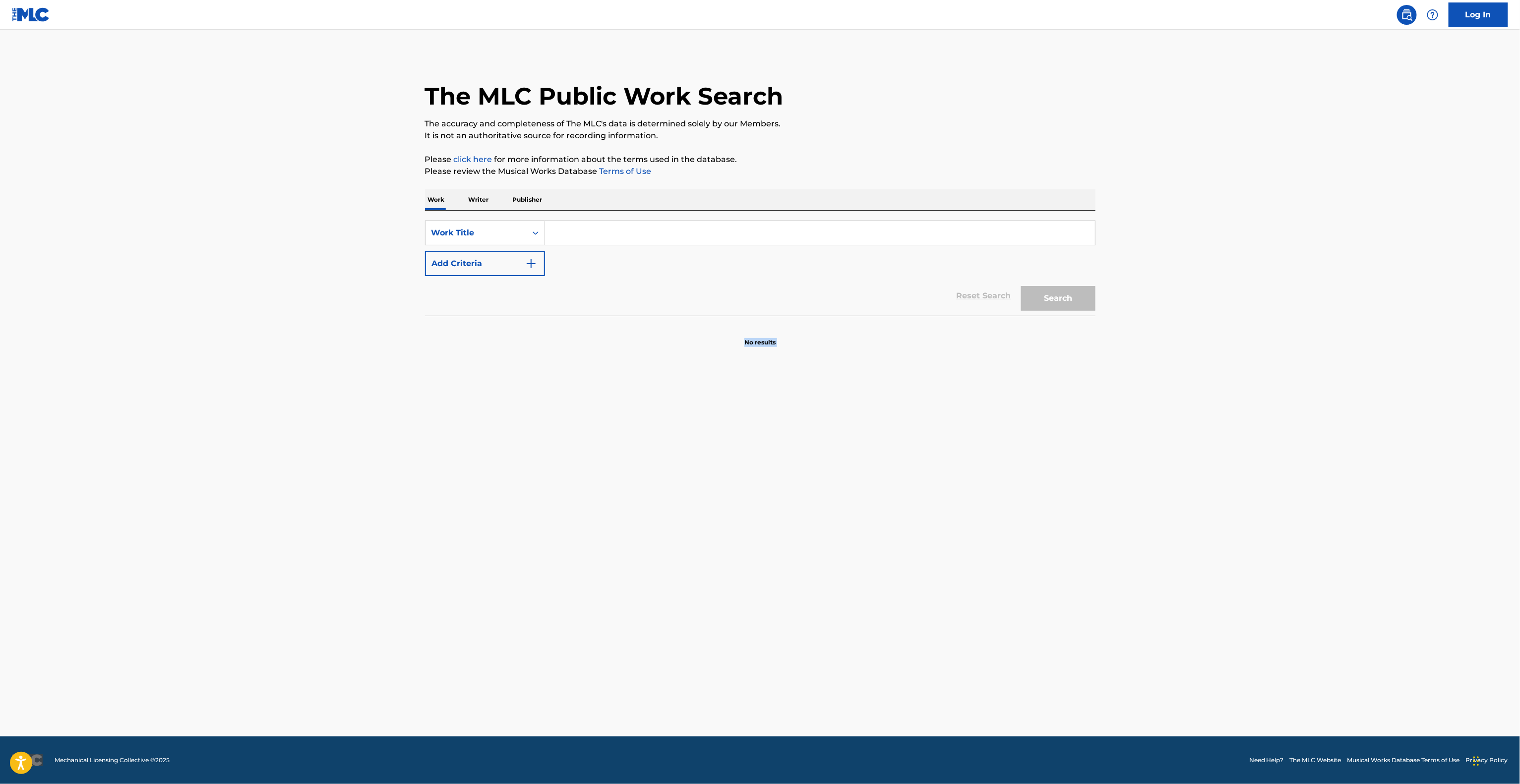
click at [599, 338] on section "No results" at bounding box center [760, 334] width 670 height 26
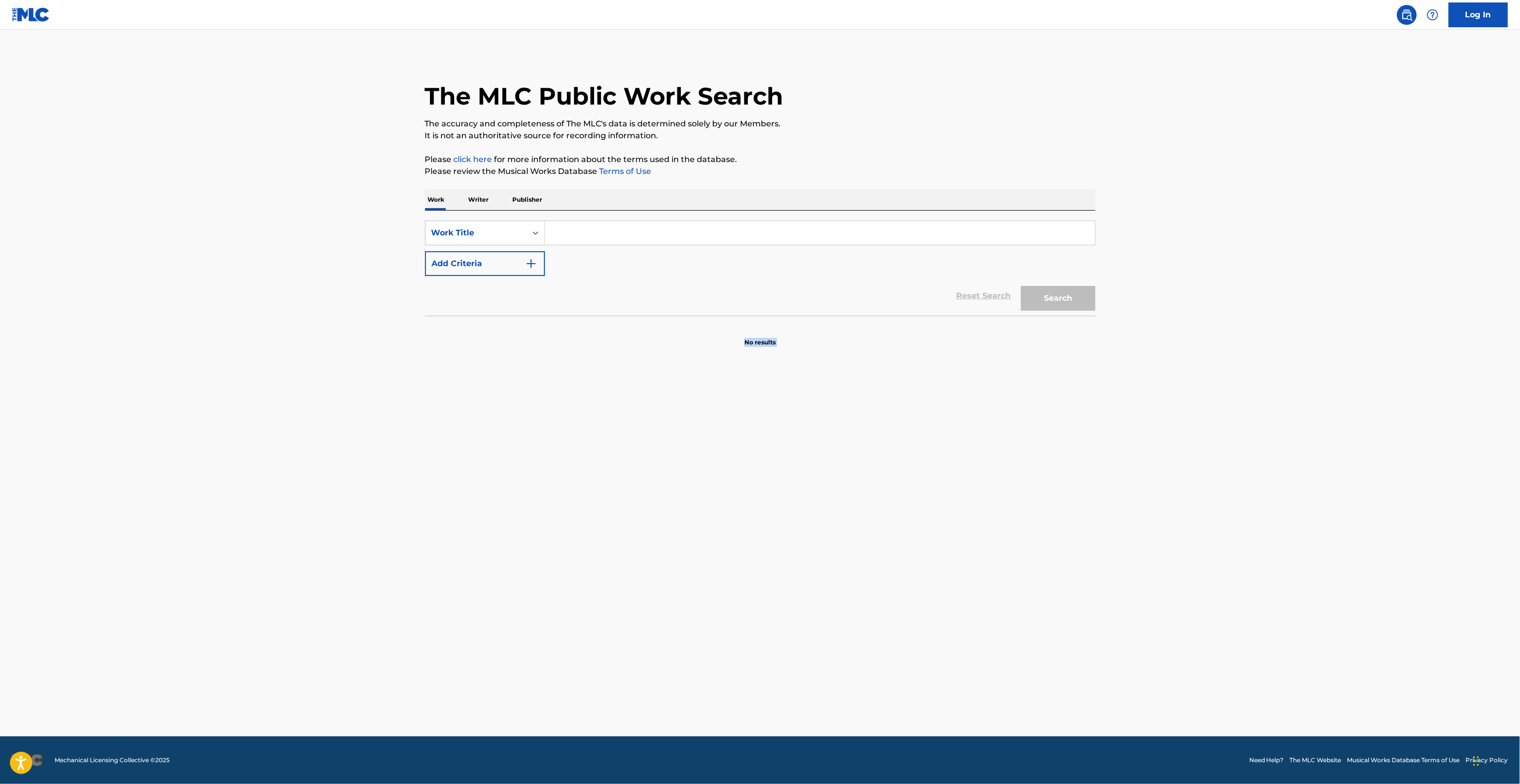
click at [599, 338] on section "No results" at bounding box center [760, 334] width 670 height 26
click at [596, 340] on section "No results" at bounding box center [760, 334] width 670 height 26
click at [594, 341] on section "No results" at bounding box center [760, 334] width 670 height 26
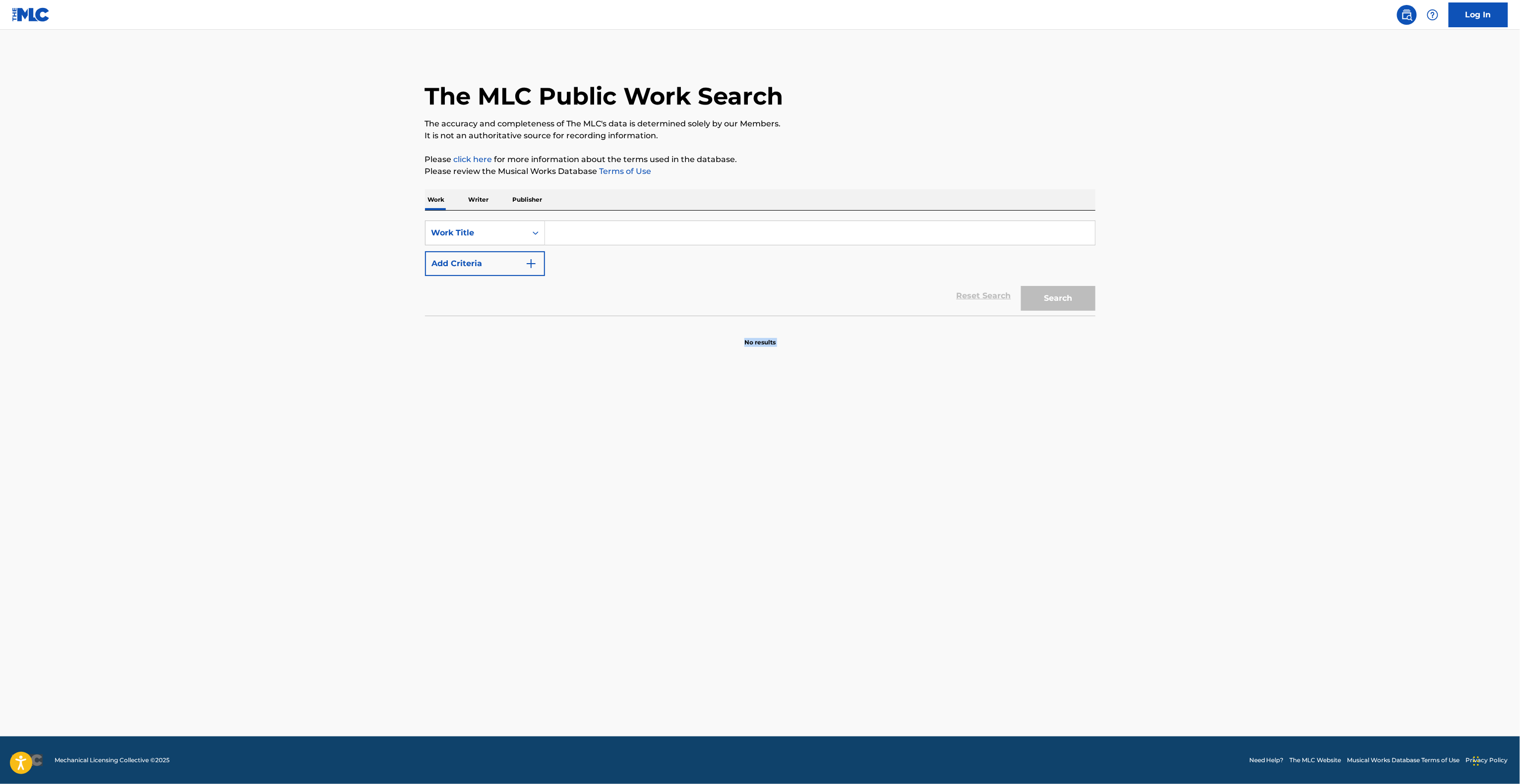
click at [594, 341] on section "No results" at bounding box center [760, 334] width 670 height 26
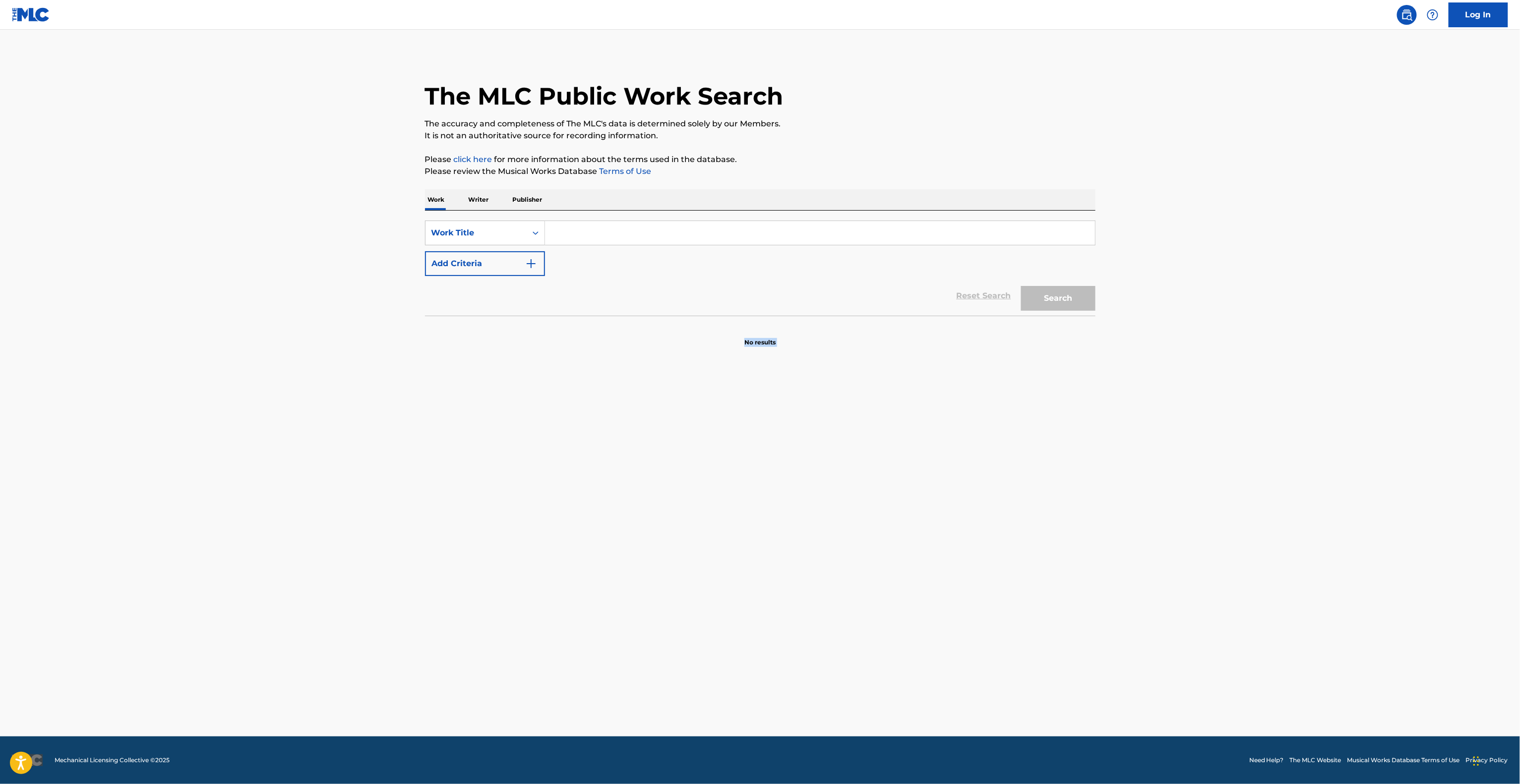
click at [594, 341] on section "No results" at bounding box center [760, 334] width 670 height 26
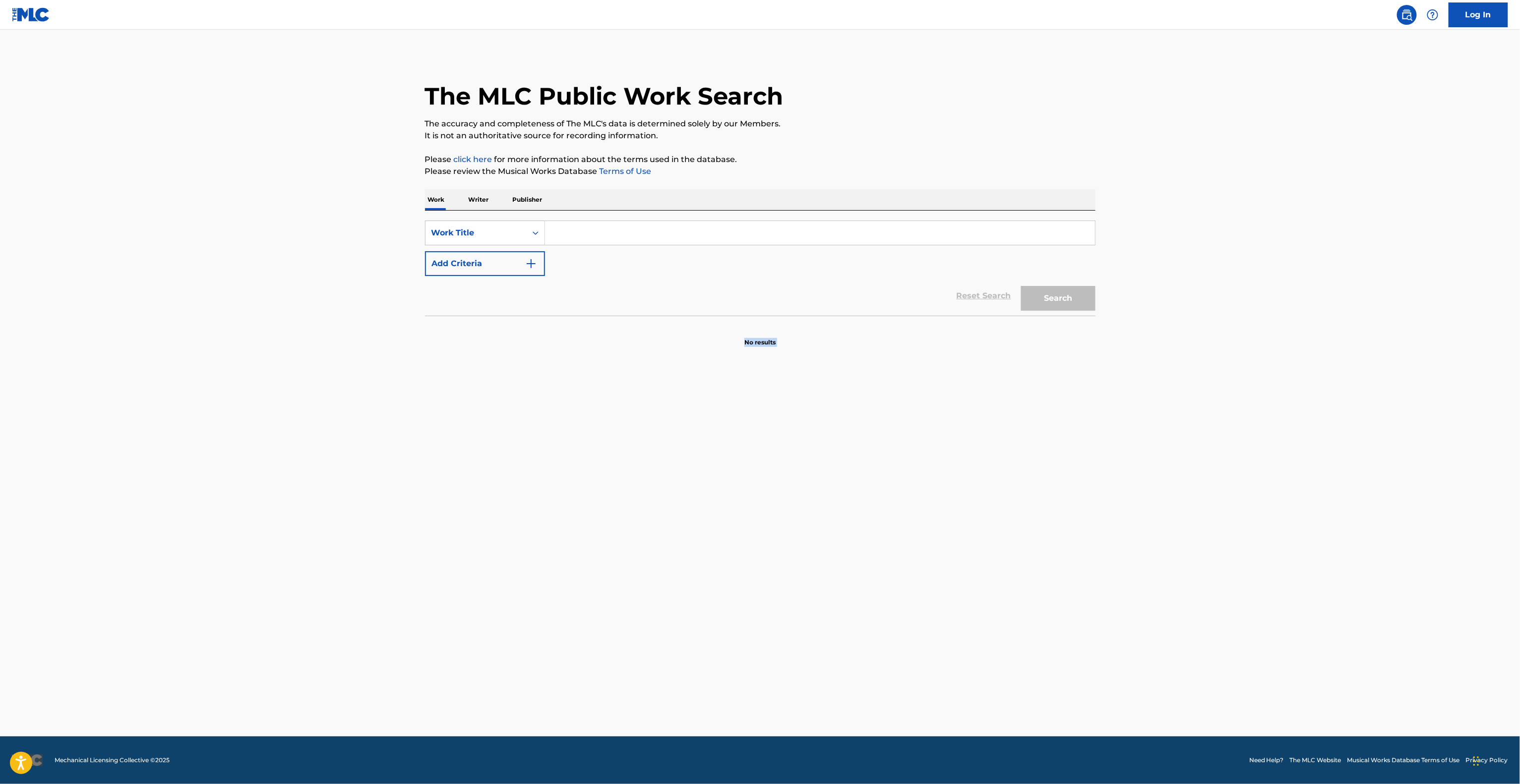
click at [594, 341] on section "No results" at bounding box center [760, 334] width 670 height 26
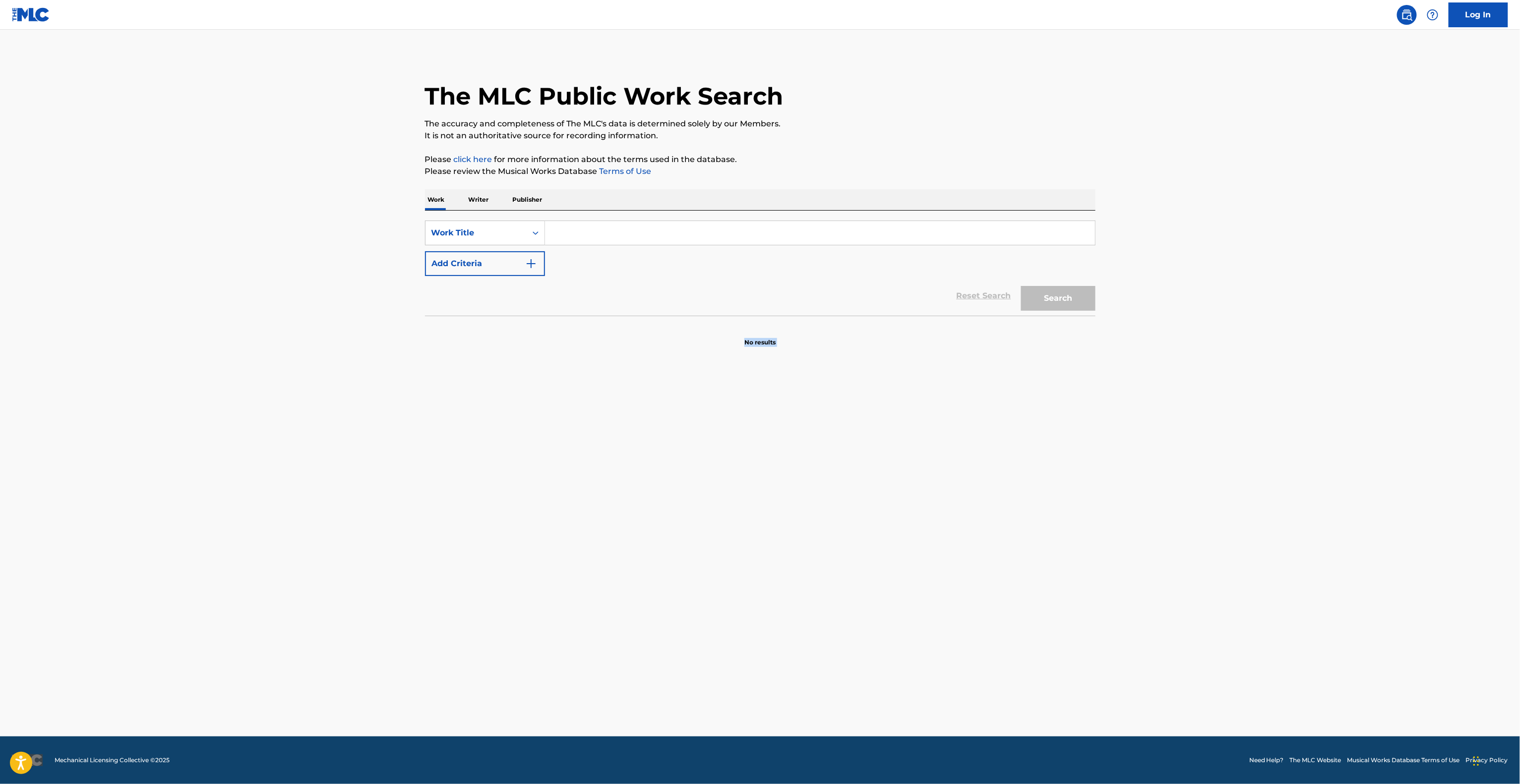
click at [594, 341] on section "No results" at bounding box center [760, 334] width 670 height 26
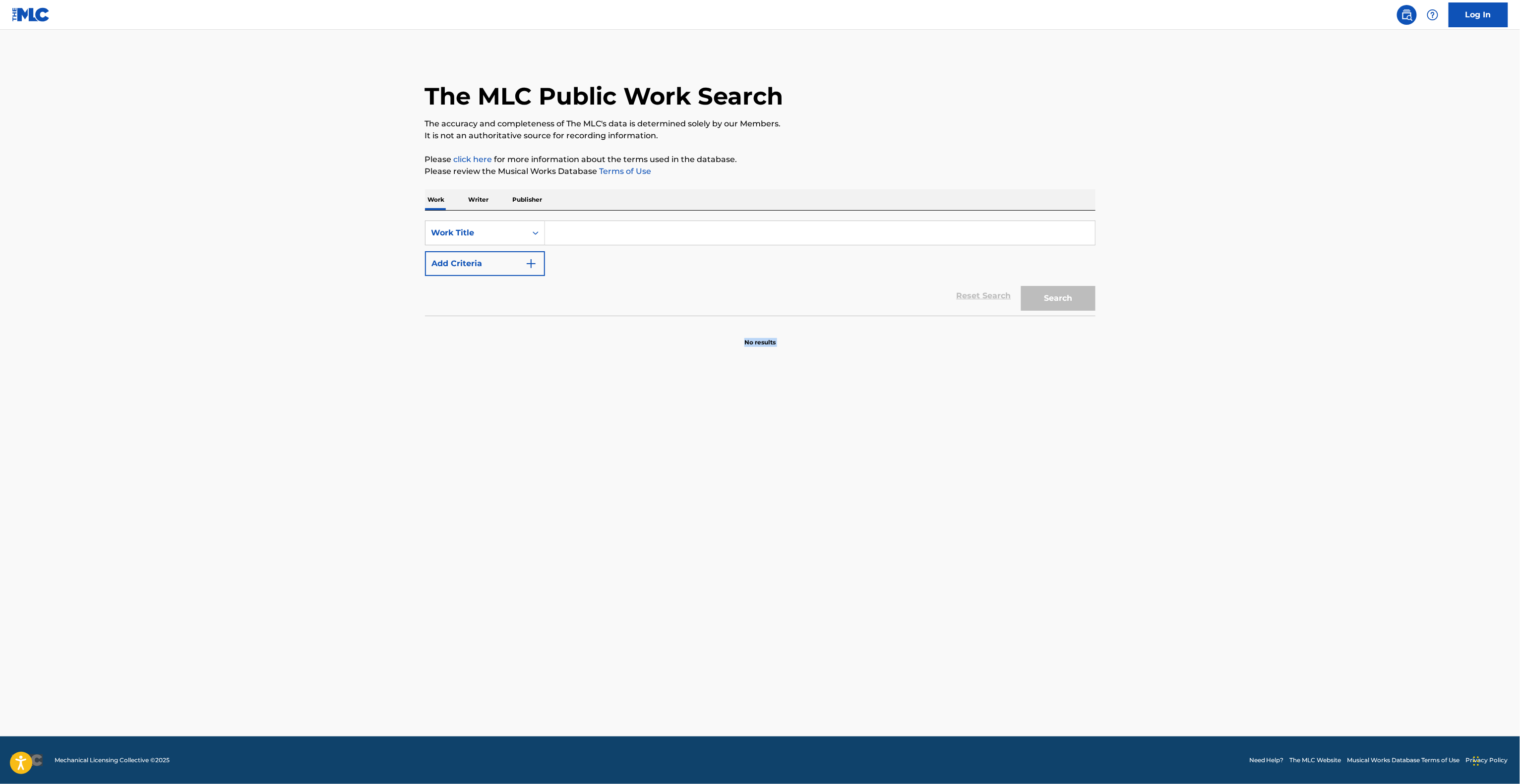
click at [594, 341] on section "No results" at bounding box center [760, 334] width 670 height 26
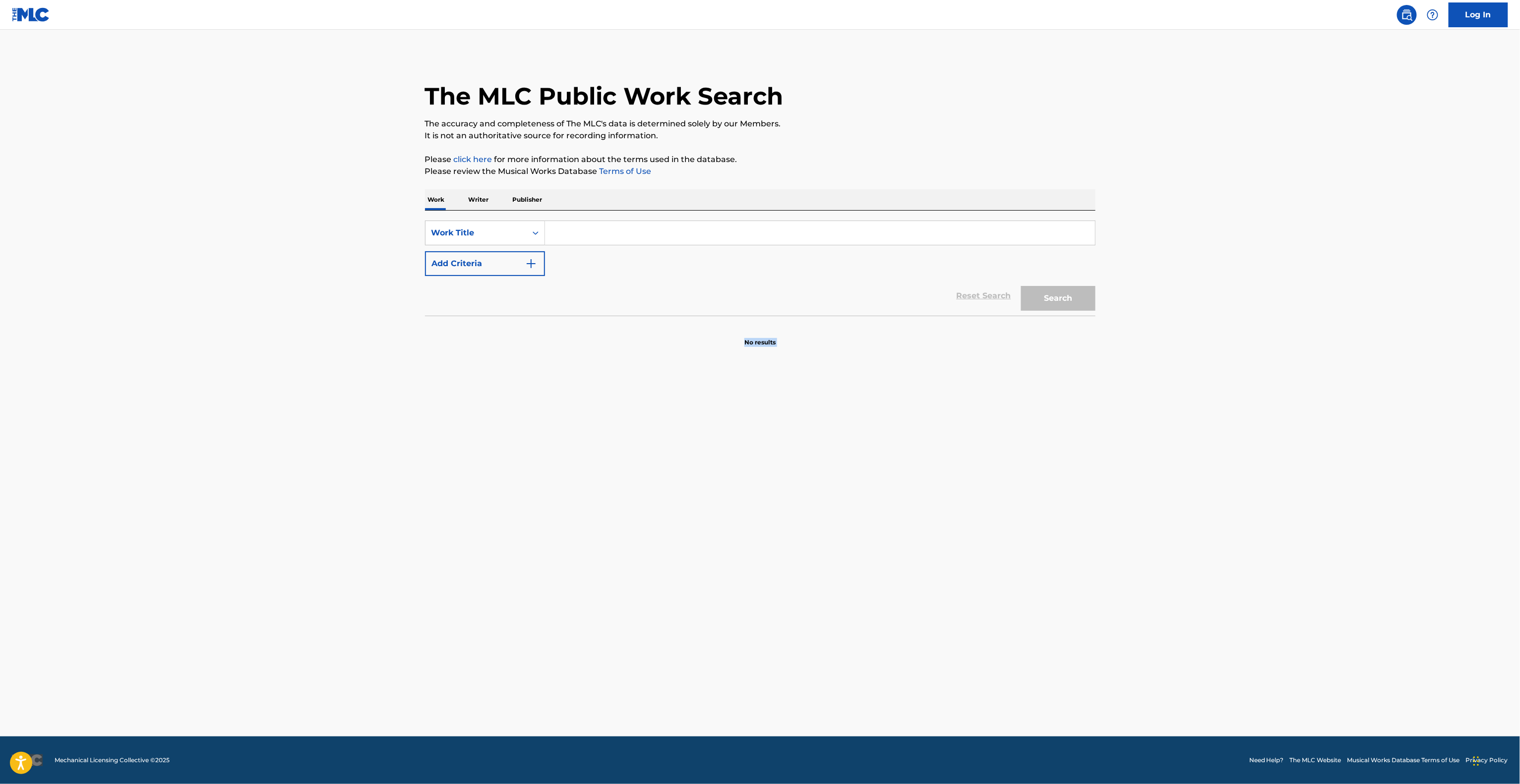
click at [594, 341] on section "No results" at bounding box center [760, 334] width 670 height 26
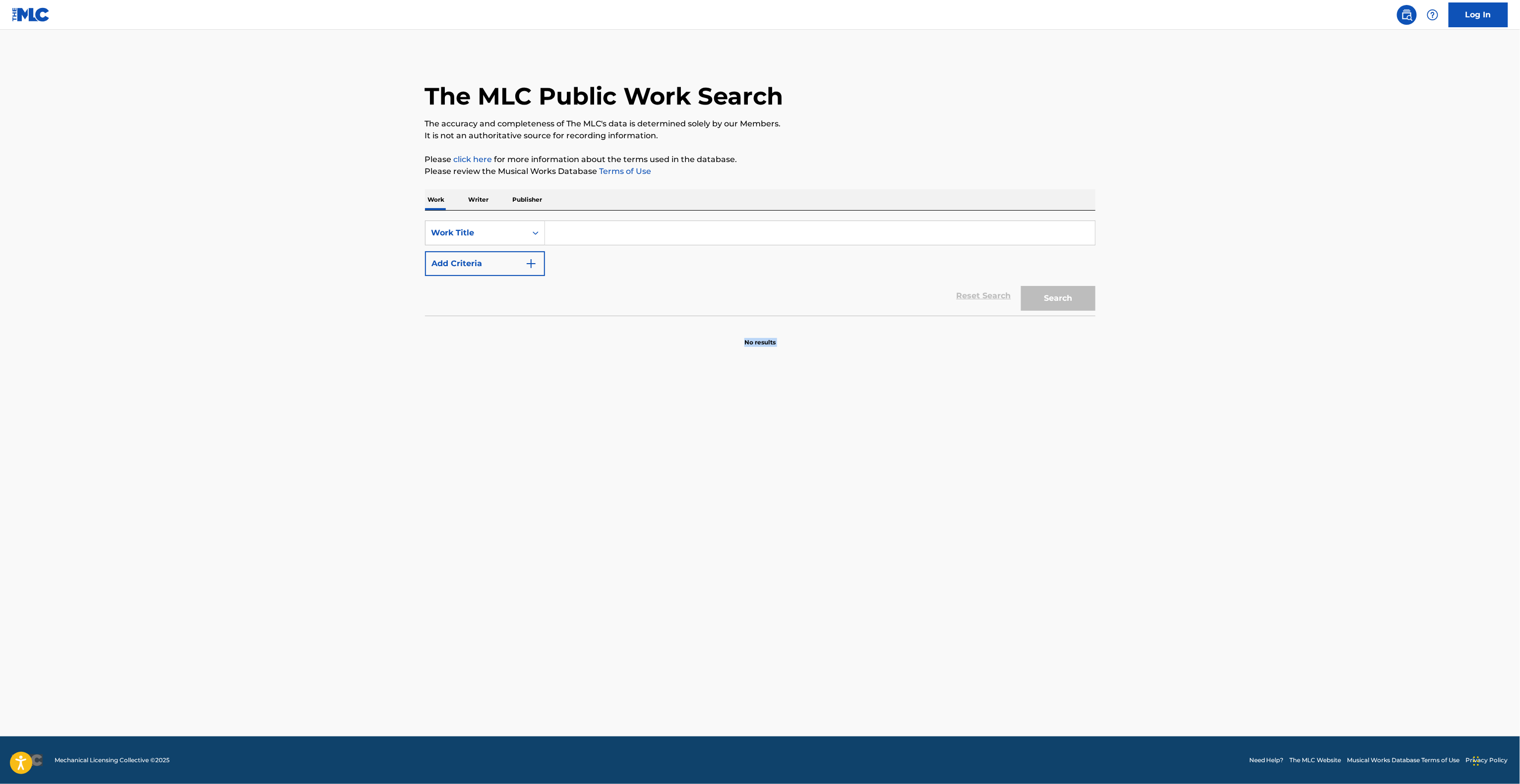
click at [594, 341] on section "No results" at bounding box center [760, 334] width 670 height 26
click at [593, 341] on section "No results" at bounding box center [760, 334] width 670 height 26
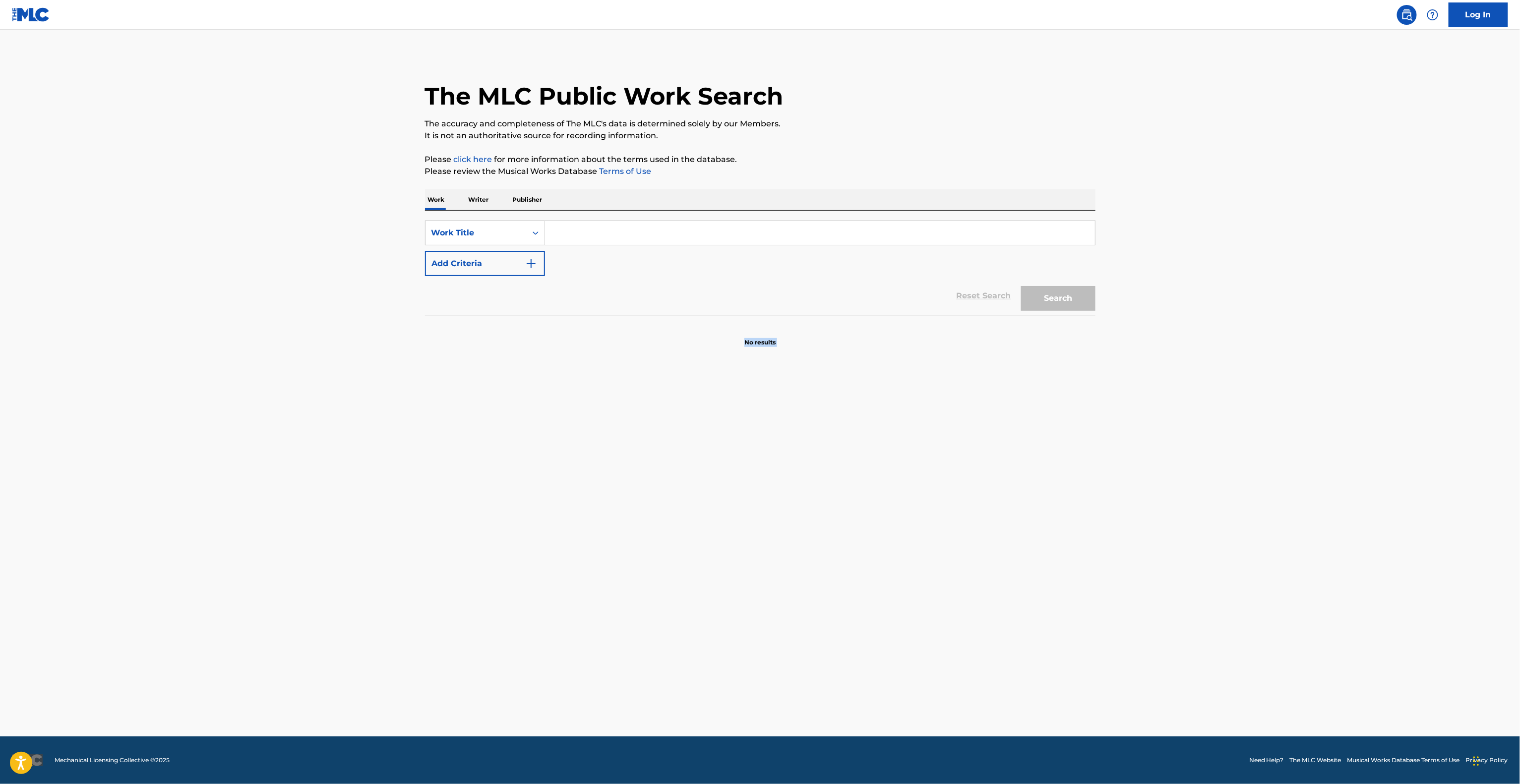
click at [593, 341] on section "No results" at bounding box center [760, 334] width 670 height 26
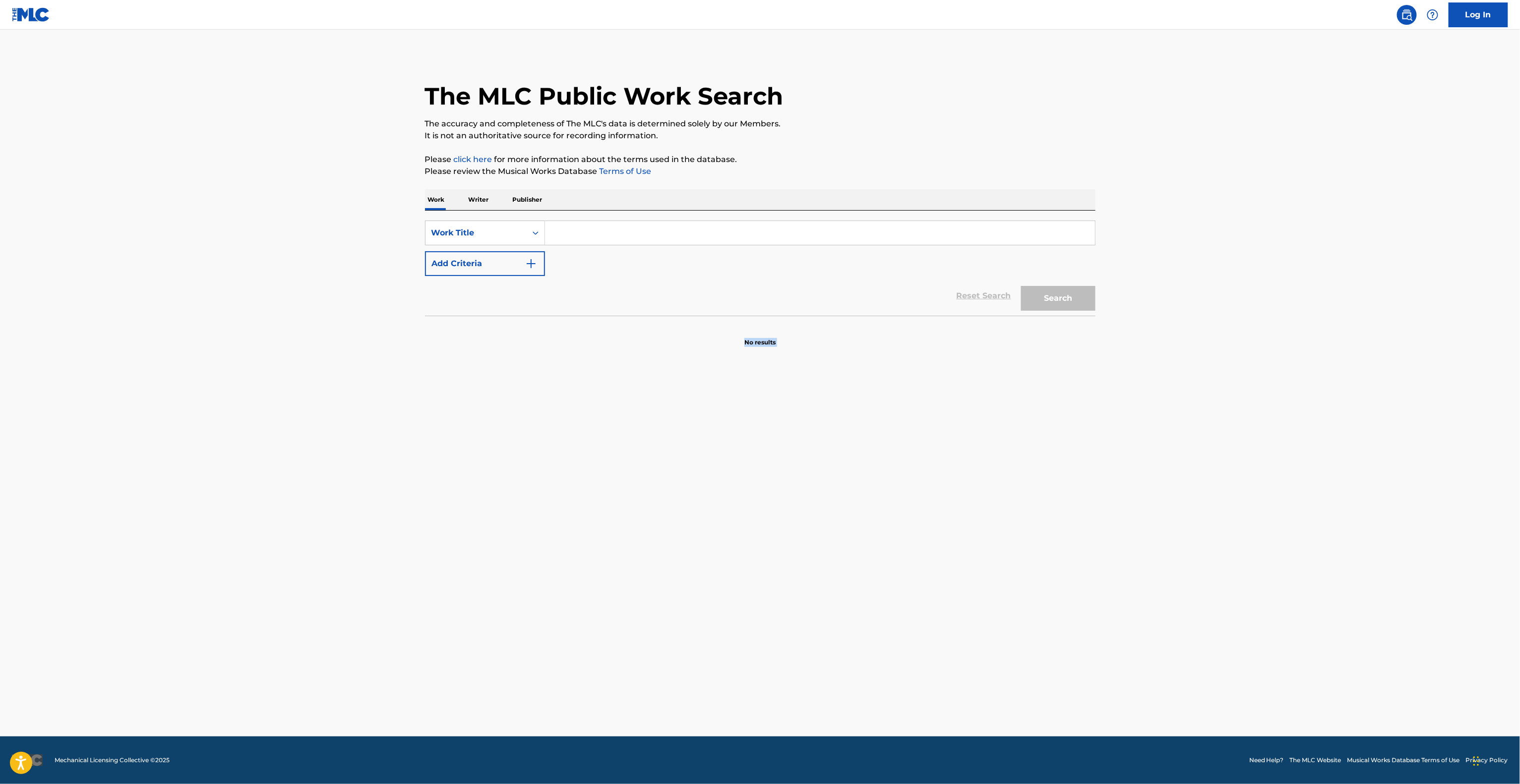
click at [593, 341] on section "No results" at bounding box center [760, 334] width 670 height 26
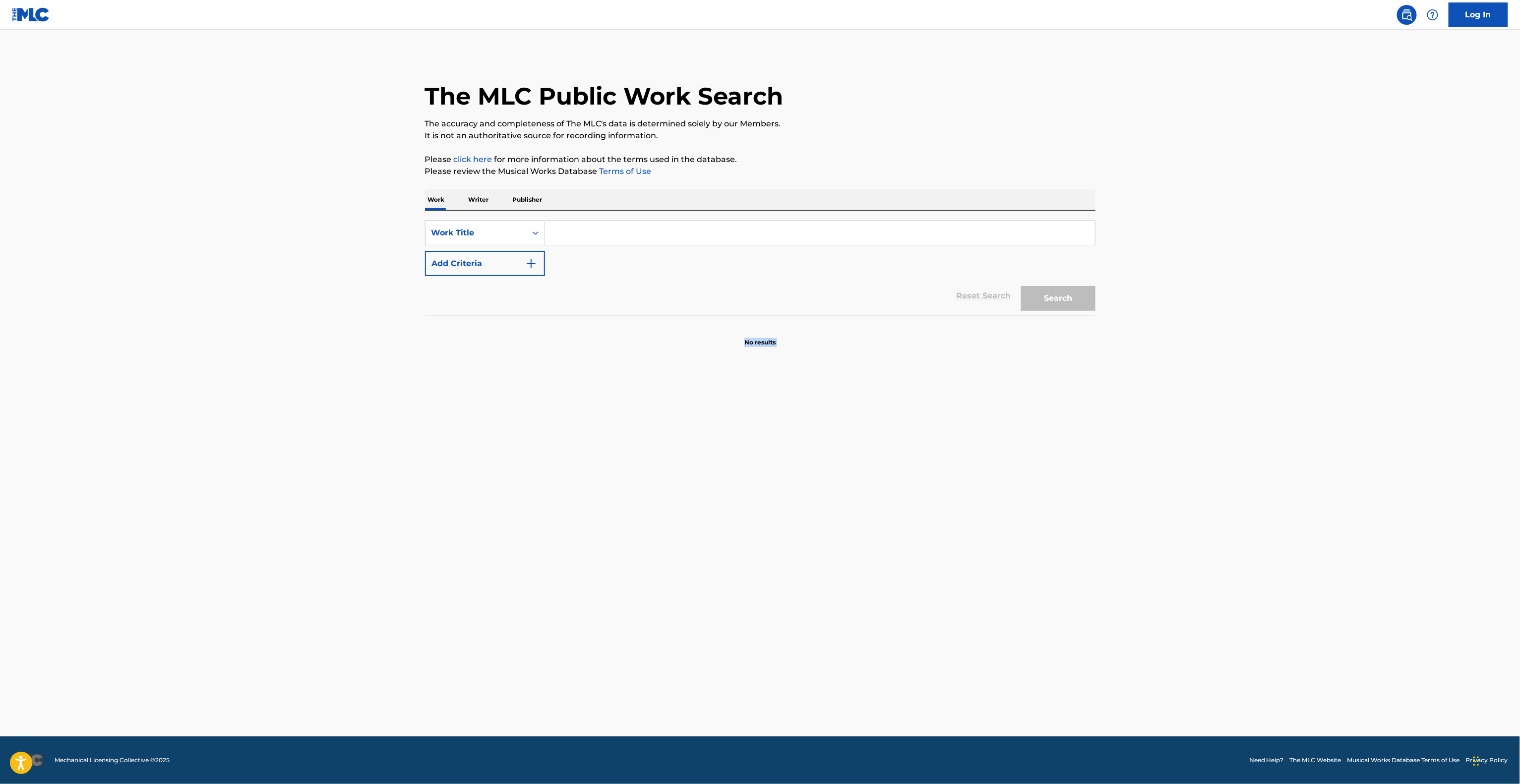
click at [593, 341] on section "No results" at bounding box center [760, 334] width 670 height 26
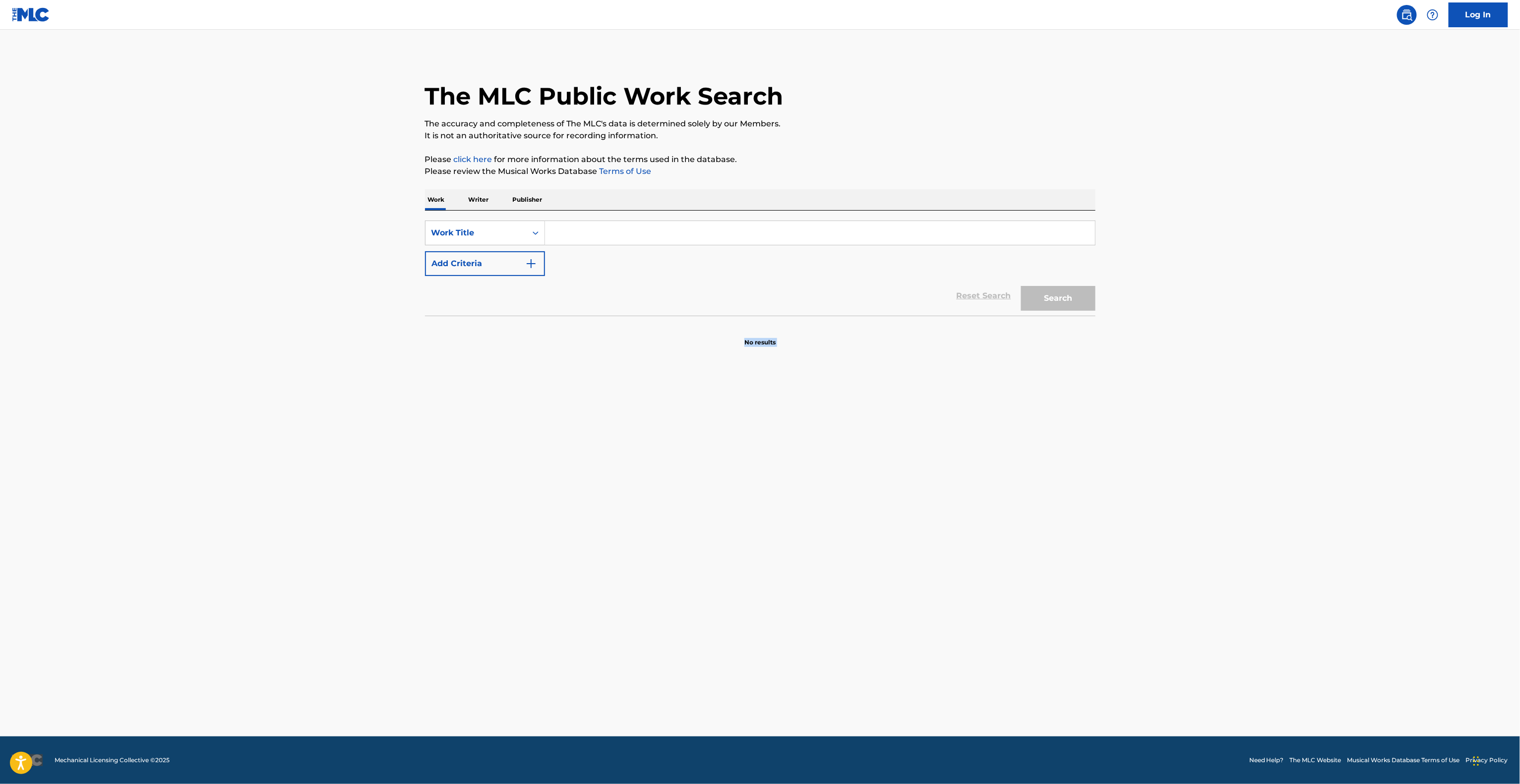
click at [593, 341] on section "No results" at bounding box center [760, 334] width 670 height 26
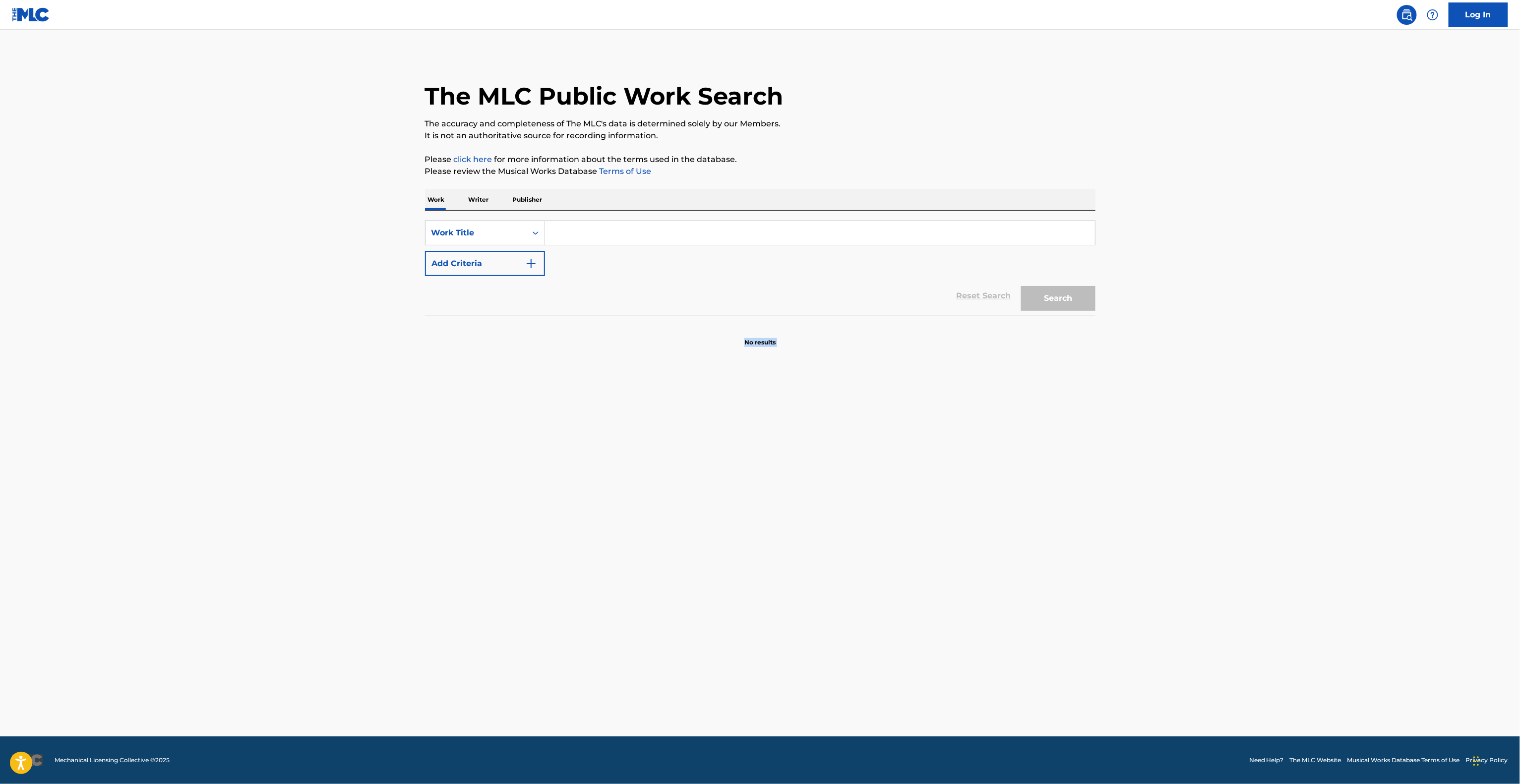
click at [593, 341] on section "No results" at bounding box center [760, 334] width 670 height 26
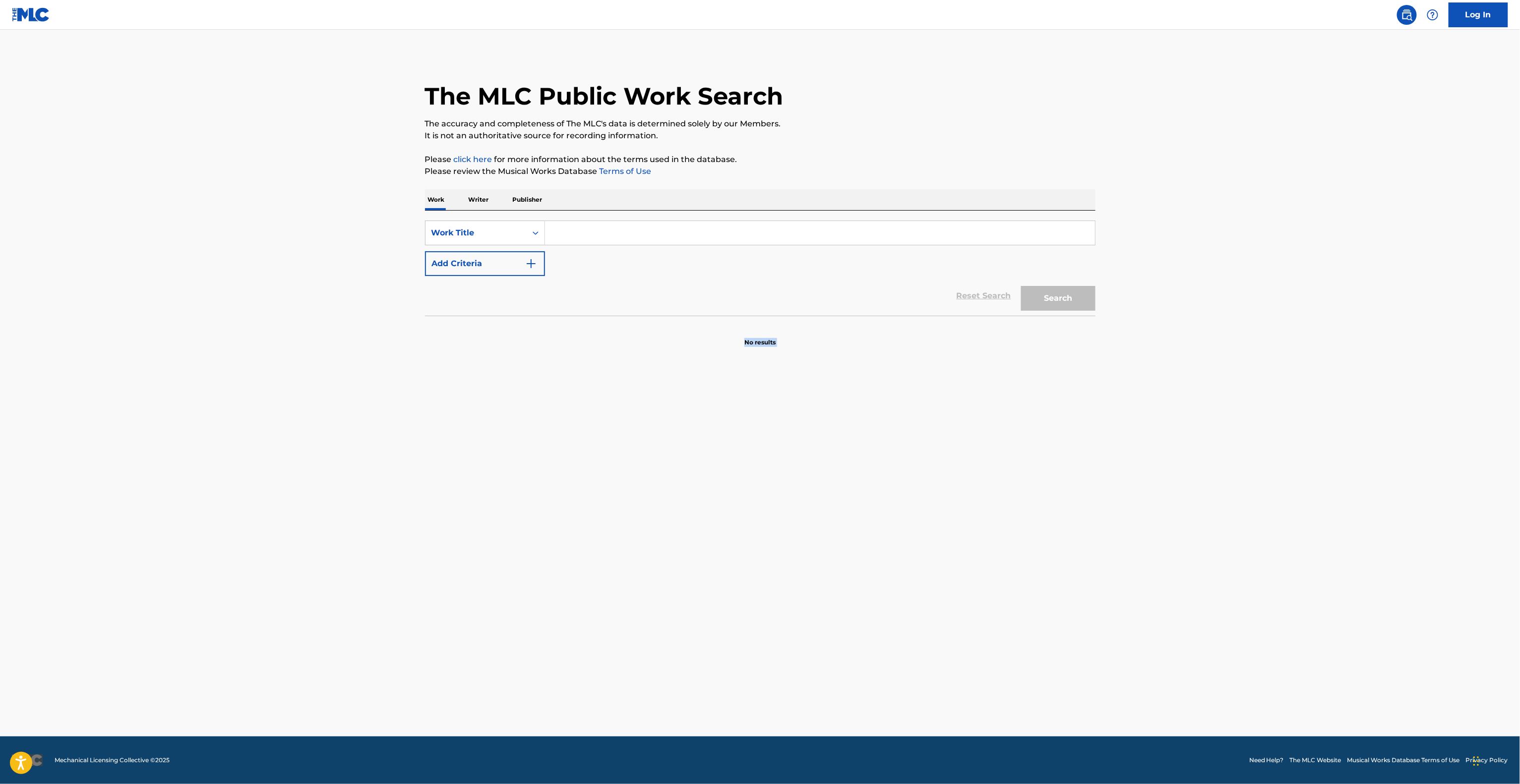
click at [593, 341] on section "No results" at bounding box center [760, 334] width 670 height 26
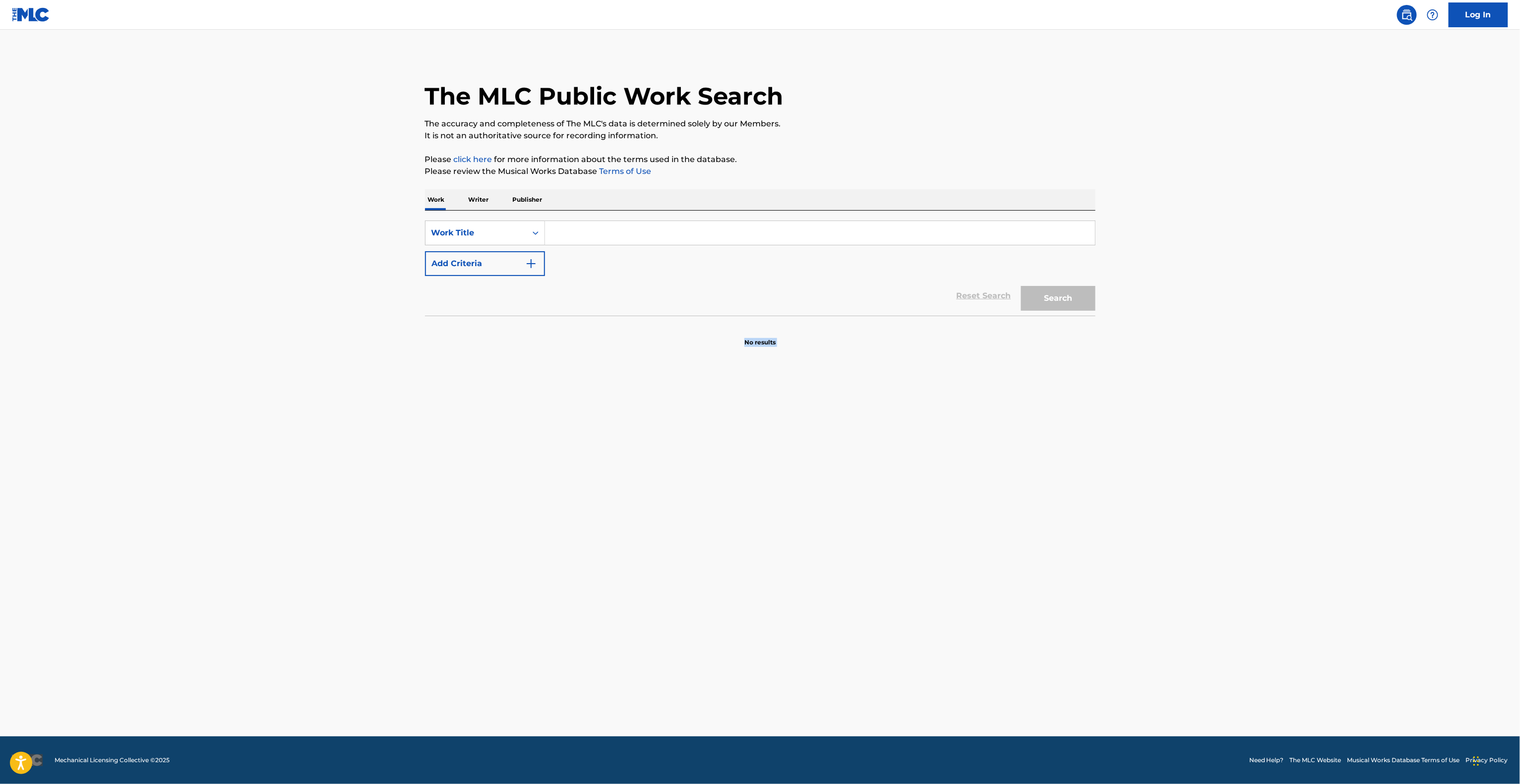
click at [593, 341] on section "No results" at bounding box center [760, 334] width 670 height 26
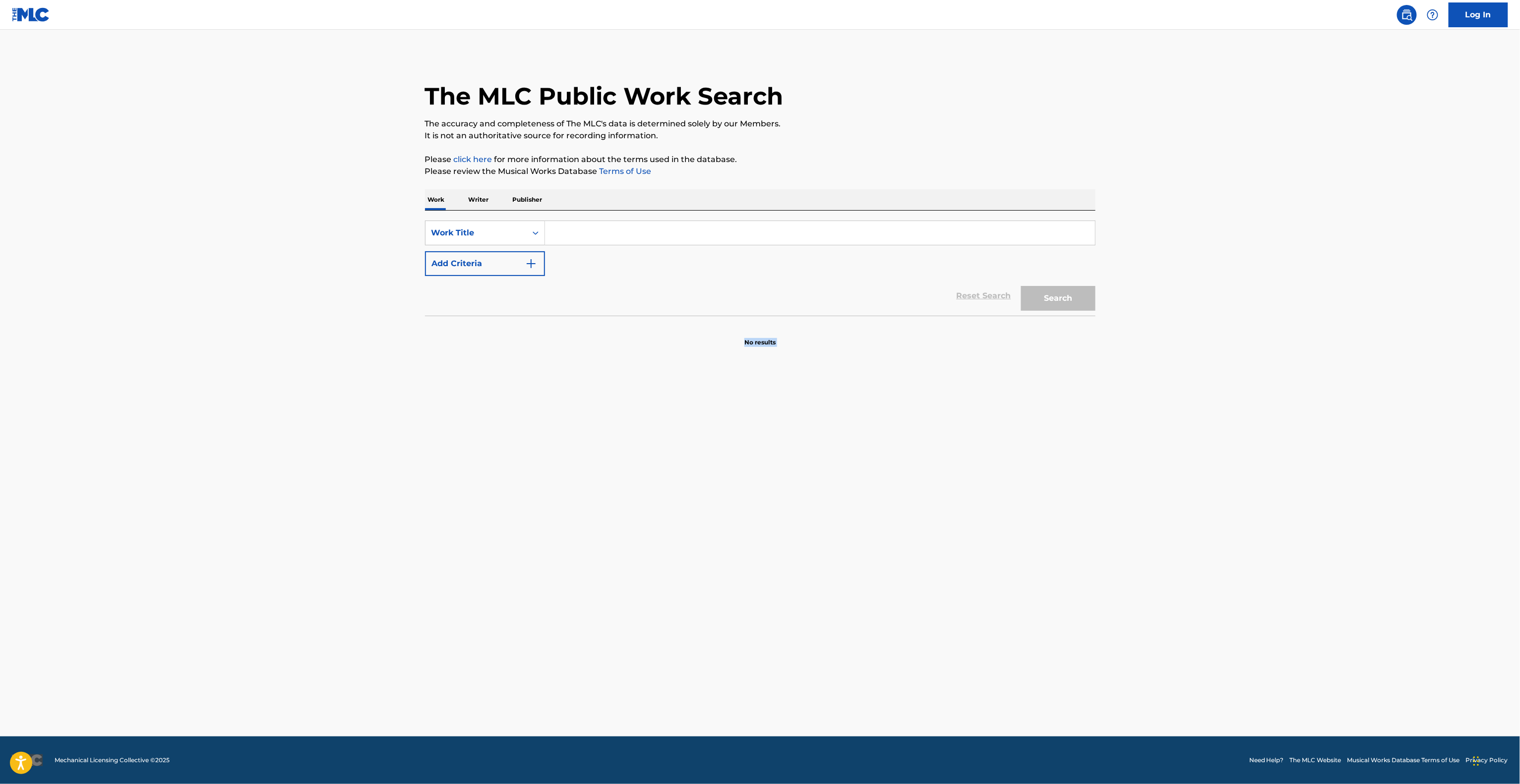
click at [593, 341] on section "No results" at bounding box center [760, 334] width 670 height 26
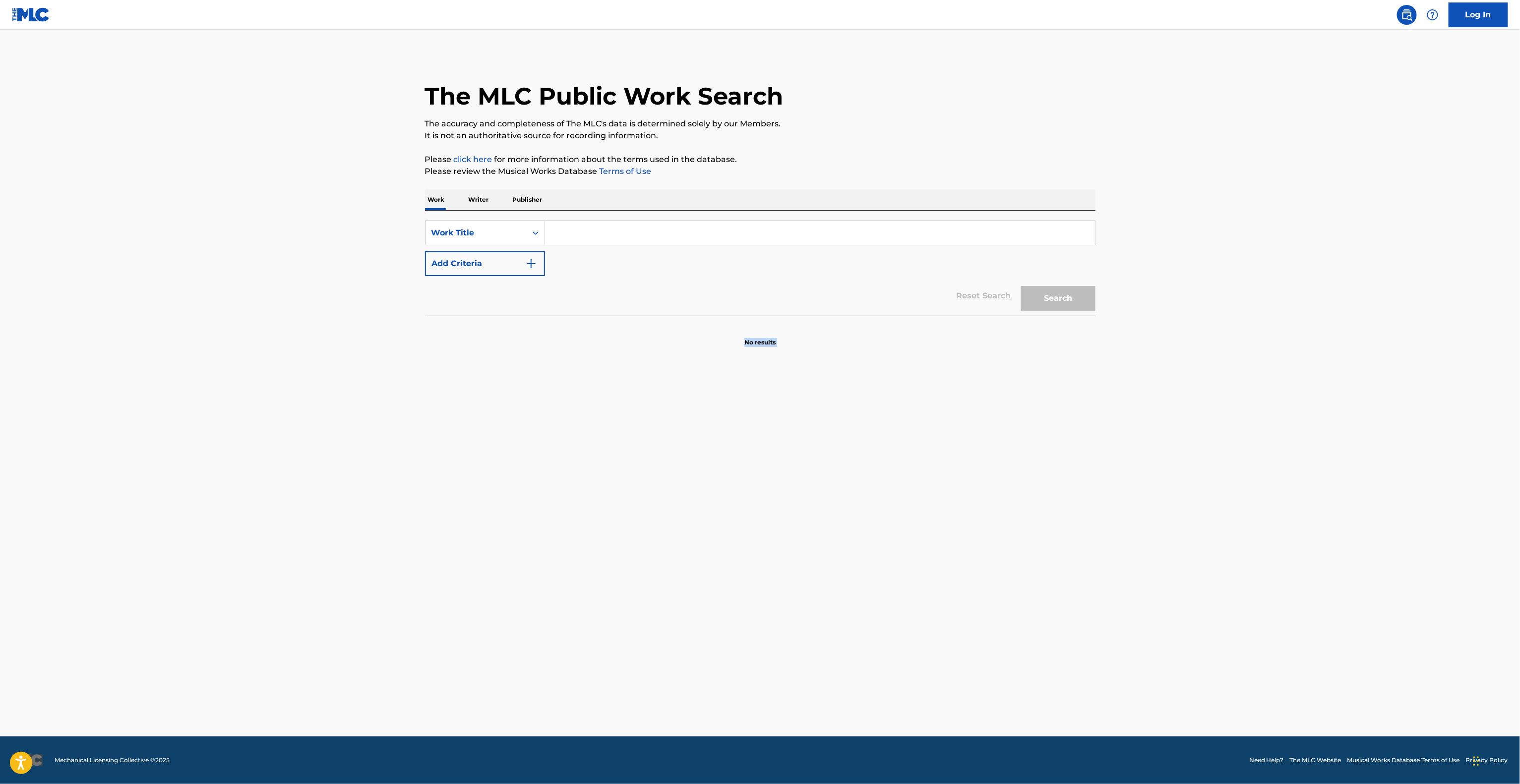
click at [593, 341] on section "No results" at bounding box center [760, 334] width 670 height 26
drag, startPoint x: 593, startPoint y: 341, endPoint x: 587, endPoint y: 342, distance: 6.1
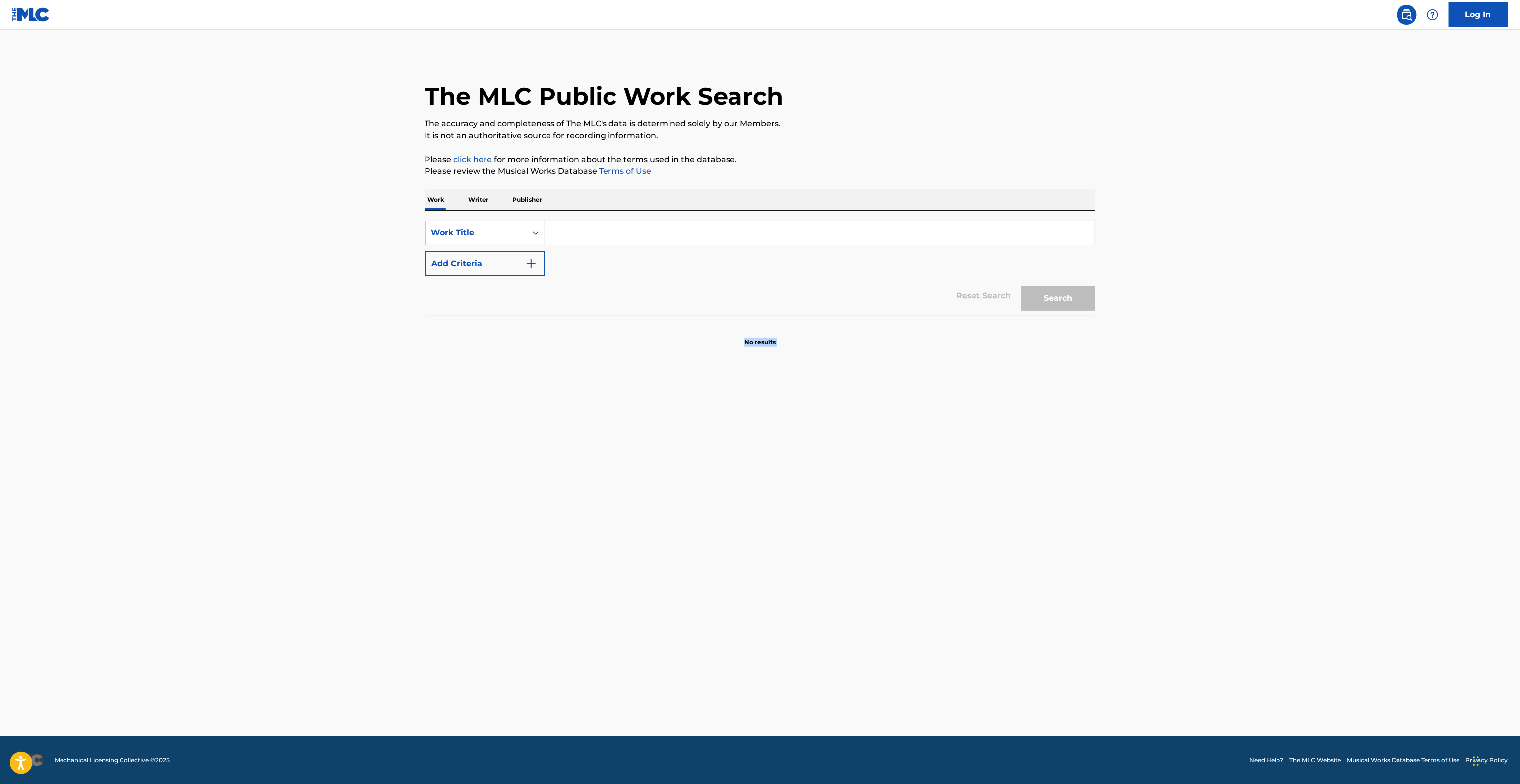
click at [587, 342] on section "No results" at bounding box center [760, 334] width 670 height 26
click at [582, 342] on section "No results" at bounding box center [760, 334] width 670 height 26
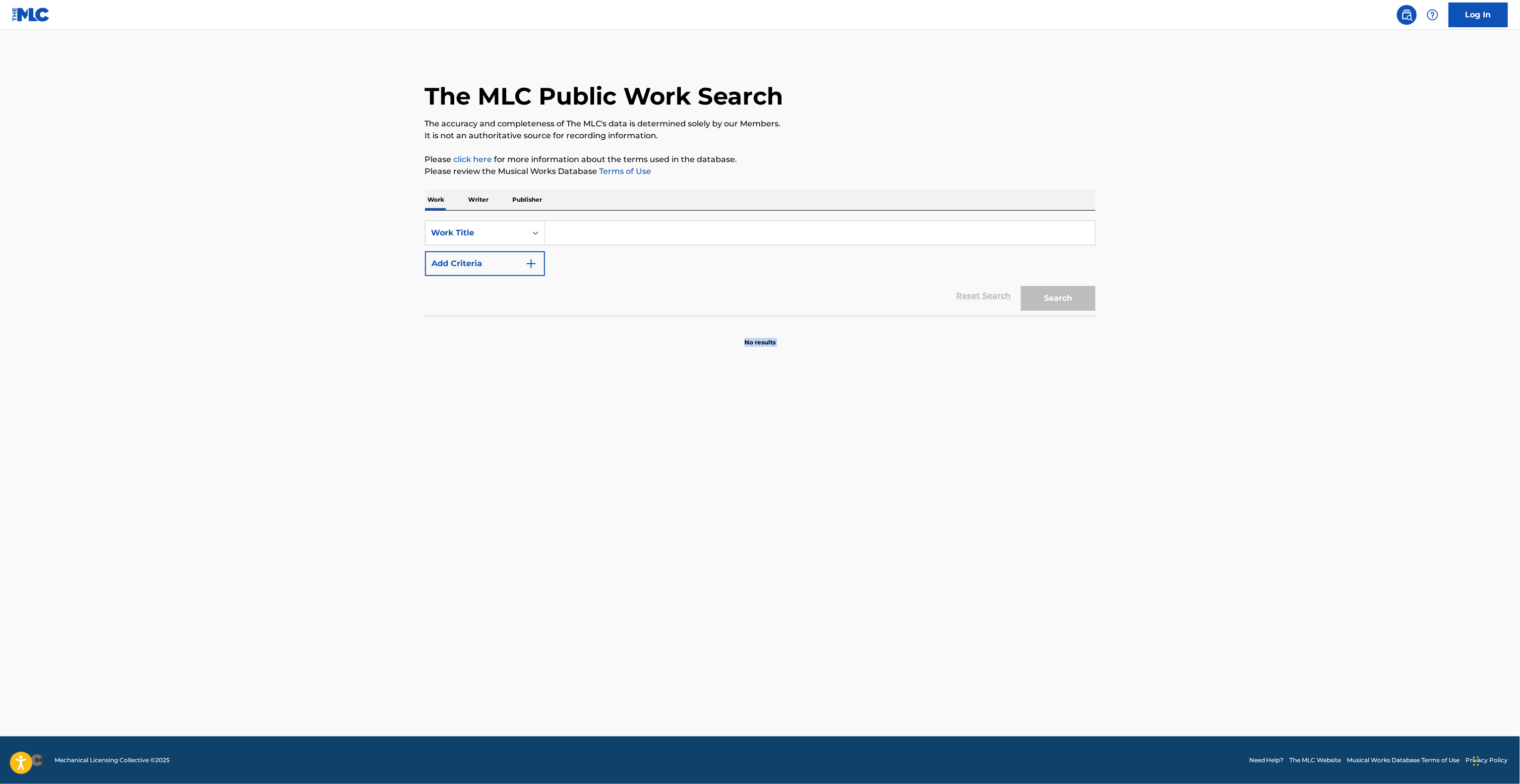
click at [582, 342] on section "No results" at bounding box center [760, 334] width 670 height 26
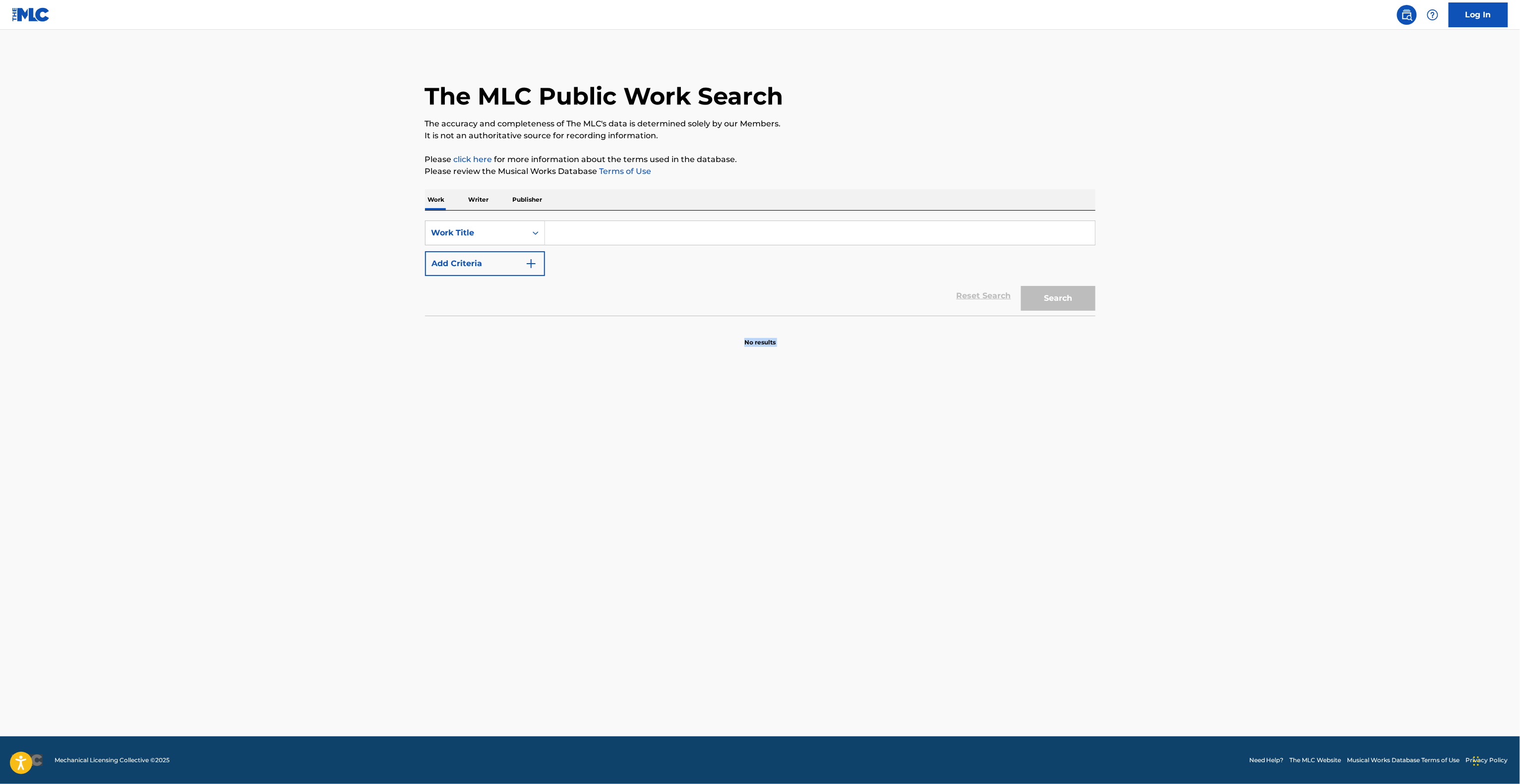
click at [582, 342] on section "No results" at bounding box center [760, 334] width 670 height 26
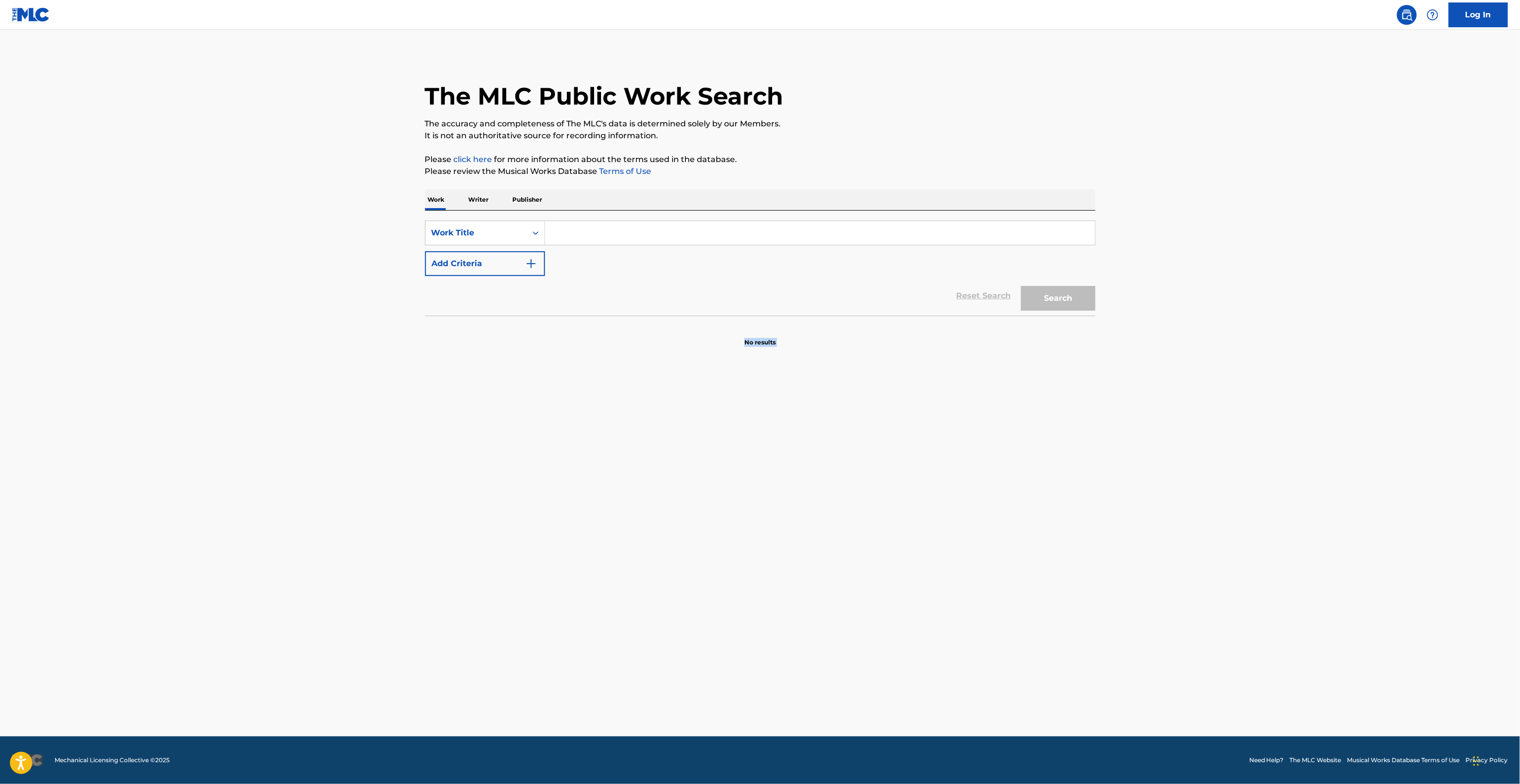
click at [582, 342] on section "No results" at bounding box center [760, 334] width 670 height 26
click at [581, 342] on section "No results" at bounding box center [760, 334] width 670 height 26
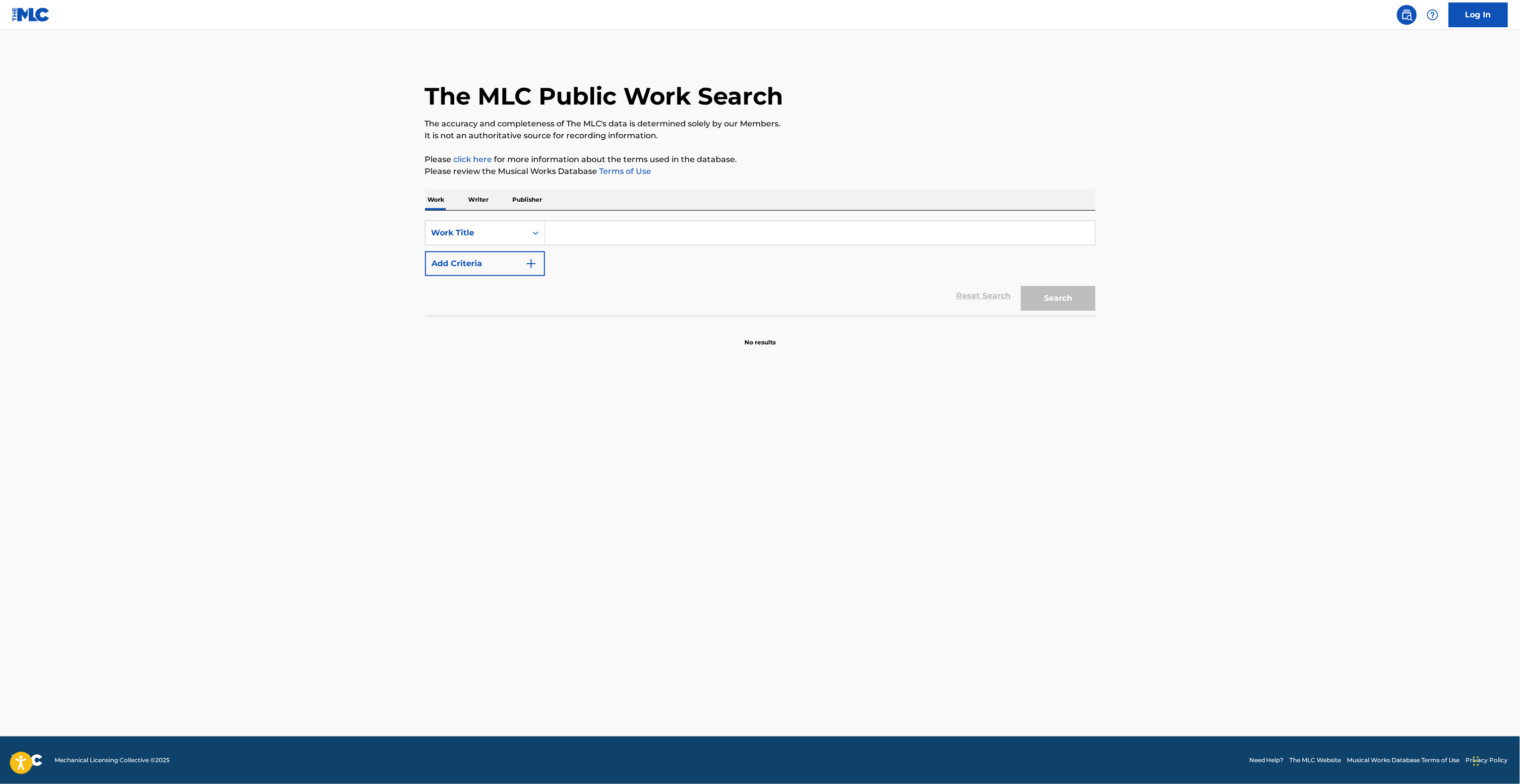
click at [581, 342] on section "No results" at bounding box center [760, 334] width 670 height 26
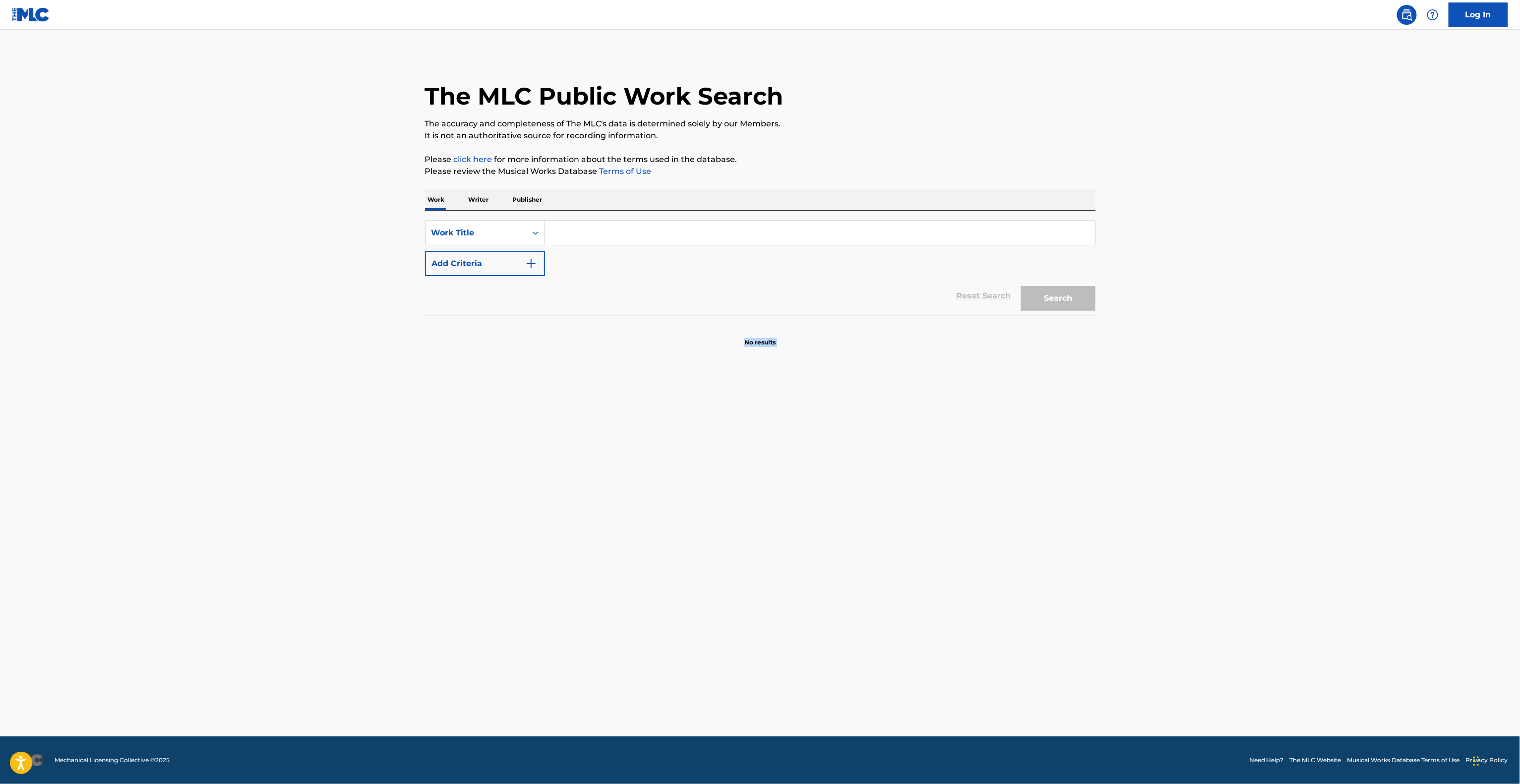
click at [581, 342] on section "No results" at bounding box center [760, 334] width 670 height 26
drag, startPoint x: 660, startPoint y: 319, endPoint x: 655, endPoint y: 352, distance: 33.4
click at [660, 319] on section at bounding box center [760, 318] width 670 height 5
click at [653, 360] on main "The MLC Public Work Search The accuracy and completeness of The MLC's data is d…" at bounding box center [760, 383] width 1520 height 707
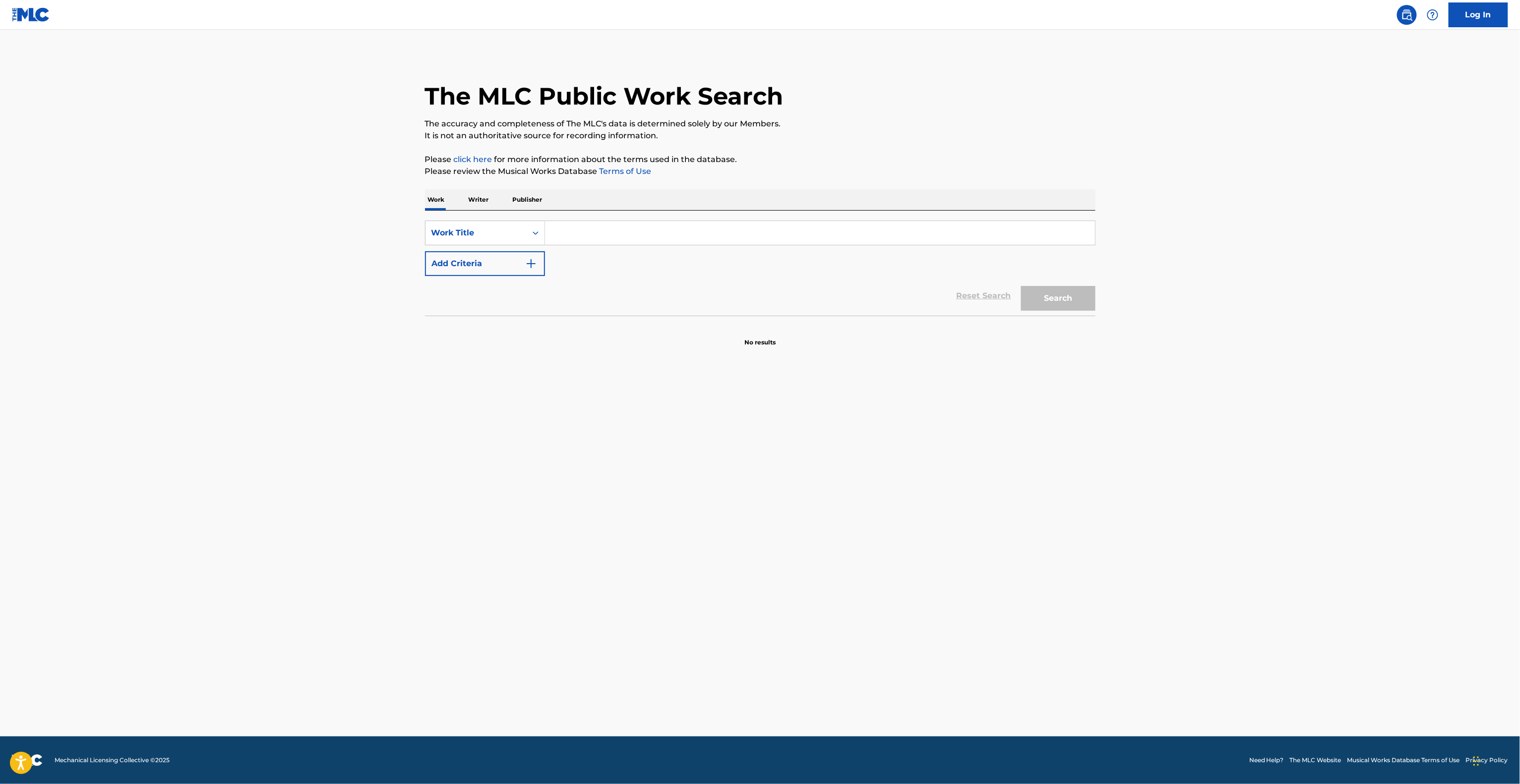
click at [657, 379] on main "The MLC Public Work Search The accuracy and completeness of The MLC's data is d…" at bounding box center [760, 383] width 1520 height 707
click at [659, 395] on main "The MLC Public Work Search The accuracy and completeness of The MLC's data is d…" at bounding box center [760, 383] width 1520 height 707
click at [659, 396] on main "The MLC Public Work Search The accuracy and completeness of The MLC's data is d…" at bounding box center [760, 383] width 1520 height 707
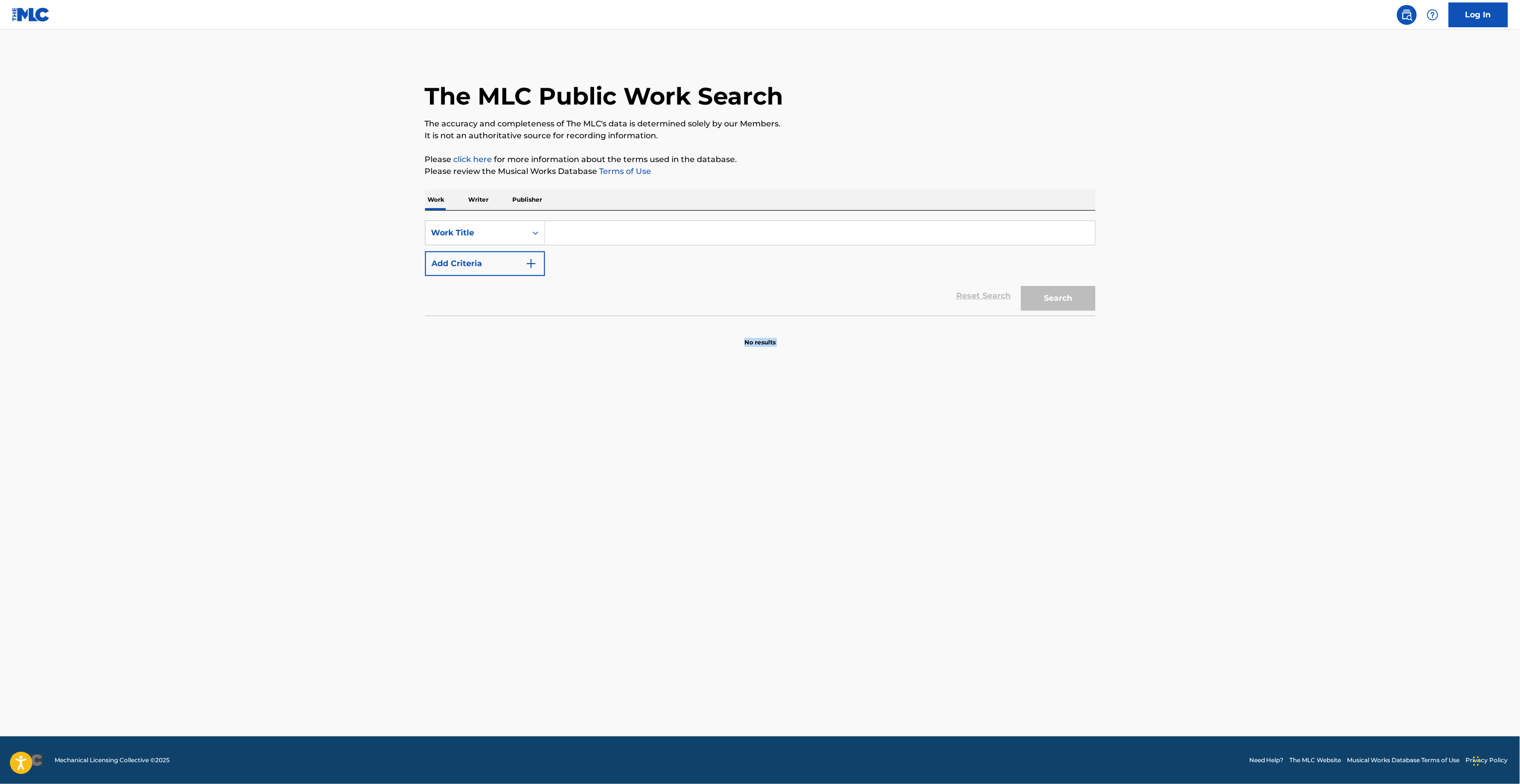
click at [659, 396] on main "The MLC Public Work Search The accuracy and completeness of The MLC's data is d…" at bounding box center [760, 383] width 1520 height 707
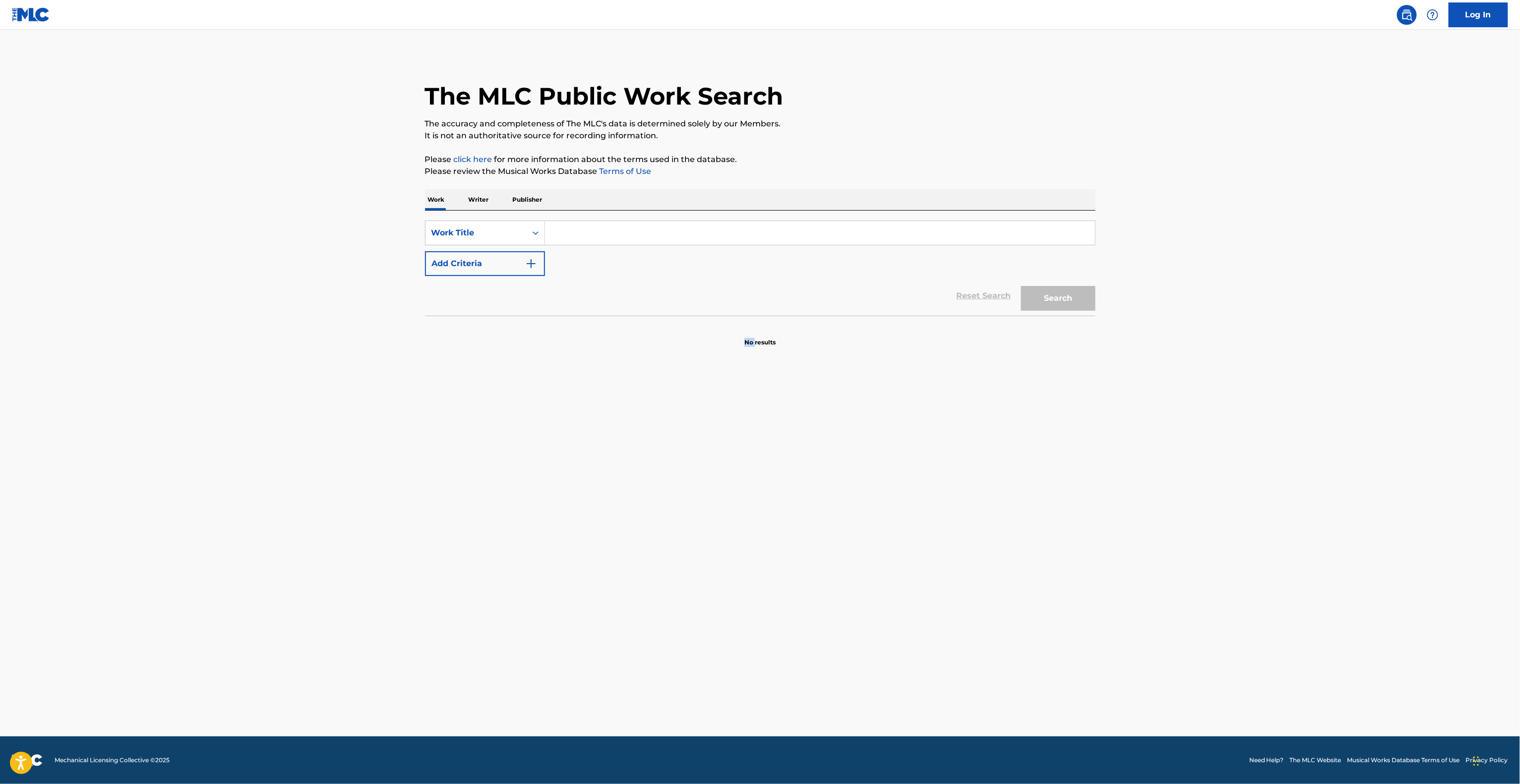
click at [658, 397] on main "The MLC Public Work Search The accuracy and completeness of The MLC's data is d…" at bounding box center [760, 383] width 1520 height 707
click at [657, 398] on main "The MLC Public Work Search The accuracy and completeness of The MLC's data is d…" at bounding box center [760, 383] width 1520 height 707
click at [655, 398] on main "The MLC Public Work Search The accuracy and completeness of The MLC's data is d…" at bounding box center [760, 383] width 1520 height 707
click at [660, 398] on main "The MLC Public Work Search The accuracy and completeness of The MLC's data is d…" at bounding box center [760, 383] width 1520 height 707
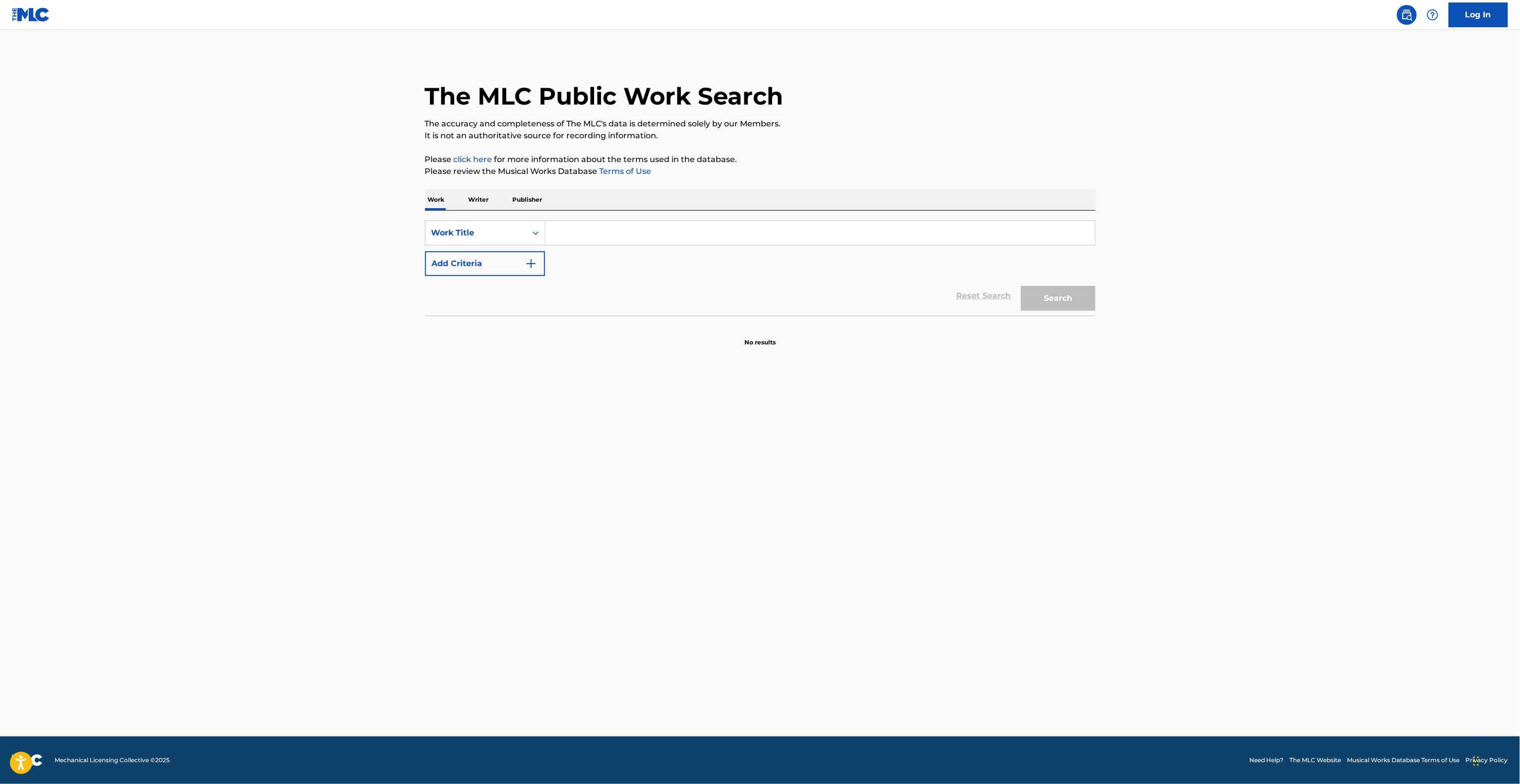
click at [660, 398] on main "The MLC Public Work Search The accuracy and completeness of The MLC's data is d…" at bounding box center [760, 383] width 1520 height 707
click at [529, 392] on main "The MLC Public Work Search The accuracy and completeness of The MLC's data is d…" at bounding box center [760, 383] width 1520 height 707
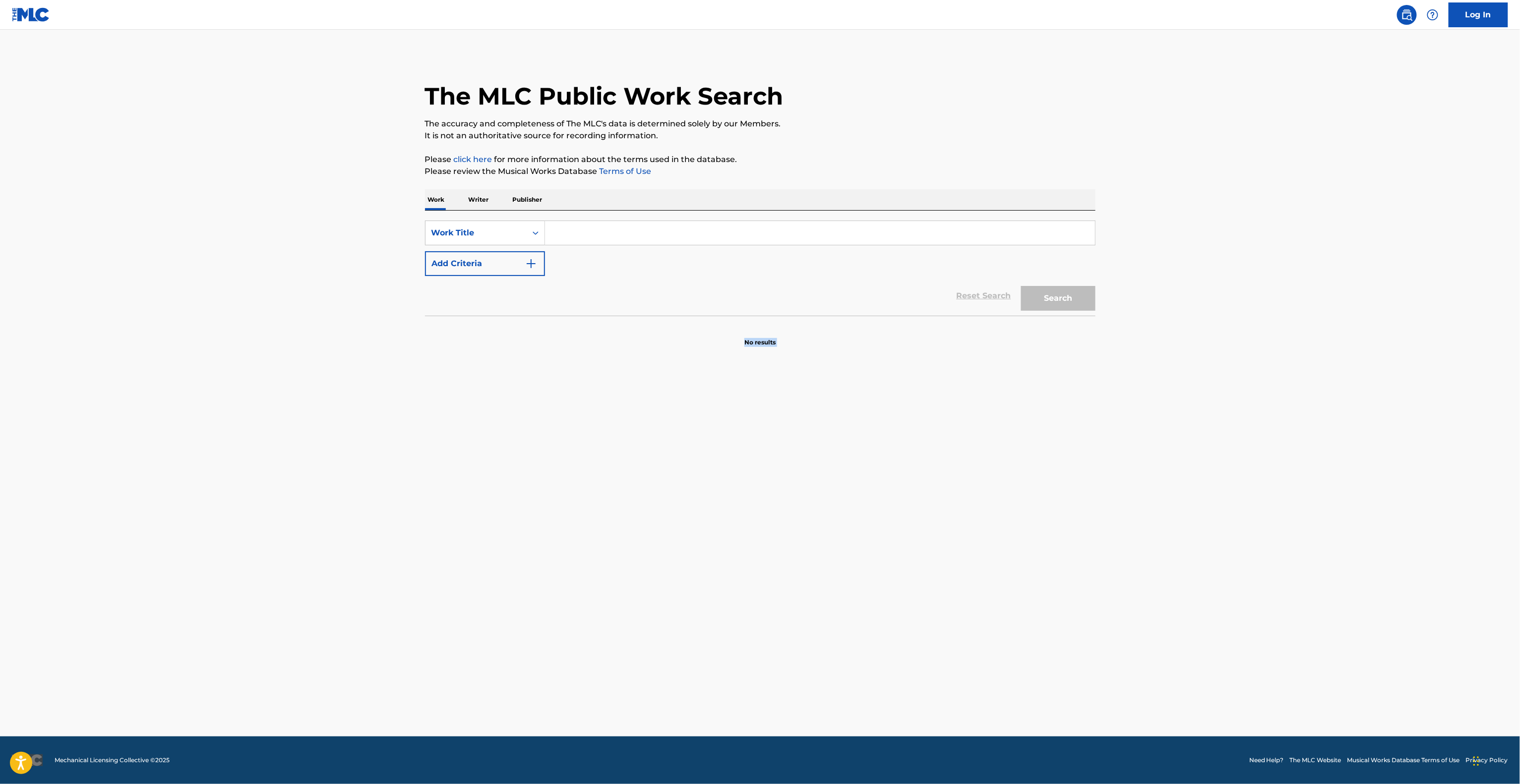
click at [529, 392] on main "The MLC Public Work Search The accuracy and completeness of The MLC's data is d…" at bounding box center [760, 383] width 1520 height 707
click at [635, 433] on main "The MLC Public Work Search The accuracy and completeness of The MLC's data is d…" at bounding box center [760, 383] width 1520 height 707
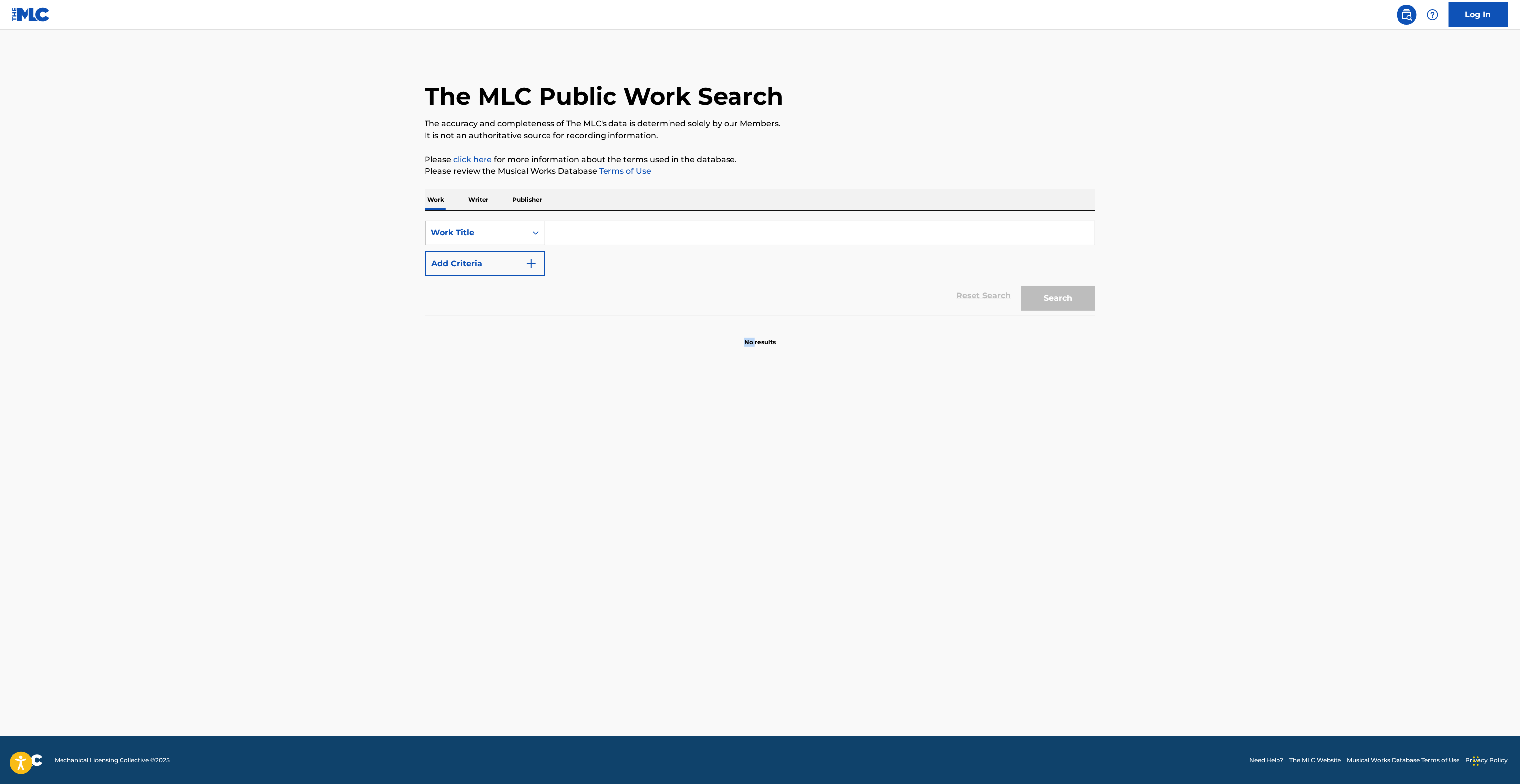
click at [635, 433] on main "The MLC Public Work Search The accuracy and completeness of The MLC's data is d…" at bounding box center [760, 383] width 1520 height 707
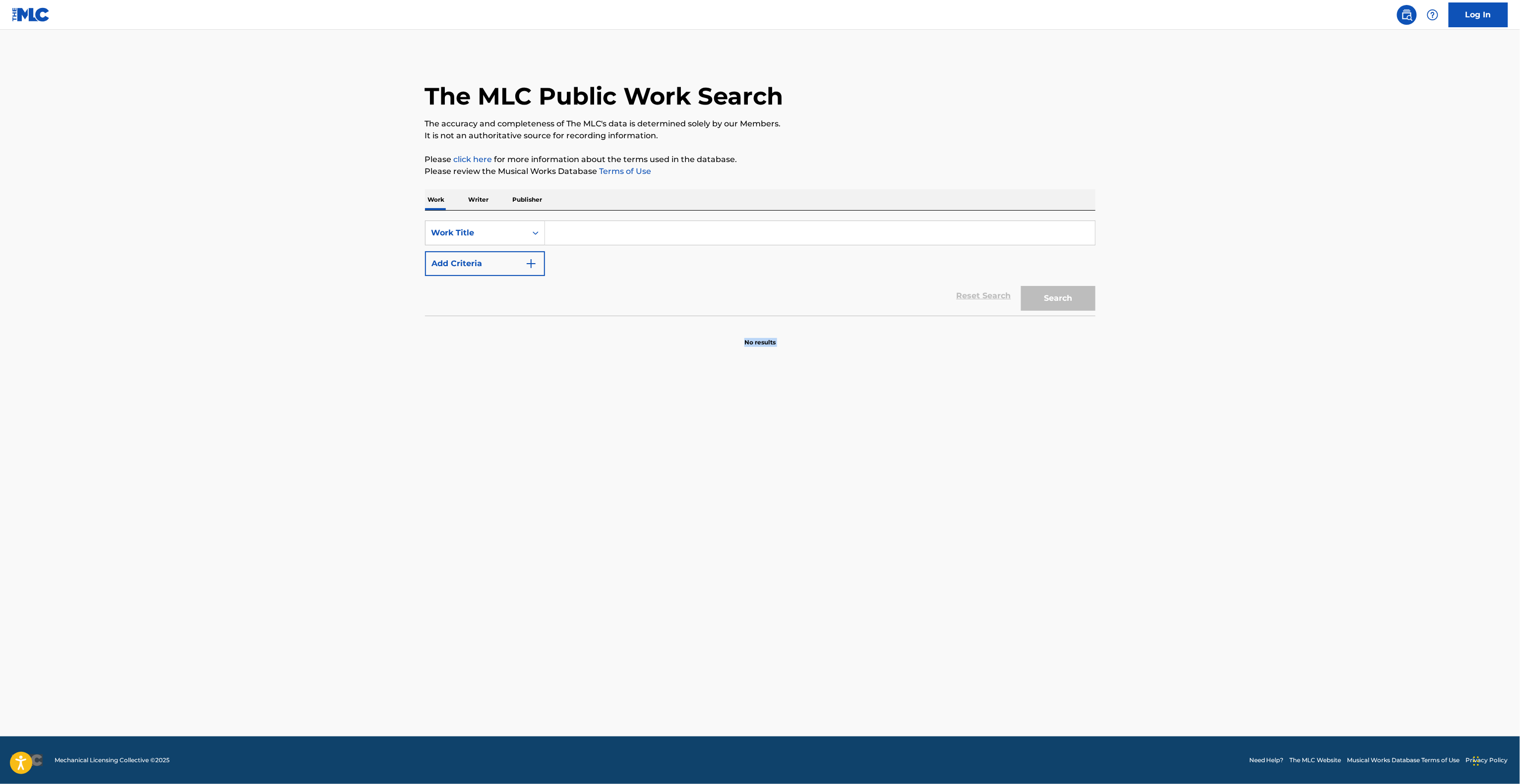
click at [635, 433] on main "The MLC Public Work Search The accuracy and completeness of The MLC's data is d…" at bounding box center [760, 383] width 1520 height 707
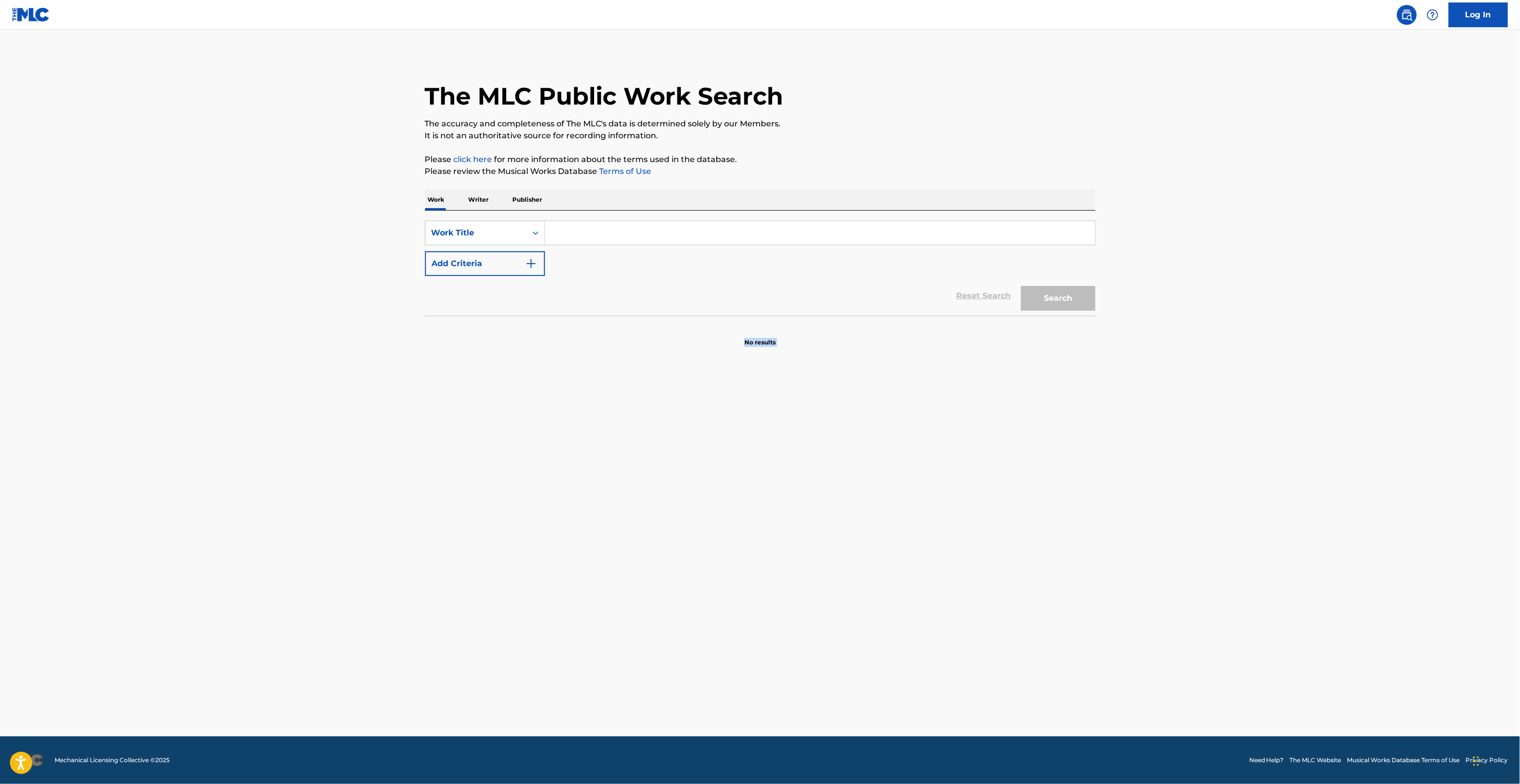
click at [635, 433] on main "The MLC Public Work Search The accuracy and completeness of The MLC's data is d…" at bounding box center [760, 383] width 1520 height 707
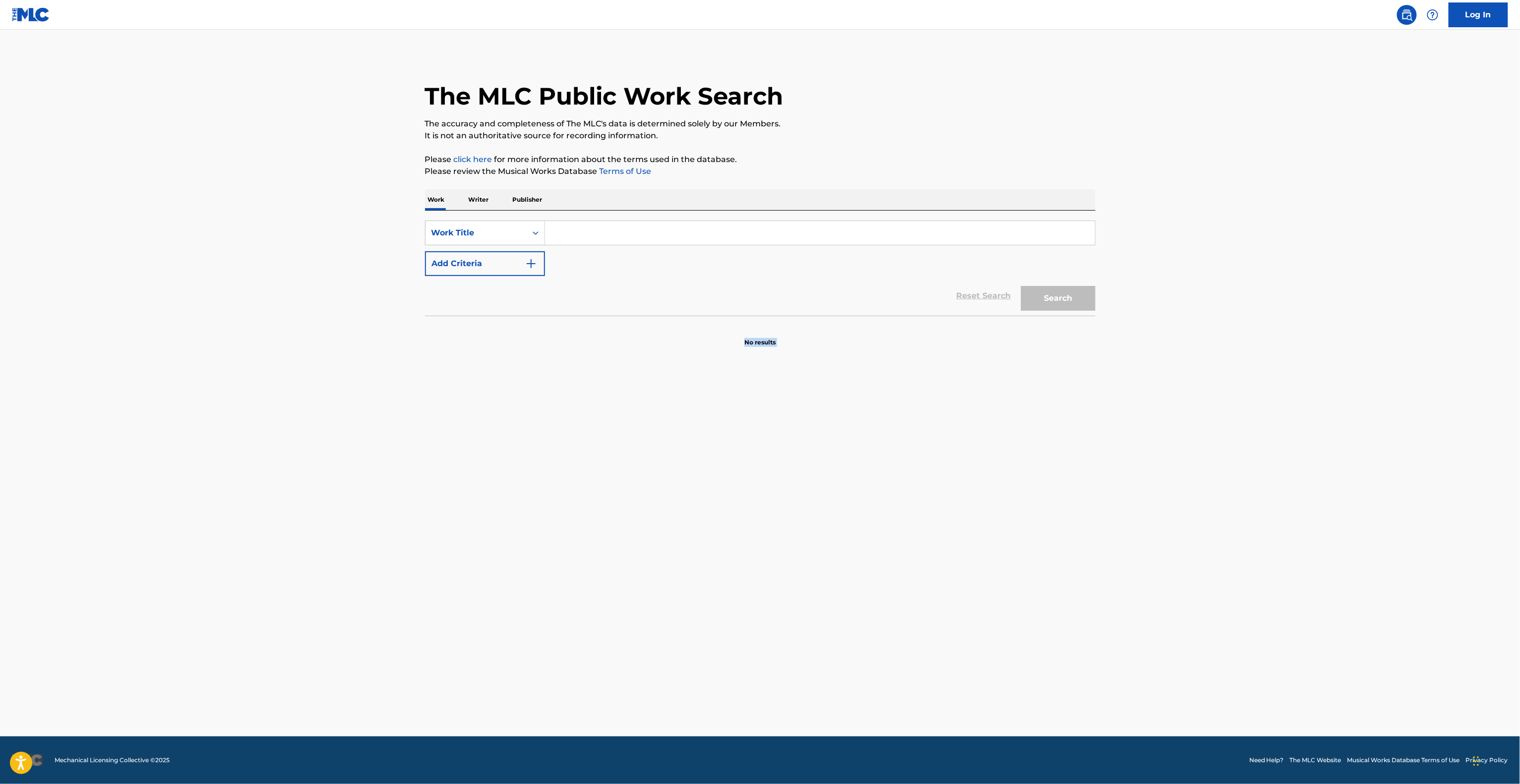
click at [635, 433] on main "The MLC Public Work Search The accuracy and completeness of The MLC's data is d…" at bounding box center [760, 383] width 1520 height 707
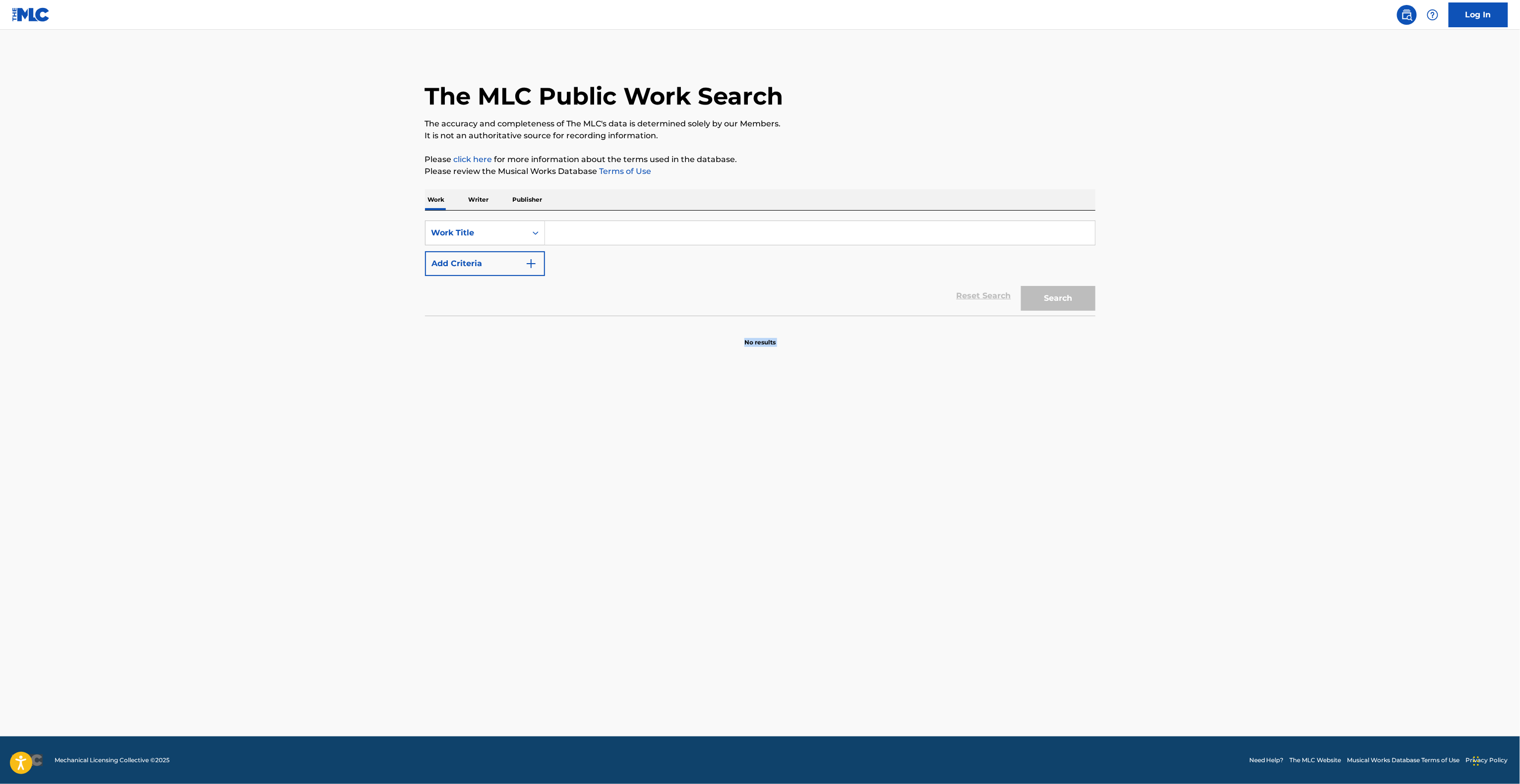
click at [635, 433] on main "The MLC Public Work Search The accuracy and completeness of The MLC's data is d…" at bounding box center [760, 383] width 1520 height 707
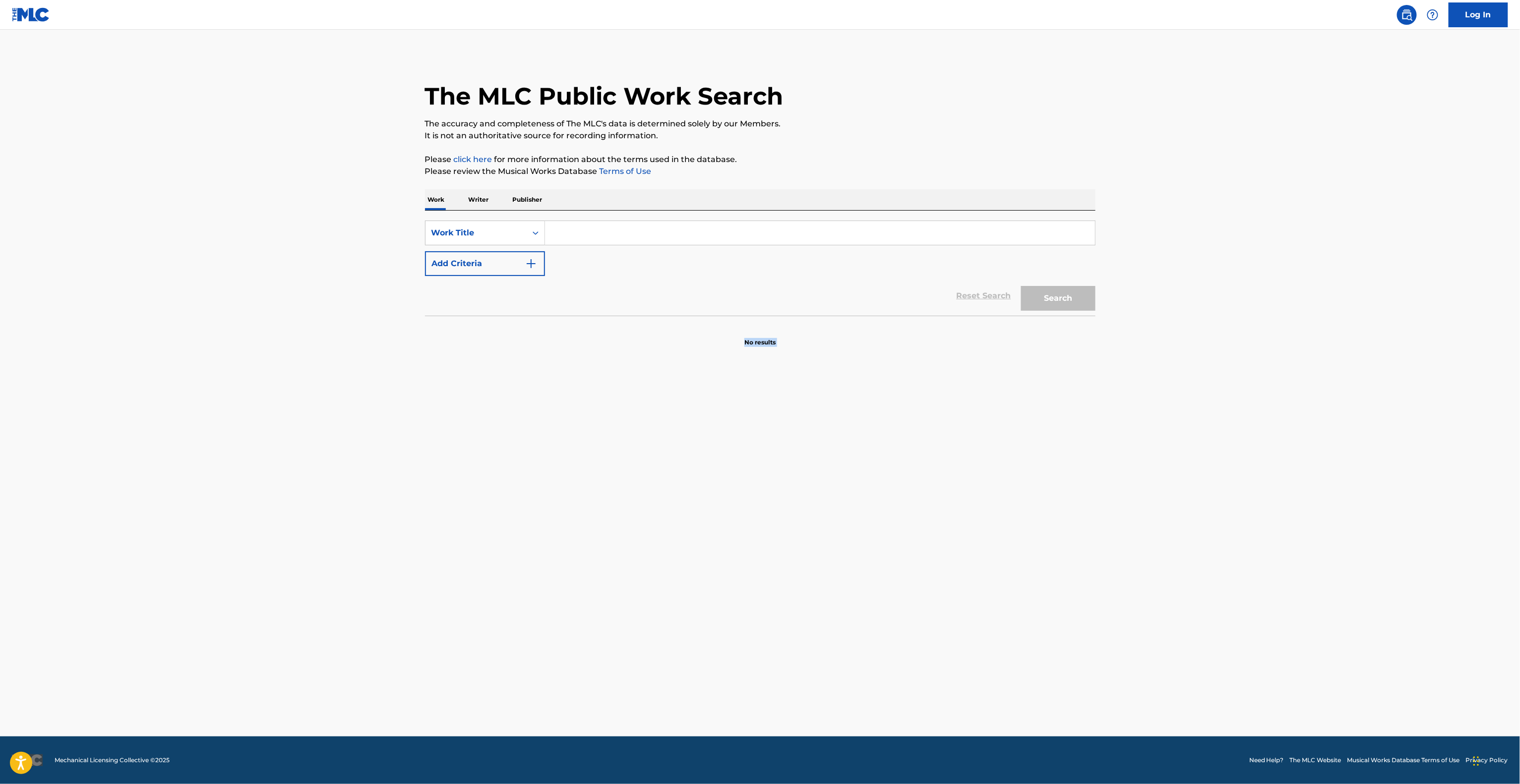
click at [635, 433] on main "The MLC Public Work Search The accuracy and completeness of The MLC's data is d…" at bounding box center [760, 383] width 1520 height 707
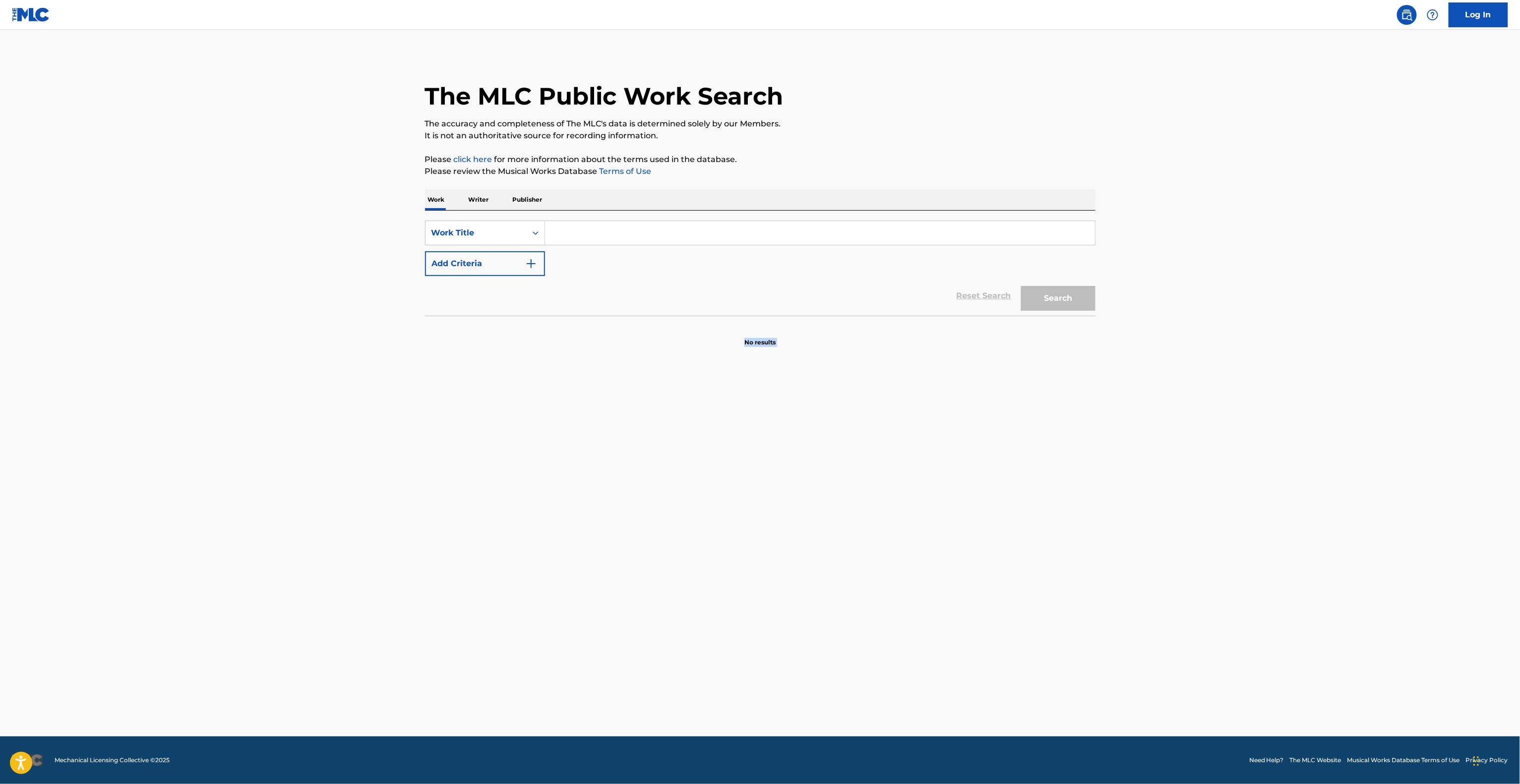
click at [635, 433] on main "The MLC Public Work Search The accuracy and completeness of The MLC's data is d…" at bounding box center [760, 383] width 1520 height 707
click at [574, 699] on main "The MLC Public Work Search The accuracy and completeness of The MLC's data is d…" at bounding box center [760, 383] width 1520 height 707
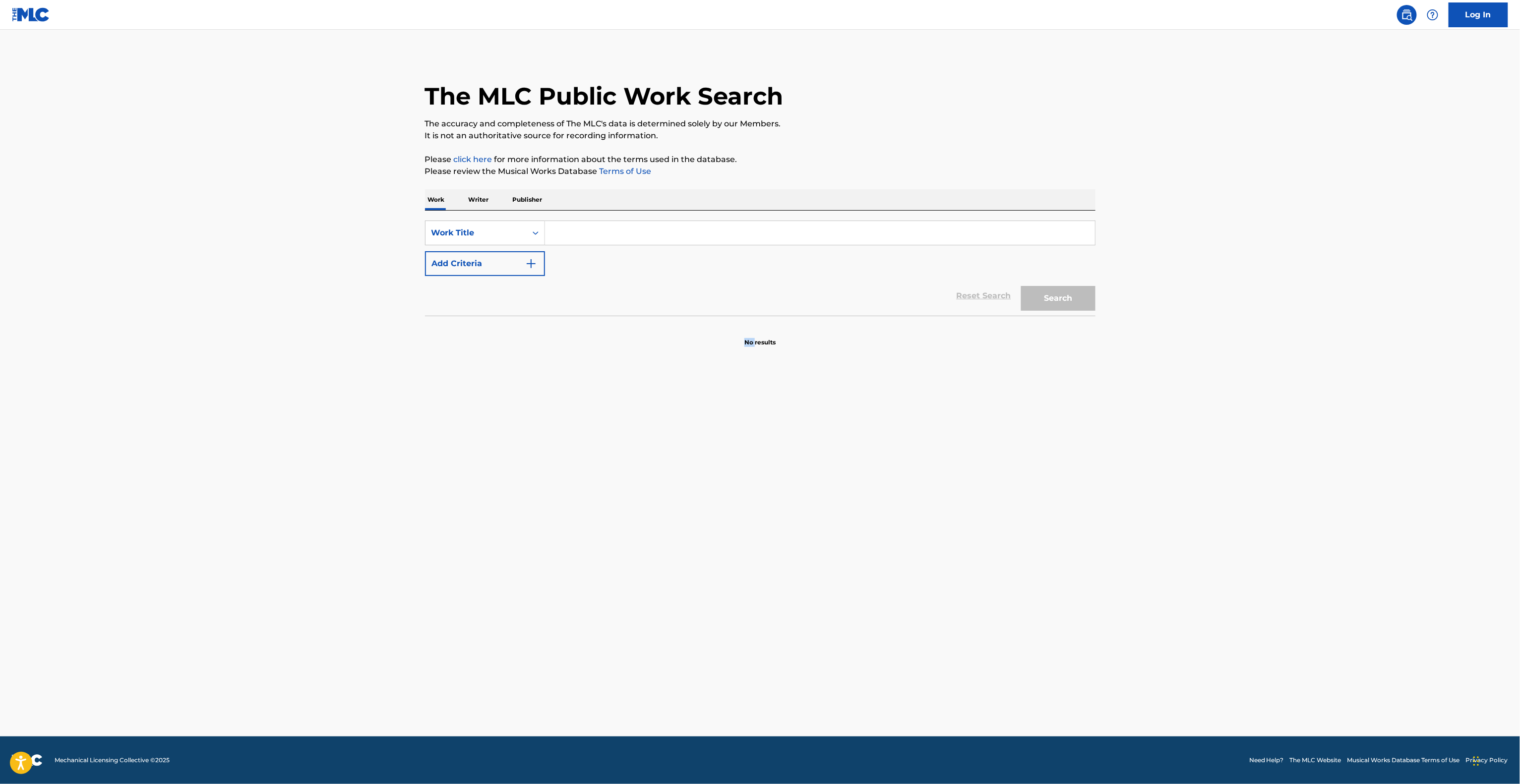
click at [574, 699] on main "The MLC Public Work Search The accuracy and completeness of The MLC's data is d…" at bounding box center [760, 383] width 1520 height 707
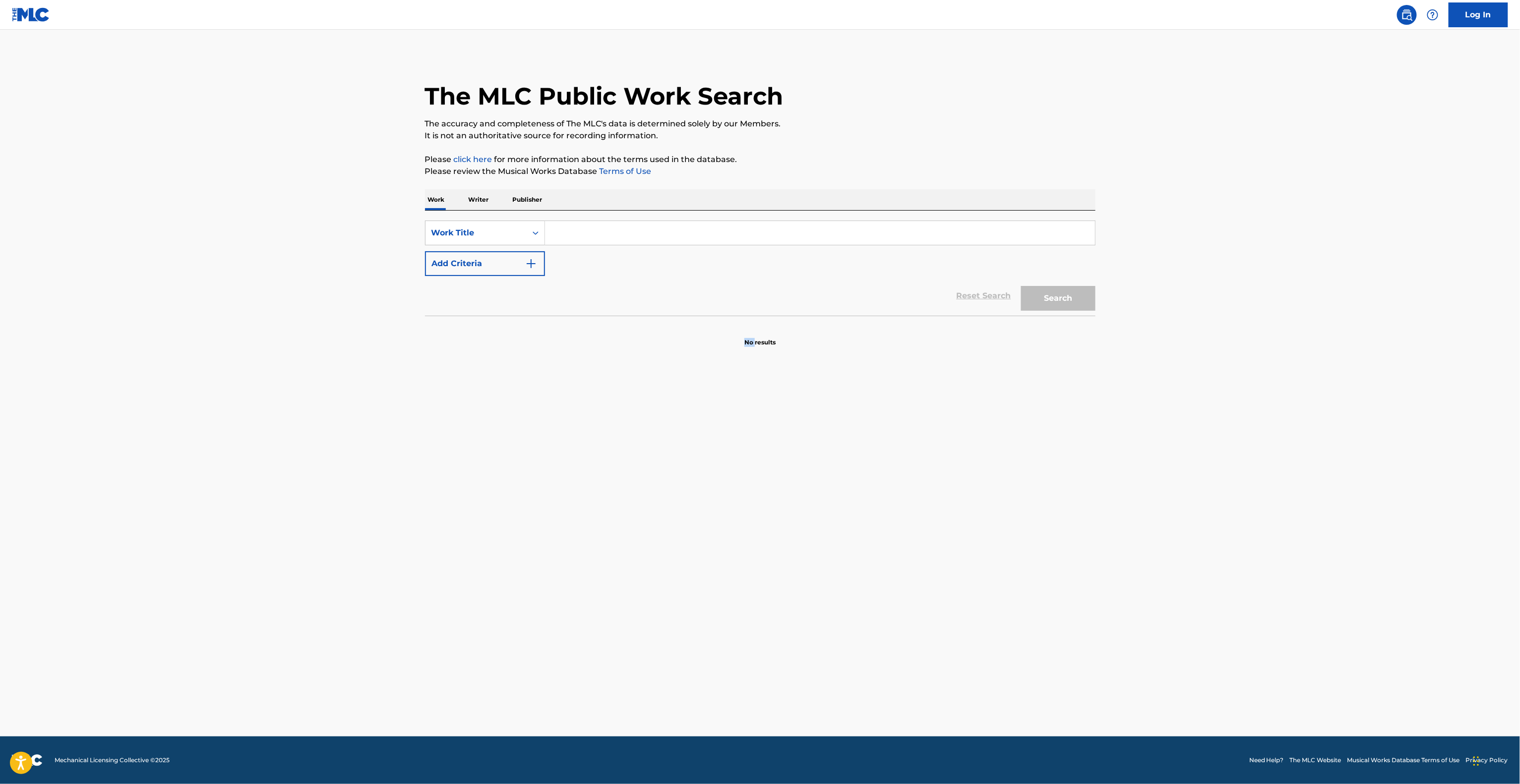
click at [605, 592] on main "The MLC Public Work Search The accuracy and completeness of The MLC's data is d…" at bounding box center [760, 383] width 1520 height 707
click at [696, 552] on main "The MLC Public Work Search The accuracy and completeness of The MLC's data is d…" at bounding box center [760, 383] width 1520 height 707
click at [696, 551] on main "The MLC Public Work Search The accuracy and completeness of The MLC's data is d…" at bounding box center [760, 383] width 1520 height 707
